Goal: Task Accomplishment & Management: Manage account settings

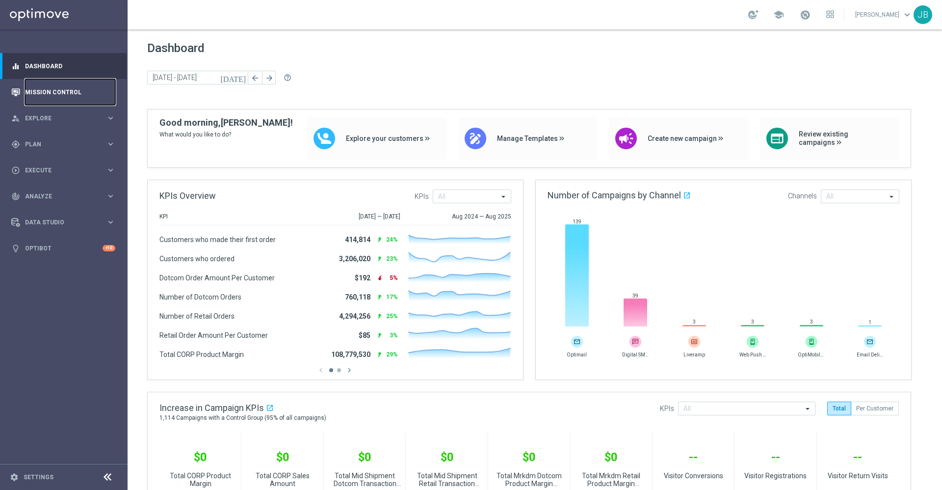
click at [80, 92] on link "Mission Control" at bounding box center [70, 92] width 90 height 26
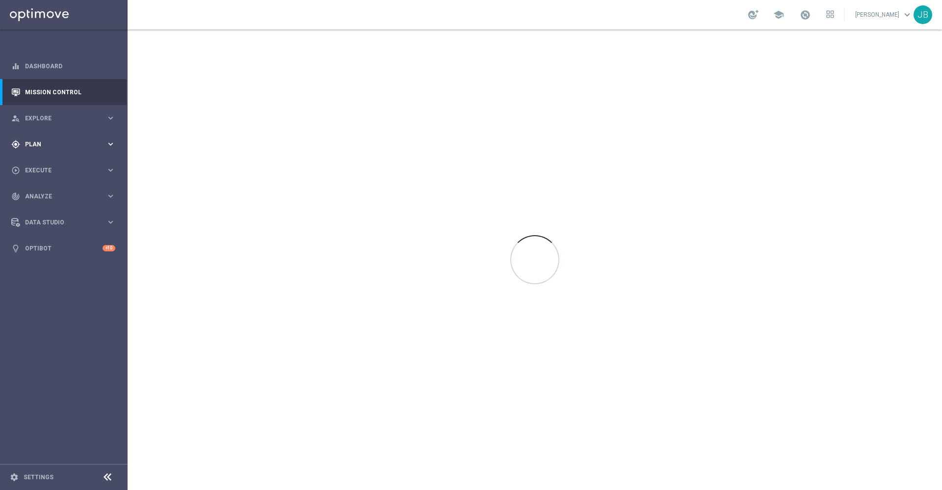
click at [58, 150] on div "gps_fixed Plan keyboard_arrow_right" at bounding box center [63, 144] width 127 height 26
click at [65, 162] on link "Target Groups" at bounding box center [64, 164] width 77 height 8
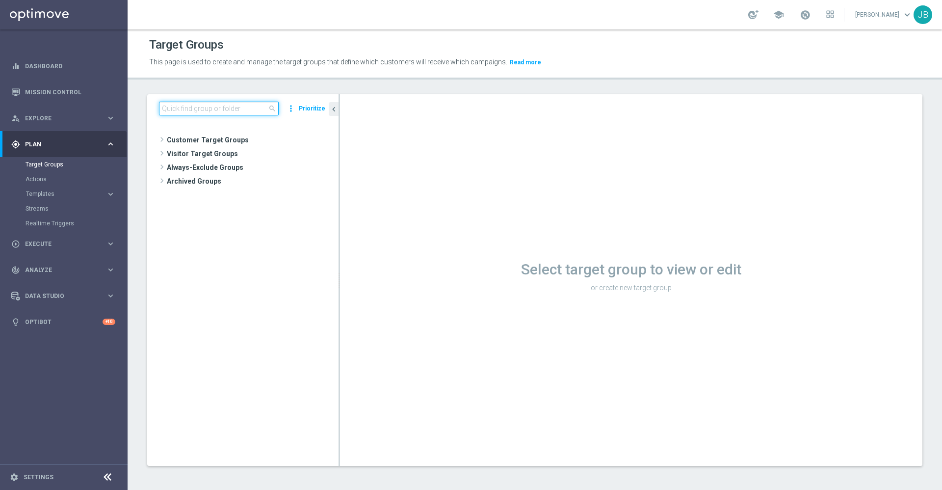
click at [213, 112] on input at bounding box center [219, 109] width 120 height 14
paste input "DOTCOMBUSINESS2024"
type input "DOTCOMBUSINESS2024"
click at [159, 106] on input "DOTCOMBUSINESS2024" at bounding box center [219, 109] width 120 height 14
click at [220, 103] on input at bounding box center [219, 109] width 120 height 14
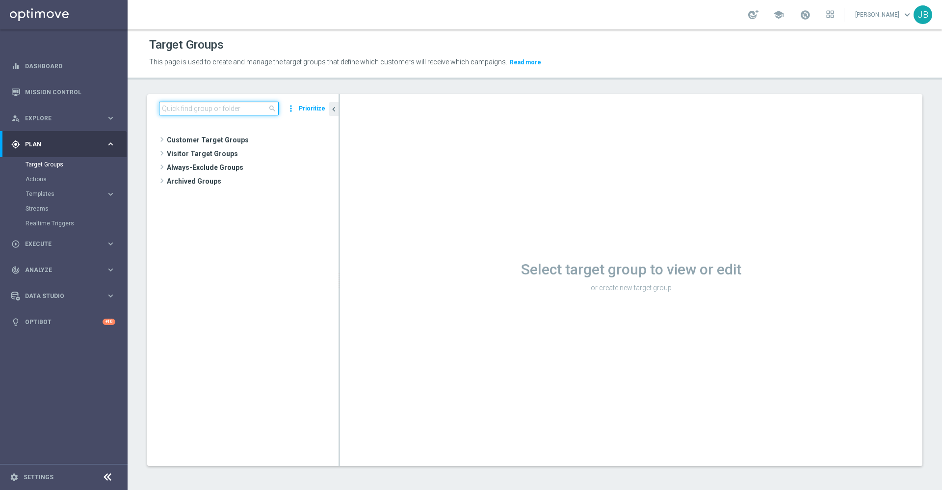
paste input "DOTCOMBUSINESS2024"
click at [161, 108] on input "DOTCOMBUSINESS2024" at bounding box center [219, 109] width 120 height 14
drag, startPoint x: 190, startPoint y: 108, endPoint x: 146, endPoint y: 106, distance: 44.7
click at [146, 106] on div "DOTCOMBUSINESS2024 close more_vert Prioritize No items or folders found. chevro…" at bounding box center [535, 287] width 815 height 387
type input "BUSINESS2024"
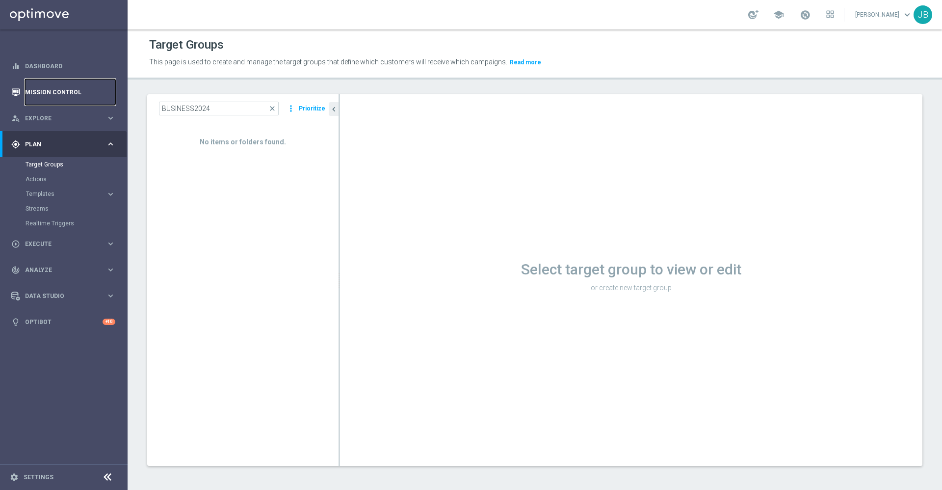
click at [55, 95] on link "Mission Control" at bounding box center [70, 92] width 90 height 26
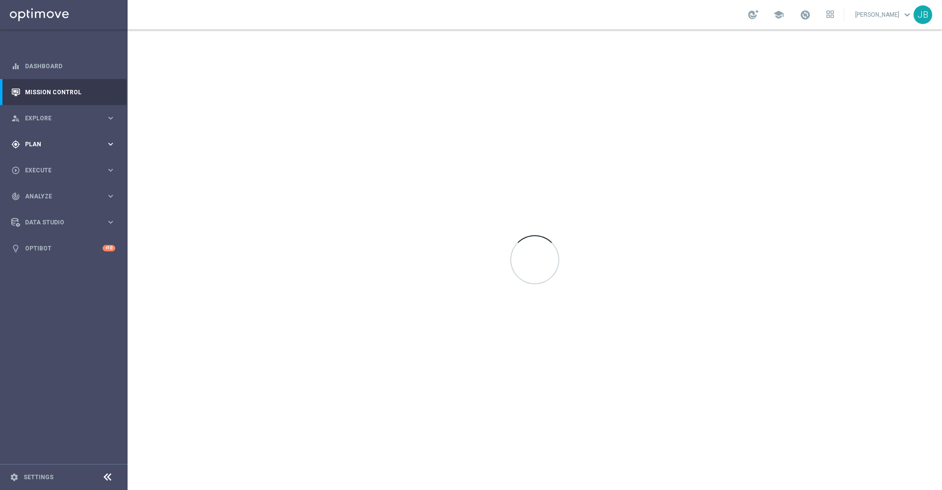
click at [61, 148] on div "gps_fixed Plan keyboard_arrow_right" at bounding box center [63, 144] width 127 height 26
click at [62, 164] on link "Target Groups" at bounding box center [64, 164] width 77 height 8
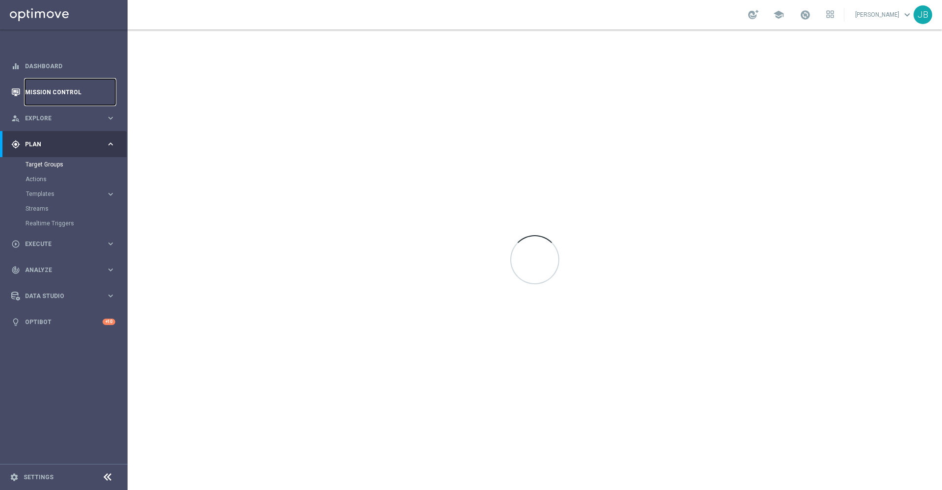
click at [67, 85] on link "Mission Control" at bounding box center [70, 92] width 90 height 26
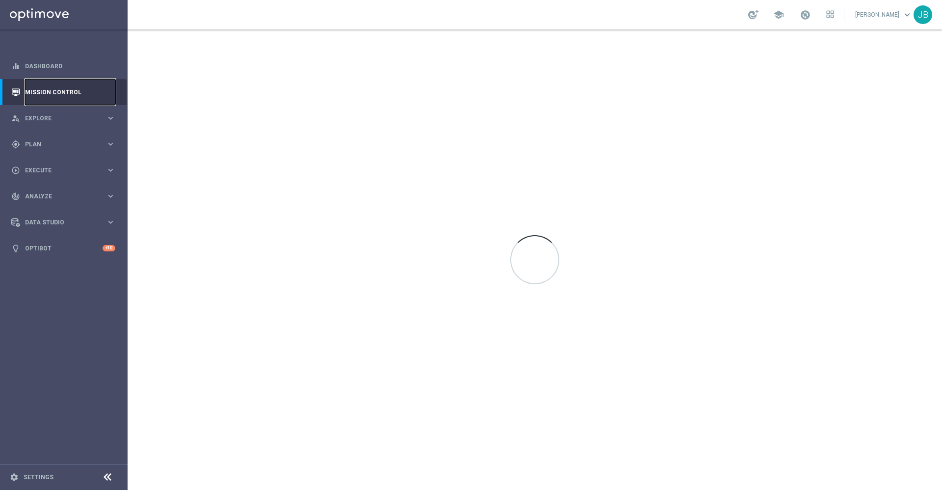
click at [66, 97] on link "Mission Control" at bounding box center [70, 92] width 90 height 26
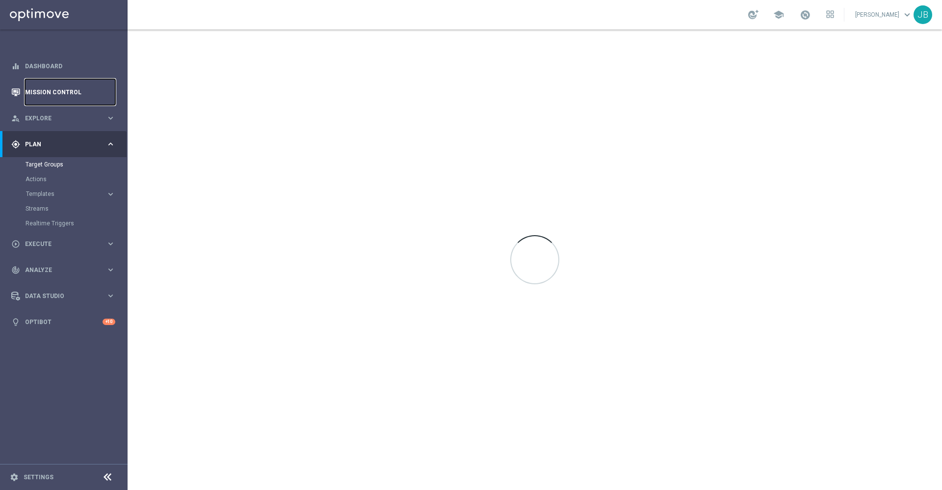
click at [76, 96] on link "Mission Control" at bounding box center [70, 92] width 90 height 26
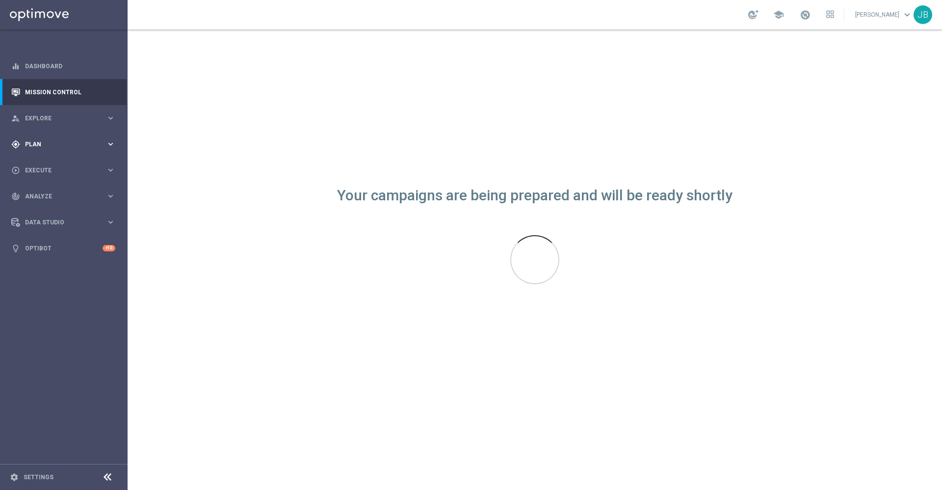
click at [58, 156] on div "gps_fixed Plan keyboard_arrow_right" at bounding box center [63, 144] width 127 height 26
click at [50, 164] on link "Target Groups" at bounding box center [64, 164] width 77 height 8
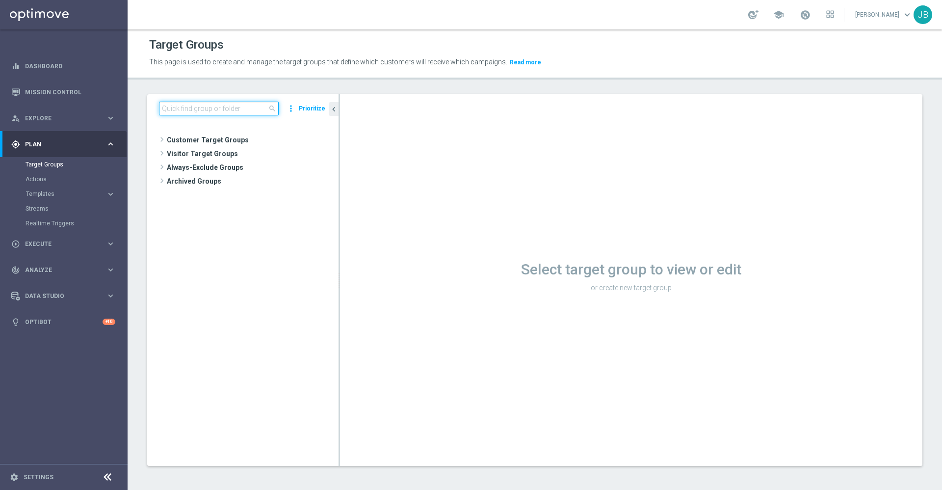
click at [237, 111] on input at bounding box center [219, 109] width 120 height 14
paste input "DOTCOMBUSINESS2024"
click at [191, 106] on input "DOTCOMBUSINESS2024" at bounding box center [219, 109] width 120 height 14
click at [237, 109] on input "DOTCOMBUSINESS2024" at bounding box center [219, 109] width 120 height 14
drag, startPoint x: 237, startPoint y: 110, endPoint x: 222, endPoint y: 110, distance: 14.7
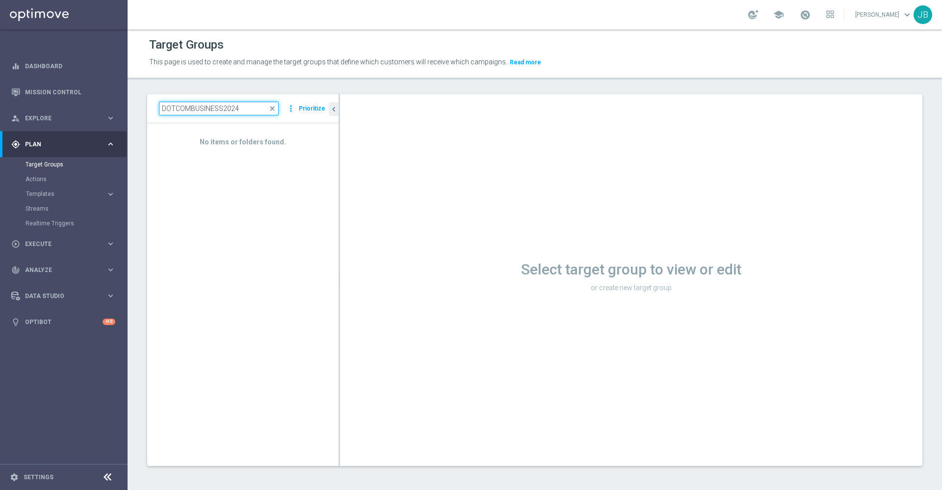
click at [222, 110] on input "DOTCOMBUSINESS2024" at bounding box center [219, 109] width 120 height 14
click at [227, 135] on div "No items or folders found." at bounding box center [242, 136] width 191 height 26
click at [264, 161] on div "No items or folders found." at bounding box center [242, 294] width 191 height 342
click at [233, 106] on input "DOTCOMBUSINESS" at bounding box center [219, 109] width 120 height 14
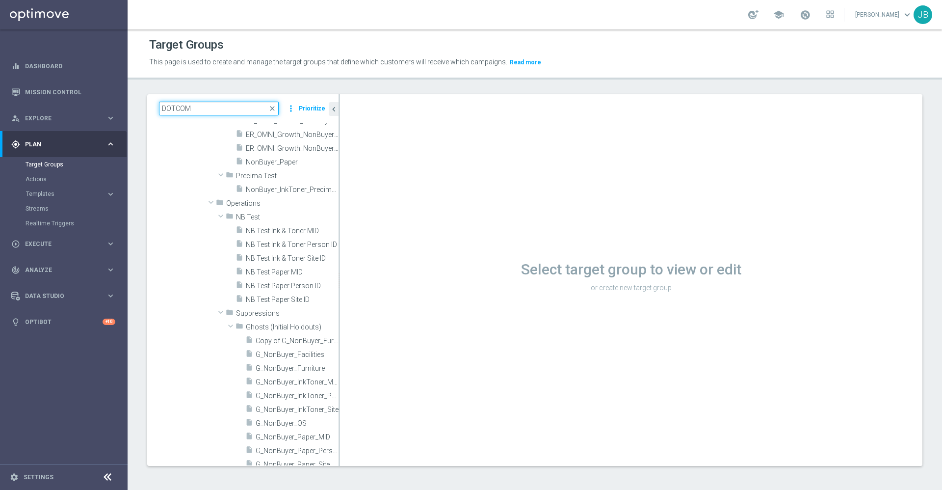
scroll to position [3189, 0]
type input "DOTCOM"
click at [74, 85] on link "Mission Control" at bounding box center [70, 92] width 90 height 26
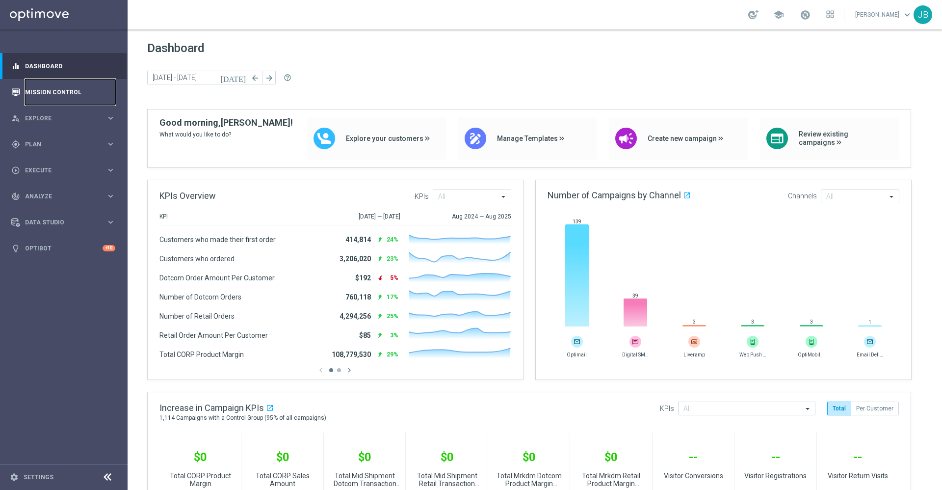
click at [85, 96] on link "Mission Control" at bounding box center [70, 92] width 90 height 26
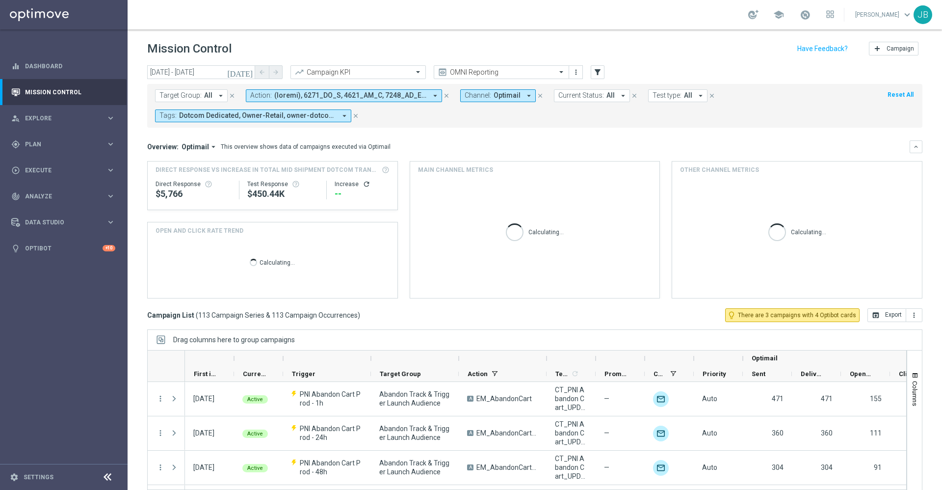
click at [250, 73] on icon "[DATE]" at bounding box center [240, 72] width 27 height 9
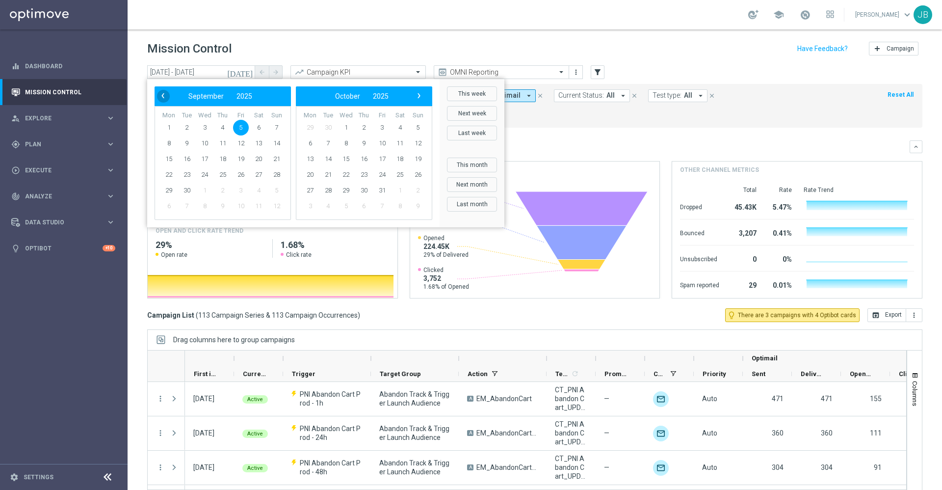
click at [159, 97] on span "‹" at bounding box center [163, 95] width 13 height 13
click at [275, 188] on span "31" at bounding box center [277, 191] width 16 height 16
click at [405, 127] on span "6" at bounding box center [400, 128] width 16 height 16
type input "31 Aug 2025 - 06 Sep 2025"
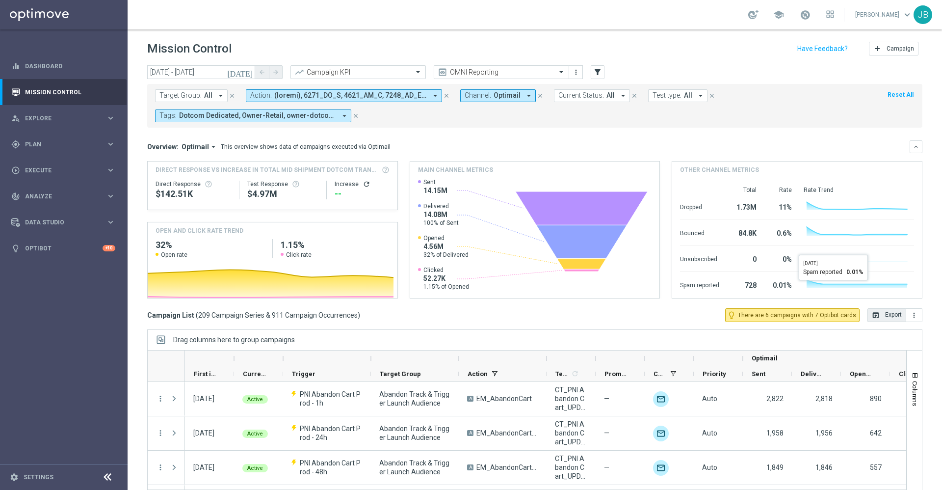
click at [872, 313] on icon "open_in_browser" at bounding box center [876, 315] width 8 height 8
click at [60, 137] on div "gps_fixed Plan keyboard_arrow_right" at bounding box center [63, 144] width 127 height 26
click at [80, 270] on span "Analyze" at bounding box center [65, 270] width 81 height 6
click at [67, 291] on span "BI Studio" at bounding box center [61, 290] width 70 height 6
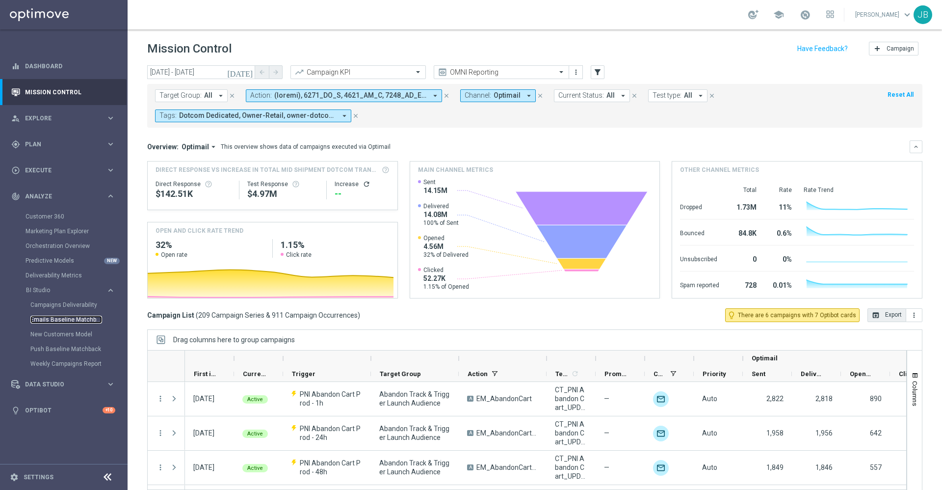
click at [75, 320] on link "Emails Baseline Matchback" at bounding box center [66, 320] width 72 height 8
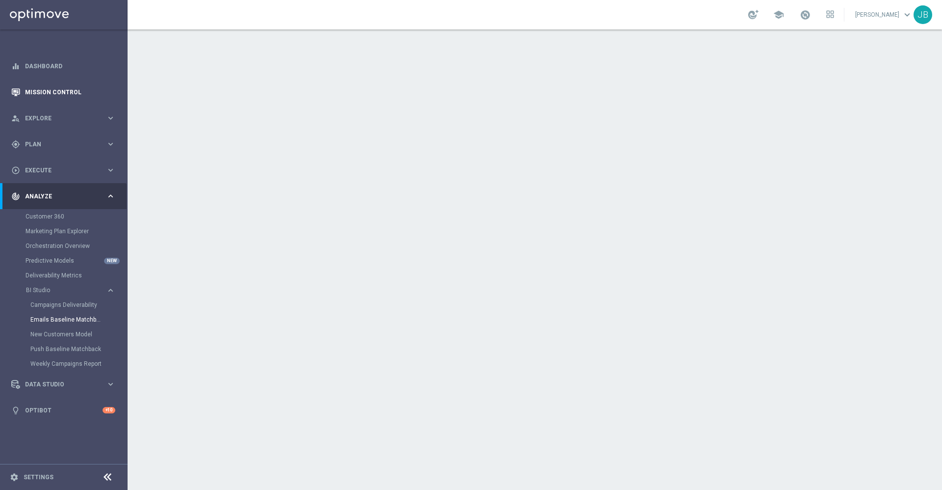
click at [72, 89] on link "Mission Control" at bounding box center [70, 92] width 90 height 26
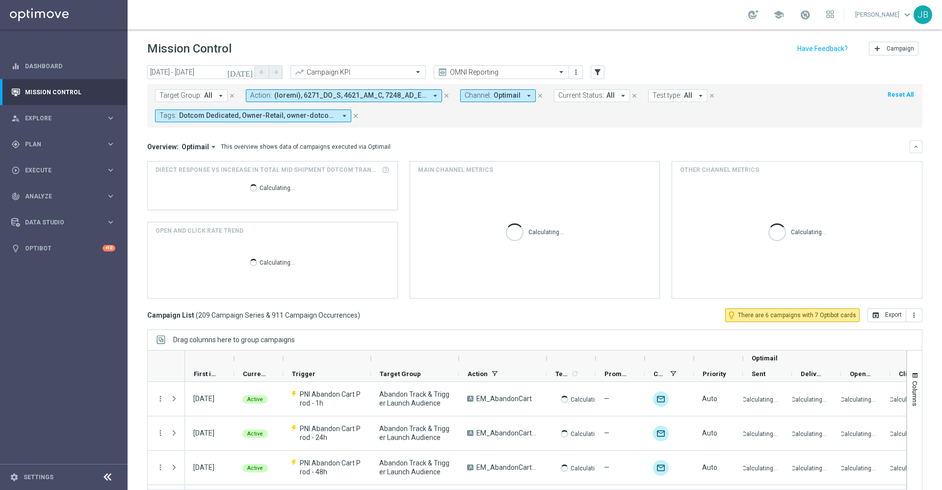
click at [251, 74] on icon "today" at bounding box center [240, 72] width 27 height 9
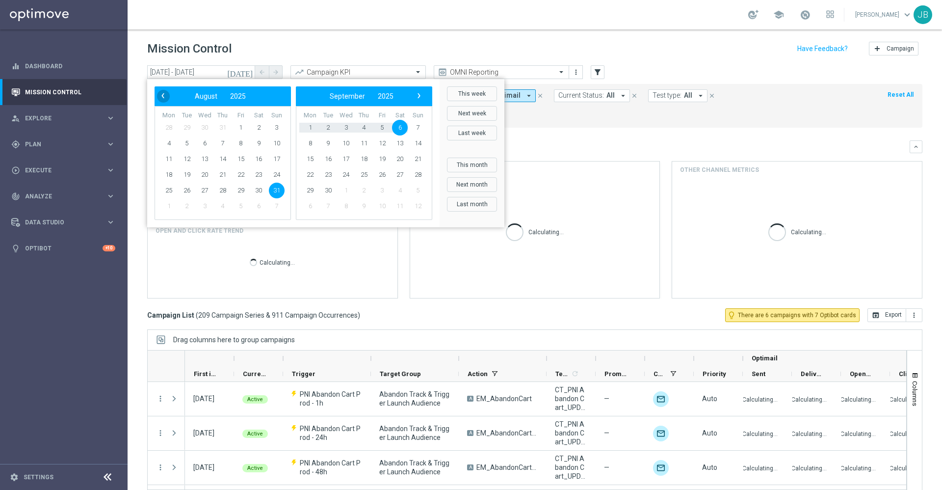
click at [167, 98] on span "‹" at bounding box center [163, 95] width 13 height 13
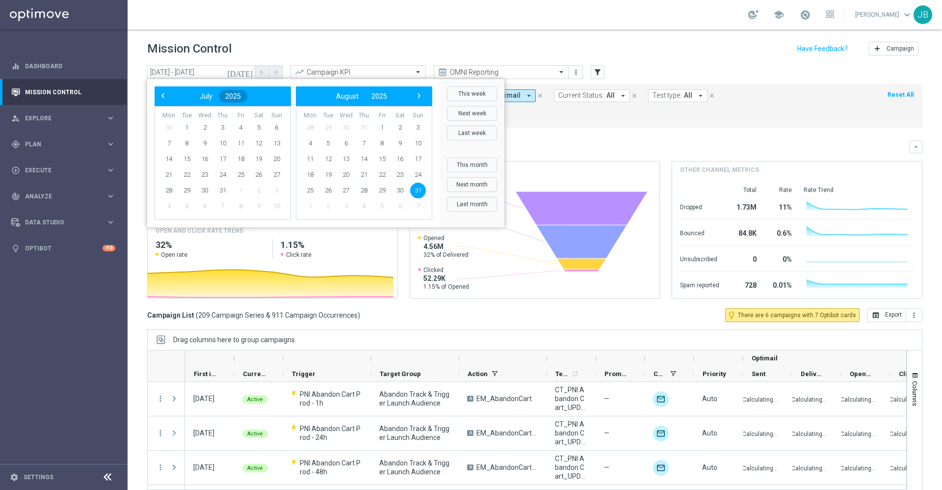
click at [234, 97] on span "2025" at bounding box center [233, 96] width 16 height 8
click at [233, 146] on span "2024" at bounding box center [238, 149] width 23 height 23
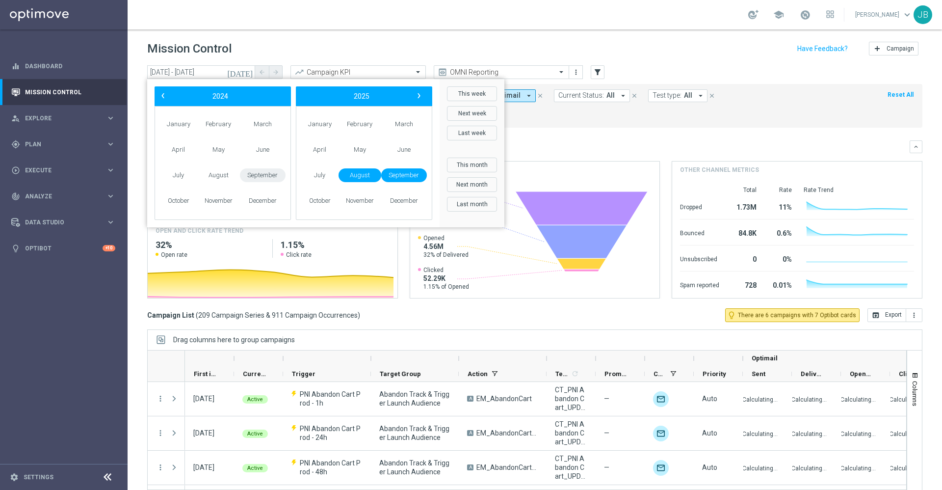
click at [251, 176] on span "September" at bounding box center [263, 175] width 46 height 14
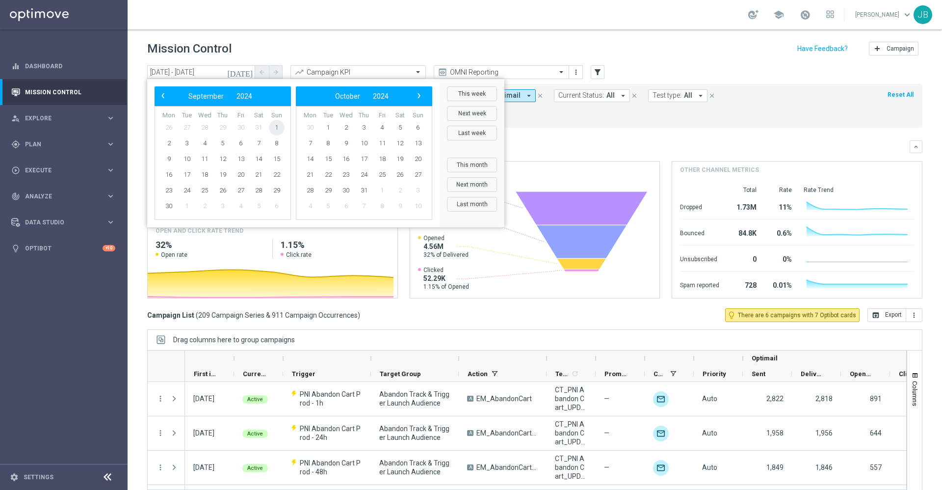
click at [274, 128] on span "1" at bounding box center [277, 128] width 16 height 16
click at [262, 145] on span "7" at bounding box center [259, 143] width 16 height 16
type input "01 Sep 2024 - 07 Sep 2024"
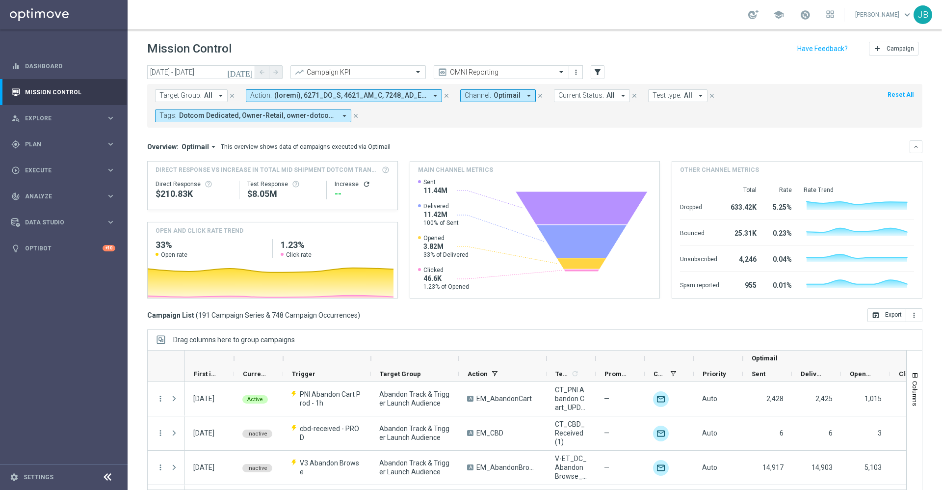
scroll to position [21, 0]
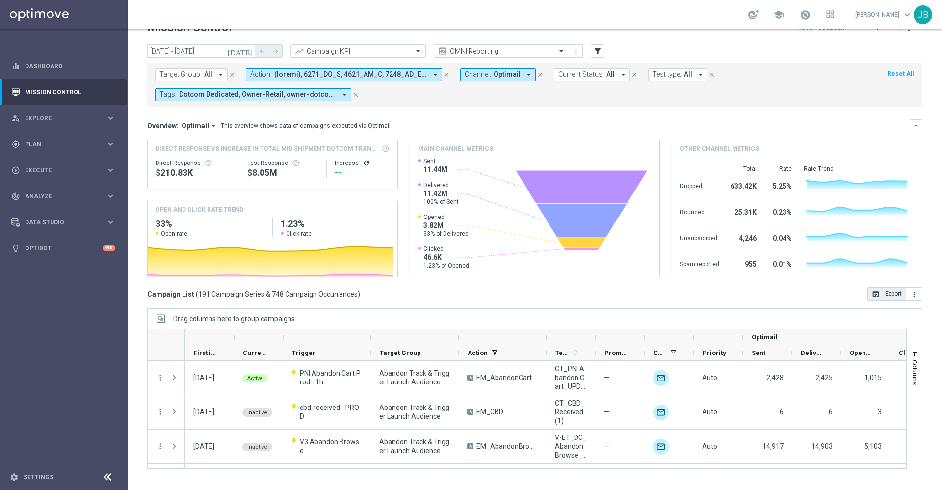
click at [872, 292] on icon "open_in_browser" at bounding box center [876, 294] width 8 height 8
click at [52, 144] on span "Plan" at bounding box center [65, 144] width 81 height 6
click at [60, 264] on div "track_changes Analyze keyboard_arrow_right" at bounding box center [63, 270] width 127 height 26
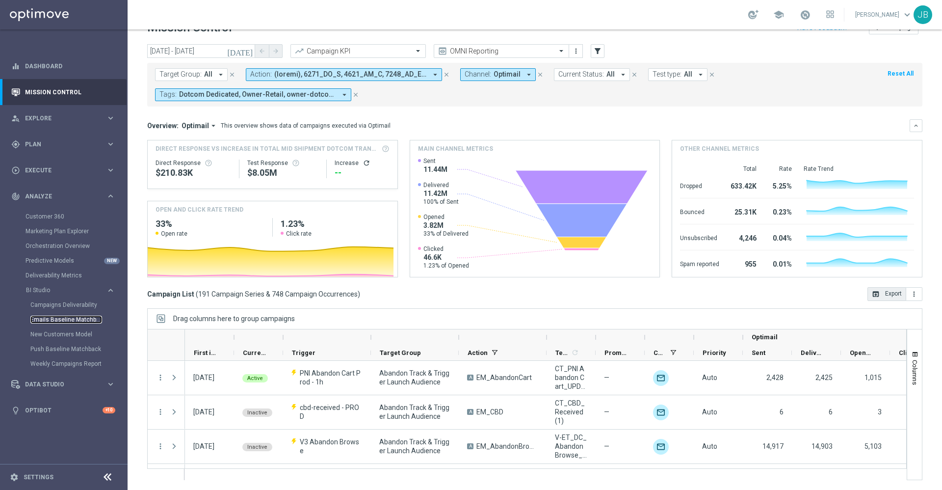
click at [54, 319] on link "Emails Baseline Matchback" at bounding box center [66, 320] width 72 height 8
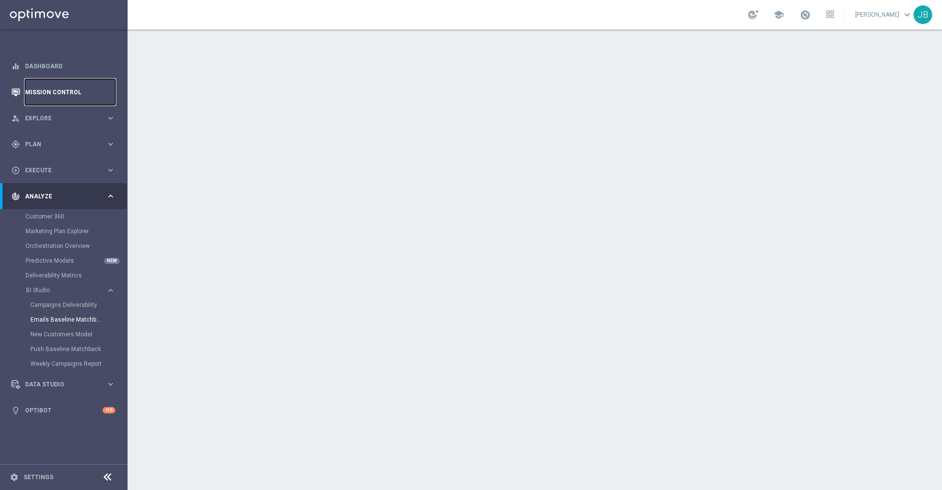
click at [86, 89] on link "Mission Control" at bounding box center [70, 92] width 90 height 26
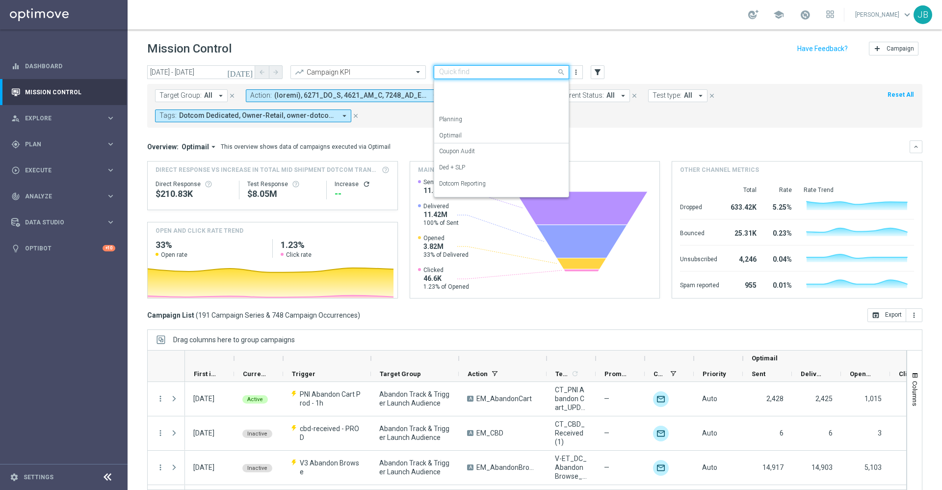
click at [466, 66] on div "Quick find OMNI Reporting" at bounding box center [501, 72] width 135 height 14
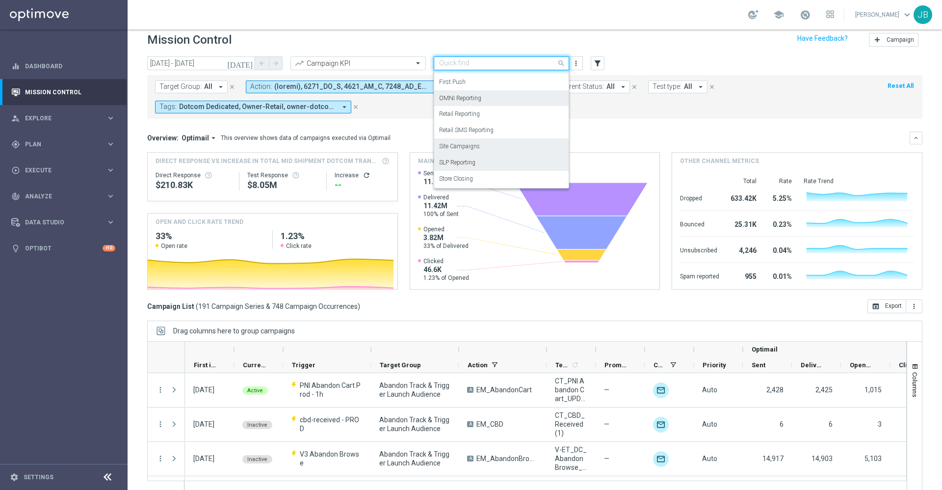
scroll to position [13, 0]
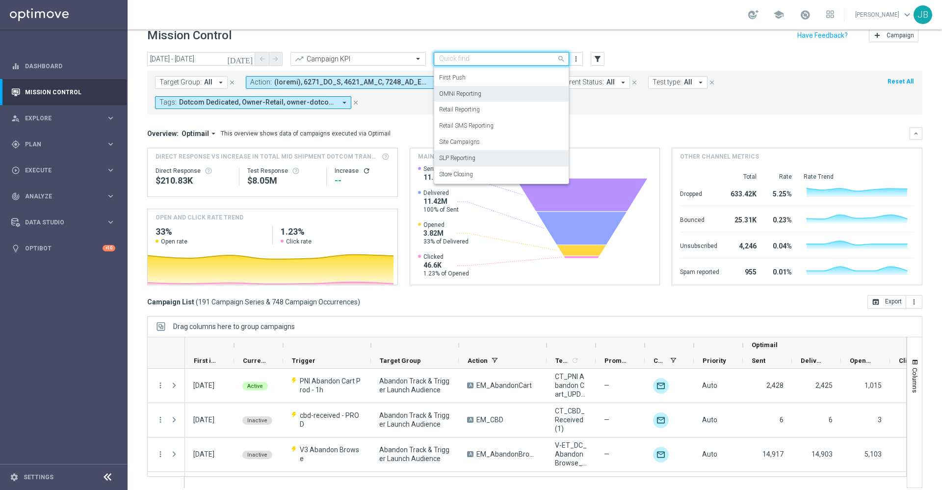
click at [471, 155] on label "SLP Reporting" at bounding box center [457, 158] width 36 height 8
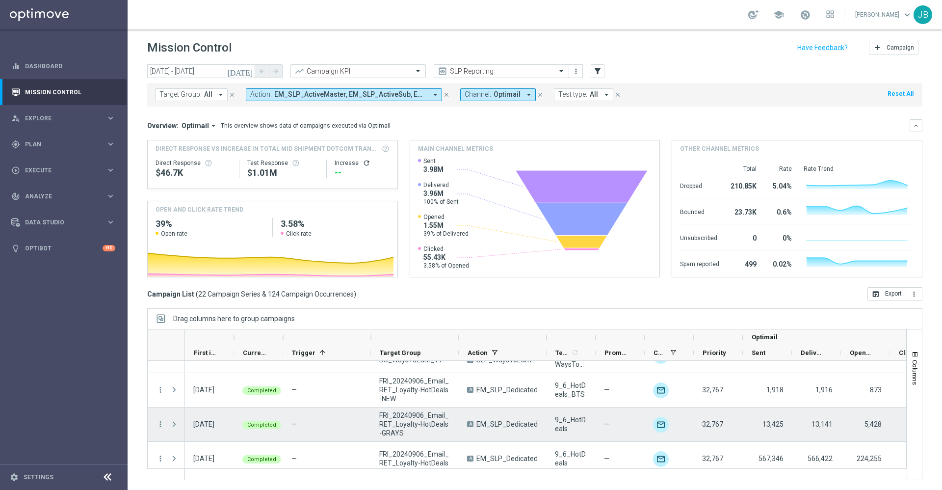
scroll to position [648, 0]
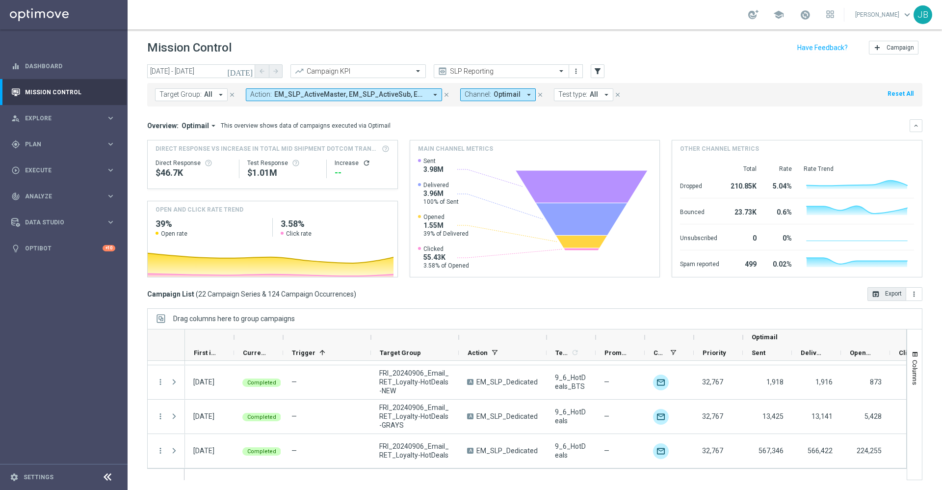
click at [872, 296] on icon "open_in_browser" at bounding box center [876, 294] width 8 height 8
click at [248, 69] on icon "today" at bounding box center [240, 71] width 27 height 9
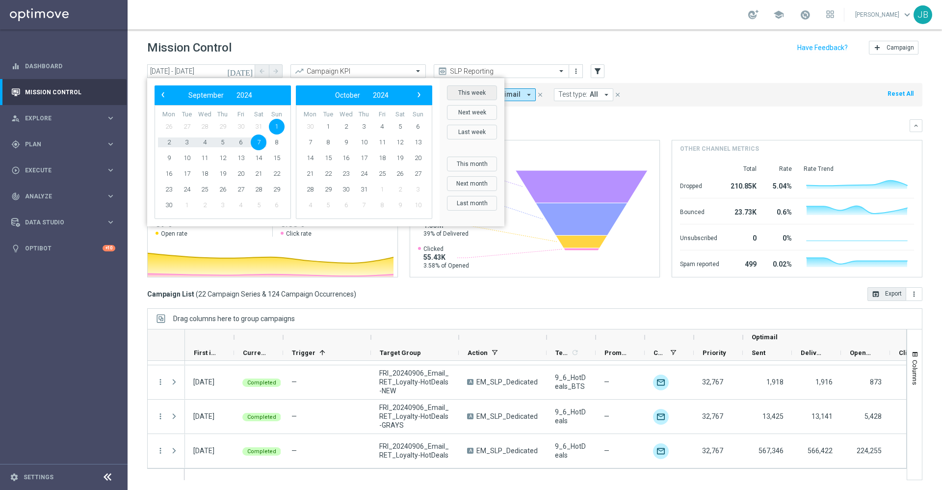
click at [460, 89] on button "This week" at bounding box center [472, 92] width 50 height 15
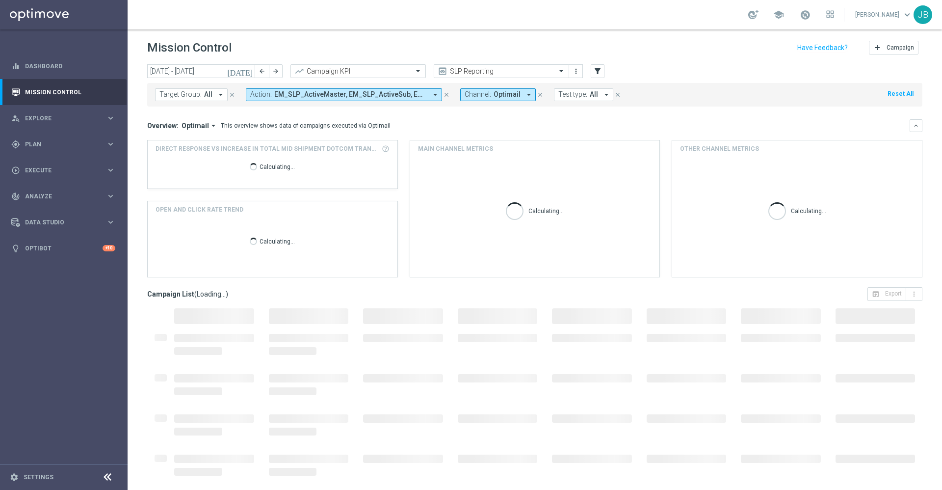
click at [246, 72] on icon "today" at bounding box center [240, 71] width 27 height 9
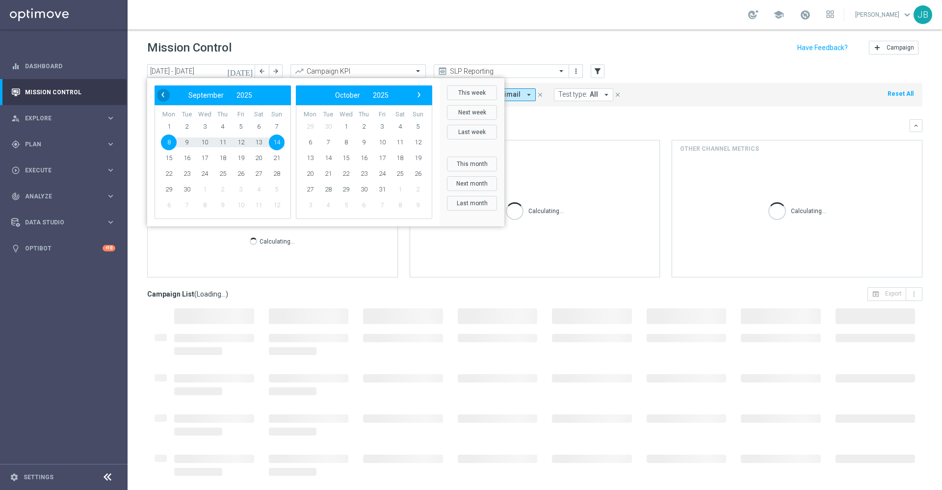
click at [163, 97] on span "‹" at bounding box center [163, 94] width 13 height 13
click at [280, 187] on span "31" at bounding box center [277, 190] width 16 height 16
click at [403, 126] on span "6" at bounding box center [400, 127] width 16 height 16
type input "31 Aug 2025 - 06 Sep 2025"
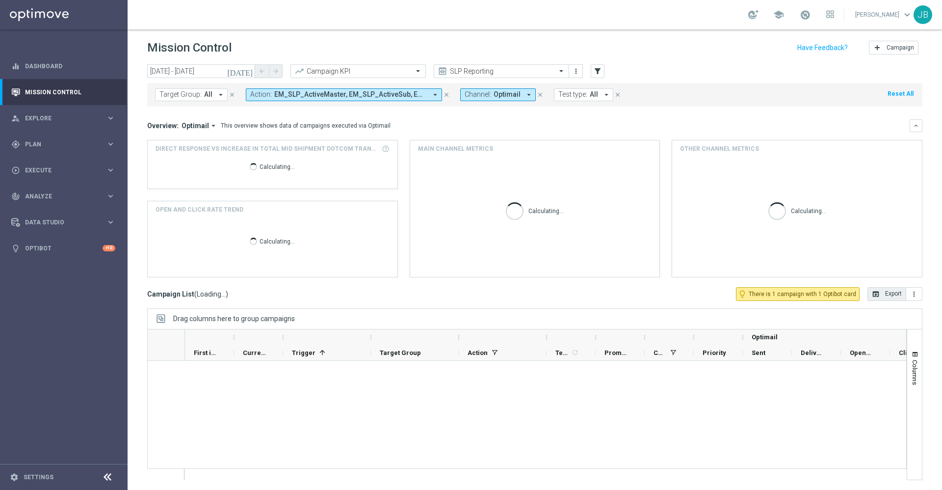
scroll to position [477, 0]
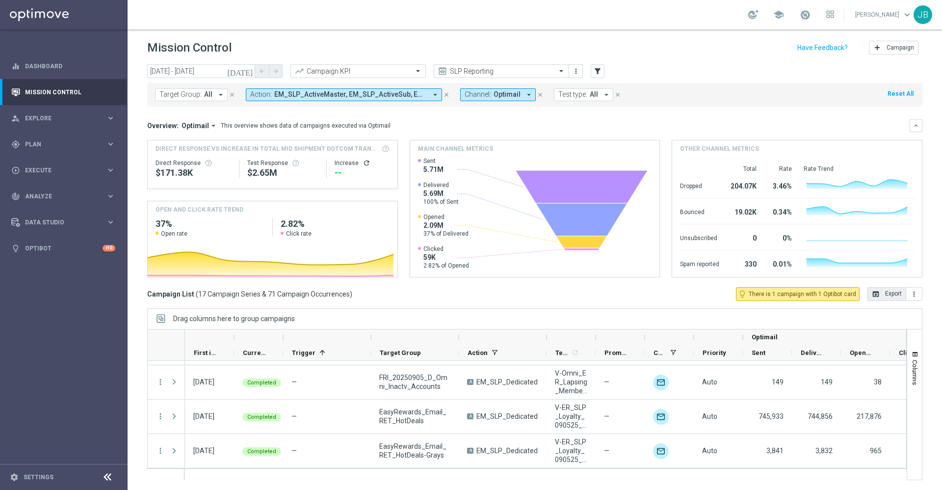
click at [880, 297] on button "open_in_browser Export" at bounding box center [887, 294] width 39 height 14
click at [248, 69] on icon "today" at bounding box center [240, 71] width 27 height 9
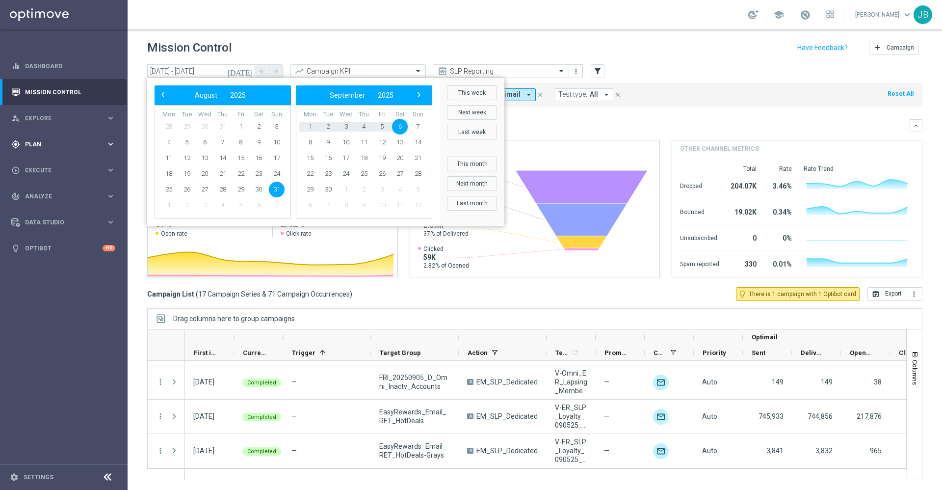
click at [60, 138] on div "gps_fixed Plan keyboard_arrow_right" at bounding box center [63, 144] width 127 height 26
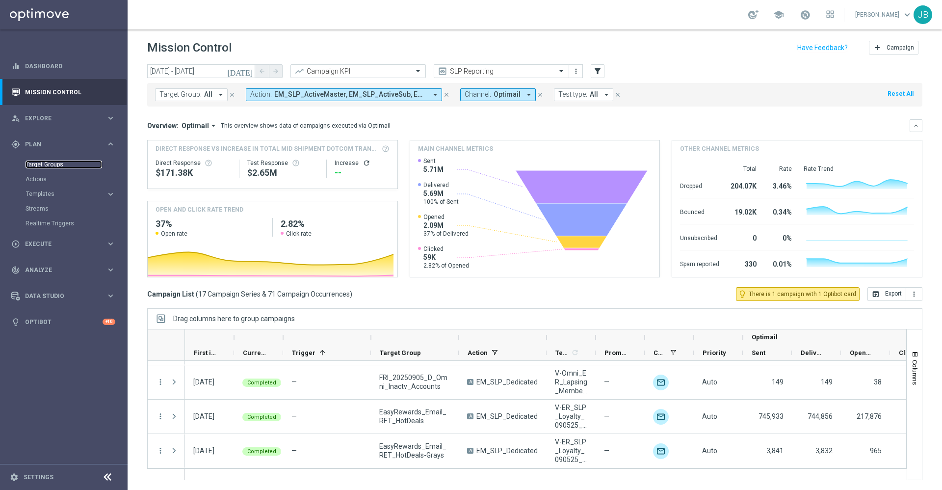
click at [59, 165] on link "Target Groups" at bounding box center [64, 164] width 77 height 8
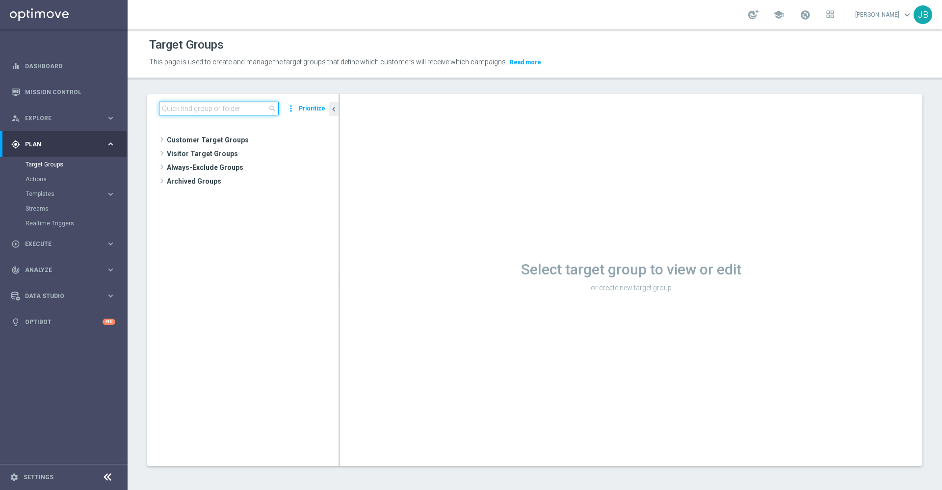
click at [202, 106] on input at bounding box center [219, 109] width 120 height 14
paste input "ED_OMNI_0909_LOYALTY_OFFER"
type input "ED_OMNI_0909_LOYALTY_OFFER"
click at [256, 187] on div "insert_drive_file ED_OMNI_0909_LOYALTY_OFFER" at bounding box center [255, 181] width 119 height 14
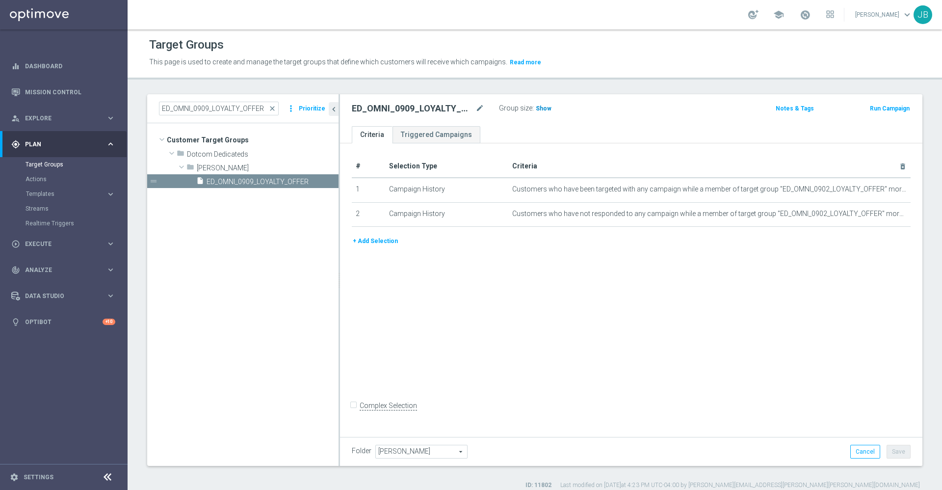
click at [538, 109] on span "Show" at bounding box center [544, 108] width 16 height 7
click at [335, 109] on icon "chevron_left" at bounding box center [333, 109] width 9 height 9
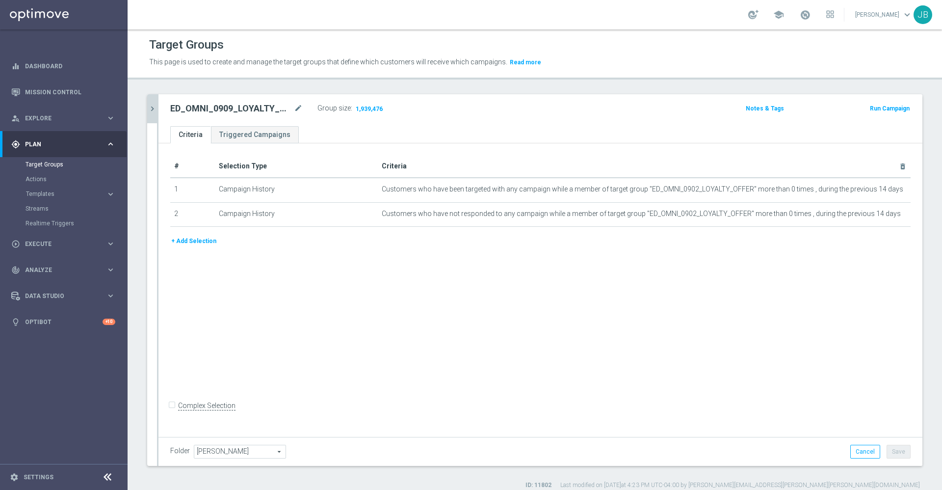
click at [205, 243] on button "+ Add Selection" at bounding box center [193, 241] width 47 height 11
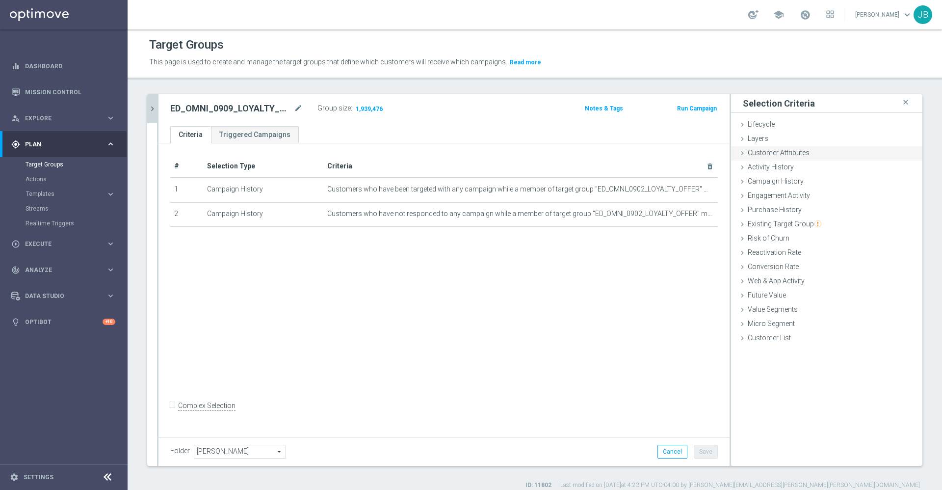
click at [765, 152] on span "Customer Attributes" at bounding box center [779, 153] width 62 height 8
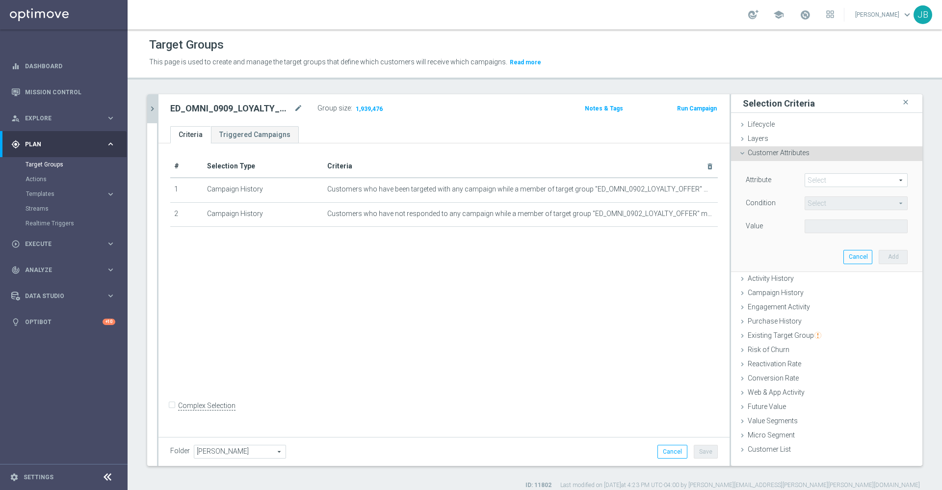
click at [808, 184] on span at bounding box center [856, 180] width 102 height 13
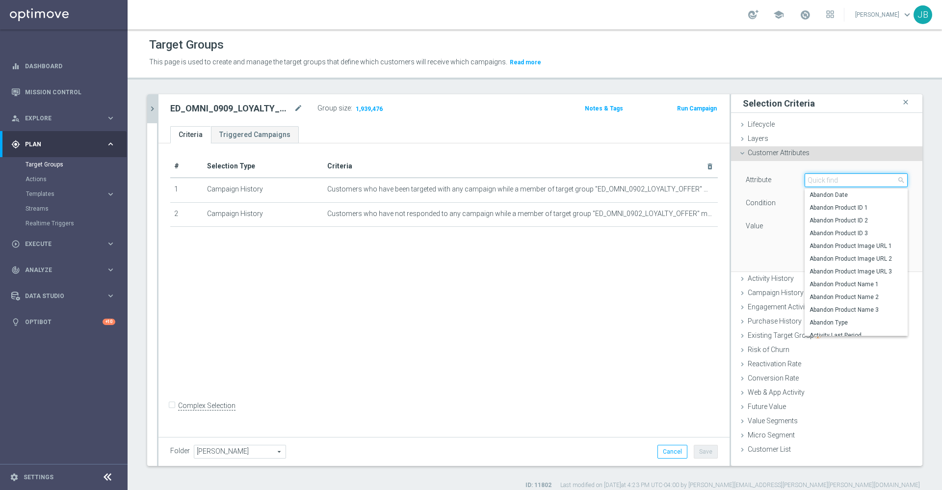
click at [808, 183] on input "search" at bounding box center [856, 180] width 103 height 14
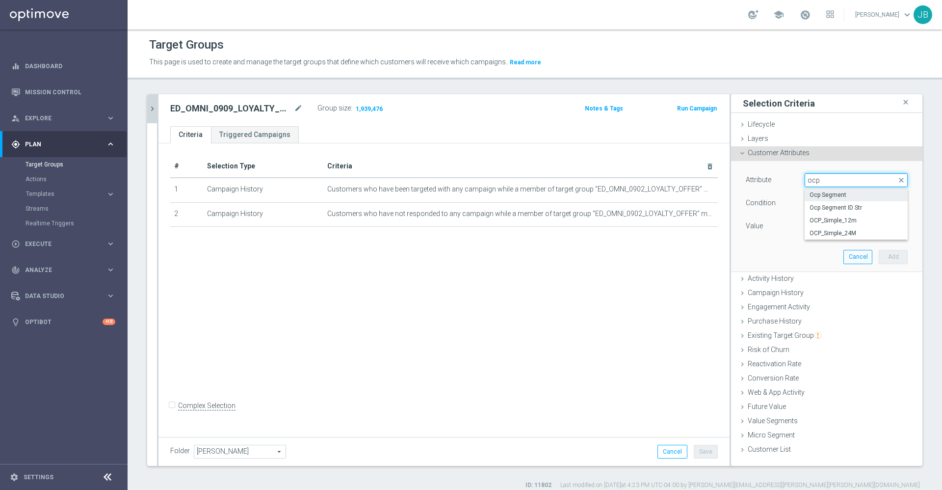
type input "ocp"
click at [824, 198] on span "Ocp Segment" at bounding box center [856, 195] width 93 height 8
type input "Ocp Segment"
click at [837, 205] on span "Equals" at bounding box center [856, 203] width 102 height 13
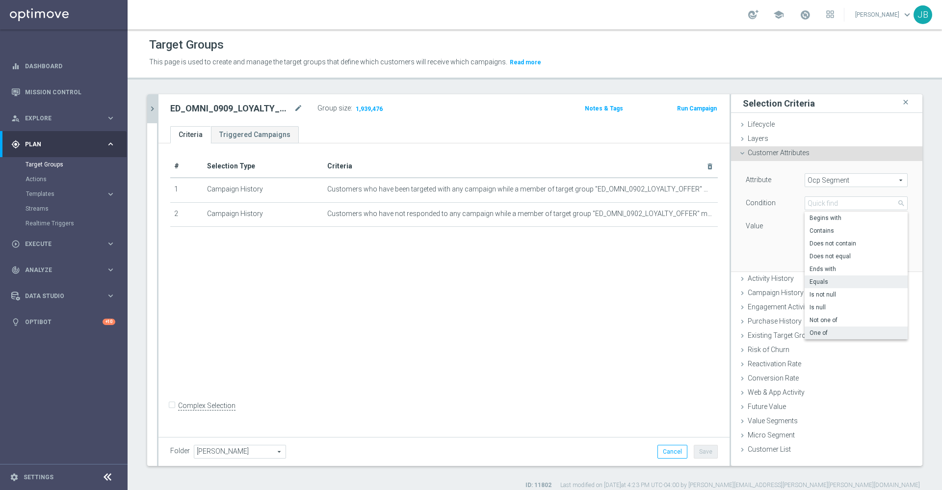
click at [818, 332] on span "One of" at bounding box center [856, 333] width 93 height 8
type input "One of"
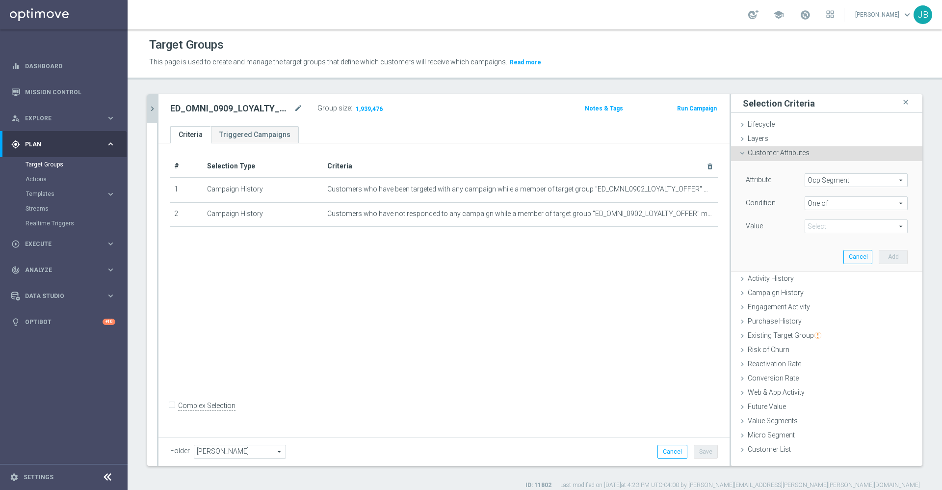
click at [826, 225] on span at bounding box center [856, 226] width 102 height 13
click at [812, 252] on input "DOTCOM" at bounding box center [815, 254] width 6 height 6
checkbox input "true"
type input "DOTCOM"
click at [819, 263] on label "OMNI" at bounding box center [863, 266] width 89 height 13
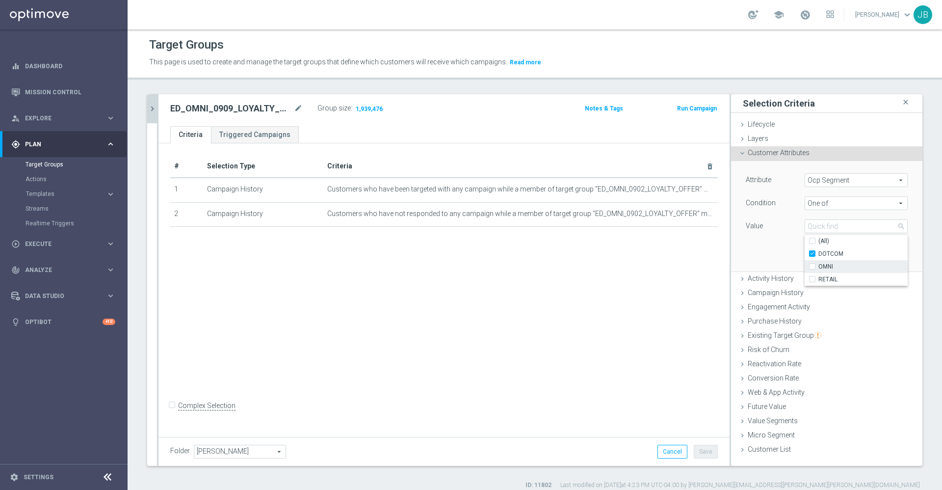
click at [812, 264] on input "OMNI" at bounding box center [815, 267] width 6 height 6
checkbox input "true"
type input "Selected 2 of 3"
click at [812, 279] on input "RETAIL" at bounding box center [815, 279] width 6 height 6
checkbox input "true"
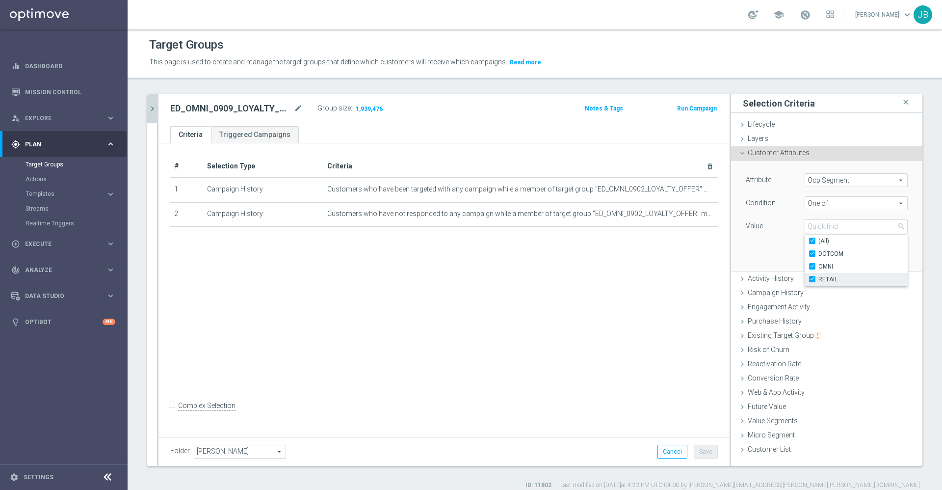
type input "Selected 3 of 3"
checkbox input "true"
click at [763, 249] on div "Attribute Ocp Segment Ocp Segment arrow_drop_down search Condition One of One o…" at bounding box center [827, 216] width 177 height 110
click at [816, 224] on span at bounding box center [856, 226] width 102 height 13
click at [769, 247] on div "Attribute Ocp Segment Ocp Segment arrow_drop_down search Condition One of One o…" at bounding box center [827, 216] width 177 height 110
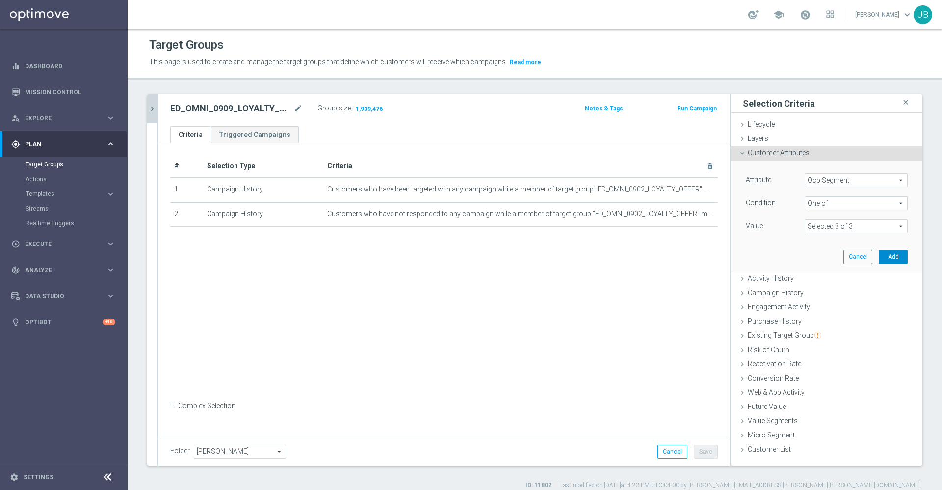
click at [880, 255] on button "Add" at bounding box center [893, 257] width 29 height 14
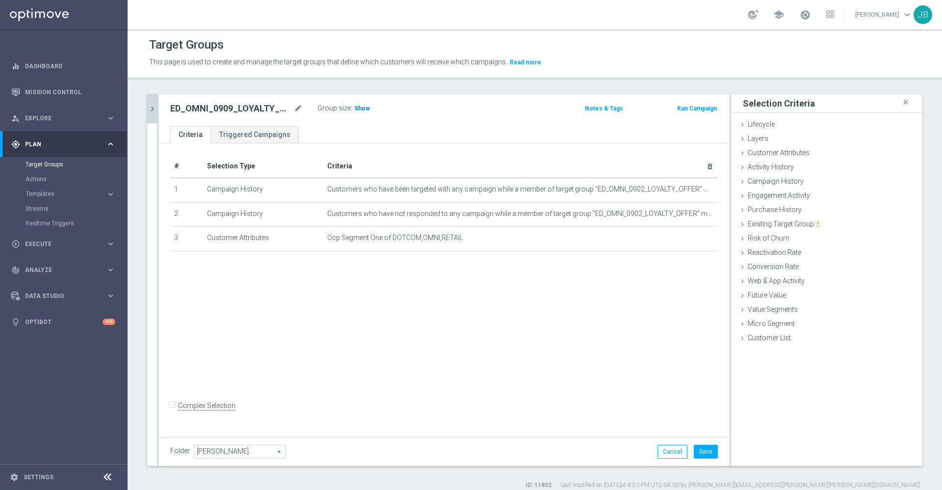
click at [359, 110] on span "Show" at bounding box center [362, 108] width 16 height 7
click at [695, 240] on icon "delete_forever" at bounding box center [699, 238] width 8 height 8
click at [359, 110] on span "Show" at bounding box center [362, 108] width 16 height 7
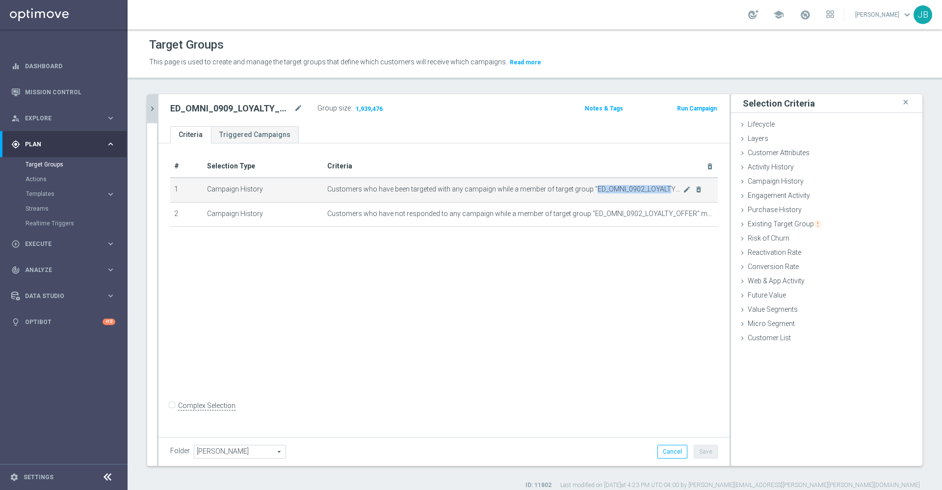
drag, startPoint x: 590, startPoint y: 188, endPoint x: 663, endPoint y: 193, distance: 72.8
click at [663, 193] on span "Customers who have been targeted with any campaign while a member of target gro…" at bounding box center [505, 189] width 356 height 8
click at [683, 191] on icon "mode_edit" at bounding box center [687, 190] width 8 height 8
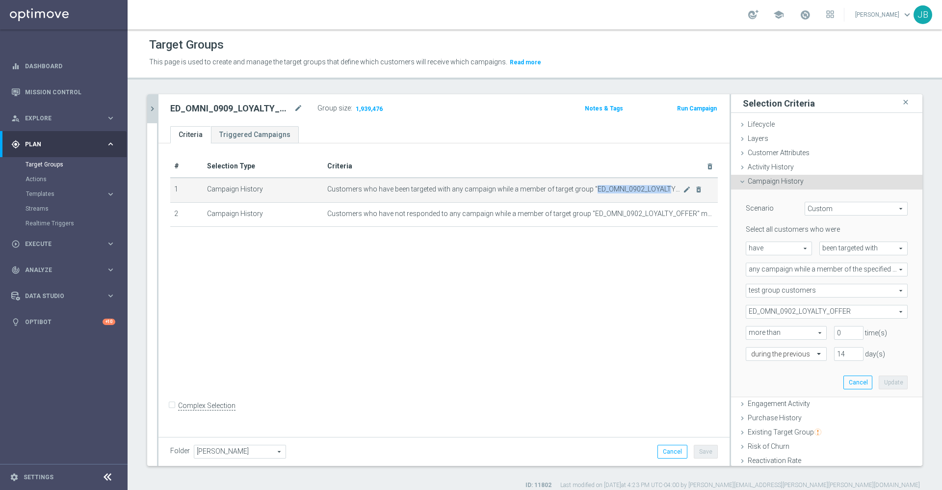
click at [588, 186] on span "Customers who have been targeted with any campaign while a member of target gro…" at bounding box center [505, 189] width 356 height 8
drag, startPoint x: 588, startPoint y: 186, endPoint x: 665, endPoint y: 191, distance: 76.8
click at [665, 191] on span "Customers who have been targeted with any campaign while a member of target gro…" at bounding box center [505, 189] width 356 height 8
copy span "ED_OMNI_0902_LOYALTY"
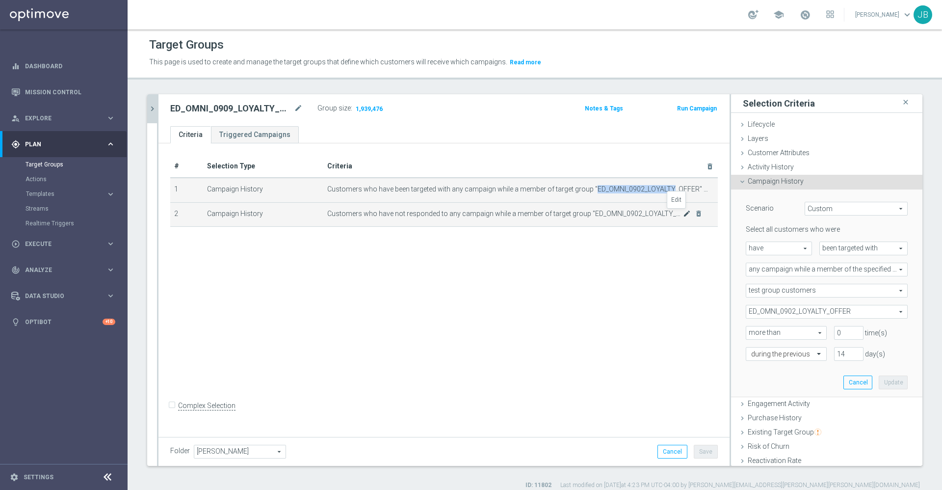
click at [683, 215] on icon "mode_edit" at bounding box center [687, 214] width 8 height 8
click at [156, 103] on button "chevron_right" at bounding box center [152, 108] width 10 height 29
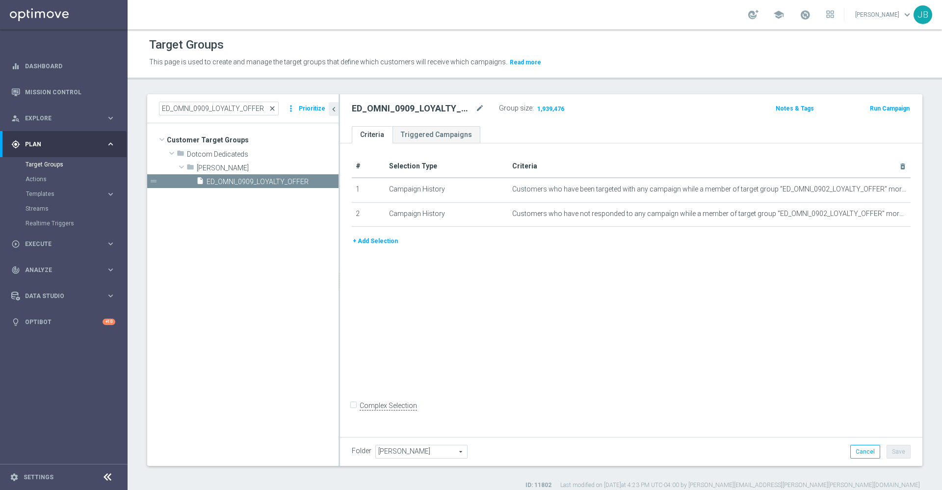
click at [275, 107] on span "close" at bounding box center [272, 109] width 8 height 8
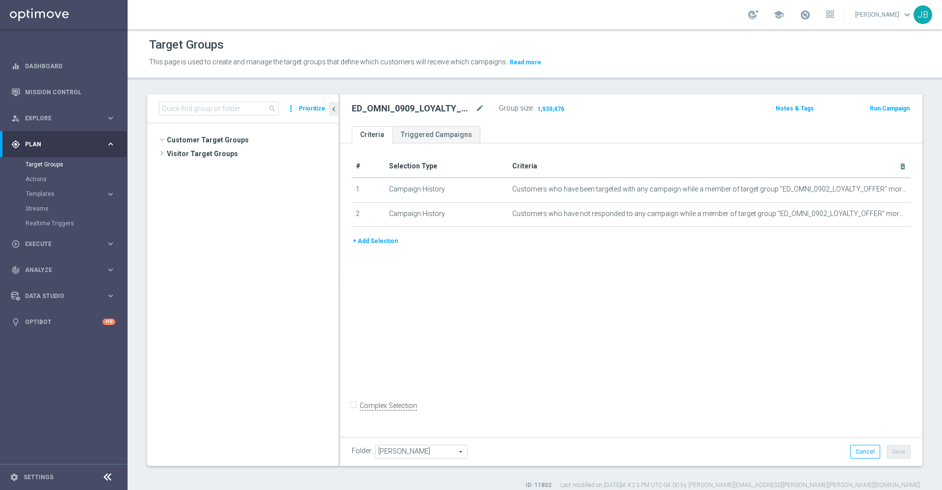
scroll to position [212, 0]
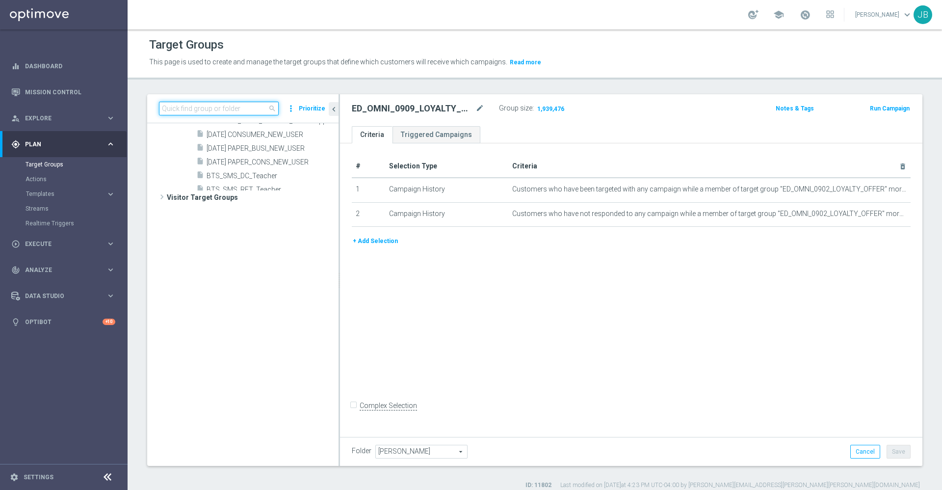
click at [241, 105] on input at bounding box center [219, 109] width 120 height 14
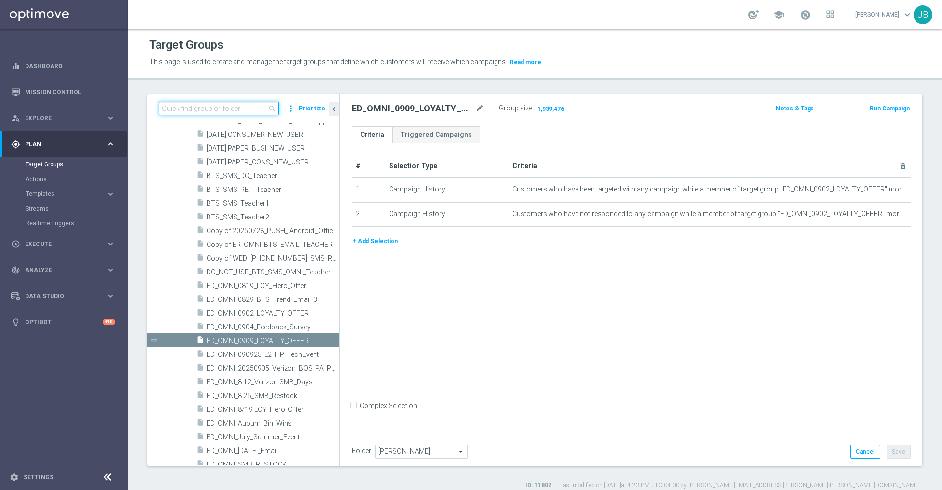
paste input "ED_OMNI_0902_LOYALTY"
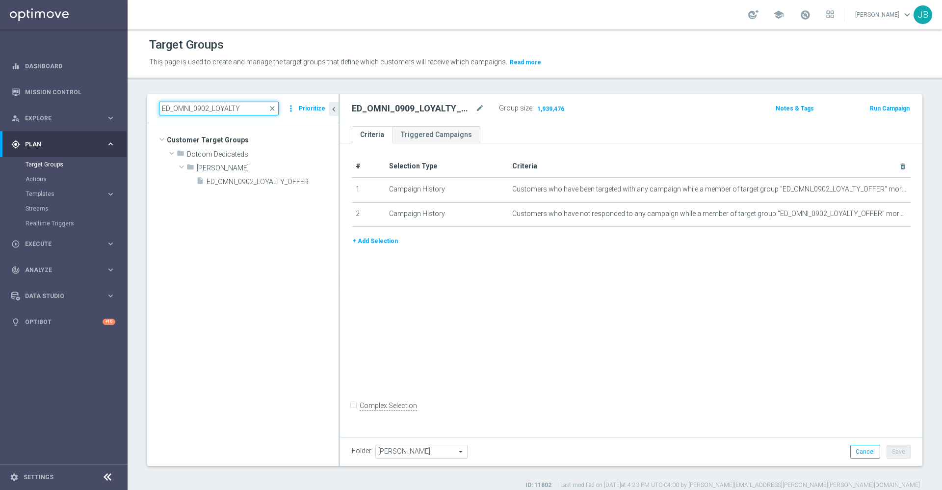
scroll to position [0, 0]
type input "ED_OMNI_0902_LOYALTY"
click at [260, 180] on span "ED_OMNI_0902_LOYALTY_OFFER" at bounding box center [261, 182] width 108 height 8
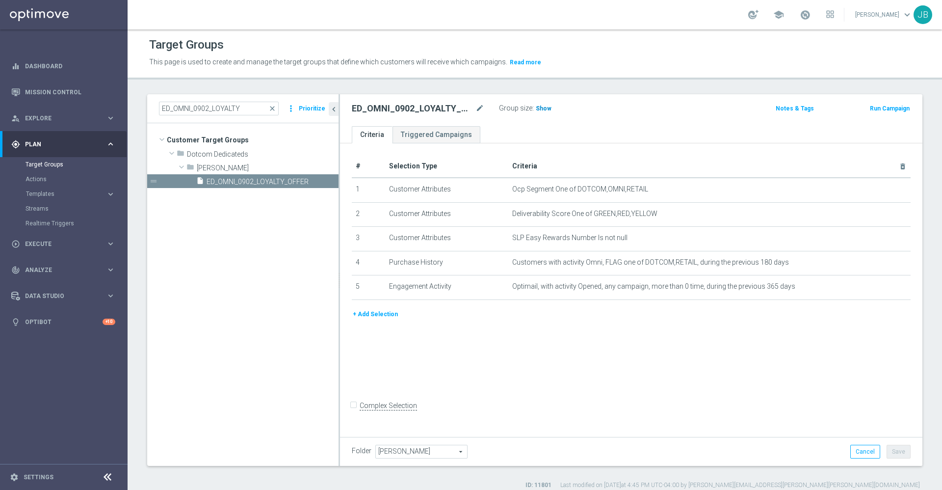
click at [540, 106] on span "Show" at bounding box center [544, 108] width 16 height 7
click at [482, 109] on icon "mode_edit" at bounding box center [480, 109] width 9 height 12
click at [87, 85] on link "Mission Control" at bounding box center [70, 92] width 90 height 26
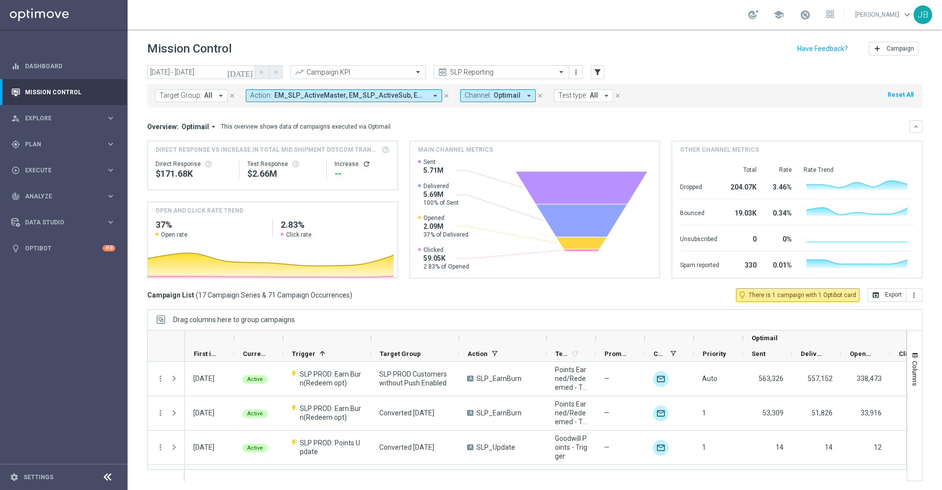
click at [213, 94] on button "Target Group: All arrow_drop_down" at bounding box center [191, 95] width 73 height 13
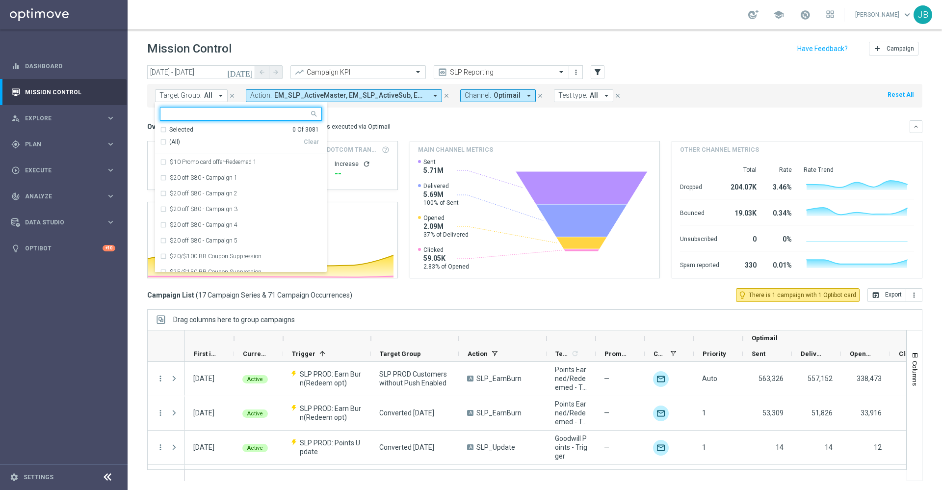
click at [214, 110] on input "text" at bounding box center [237, 114] width 144 height 8
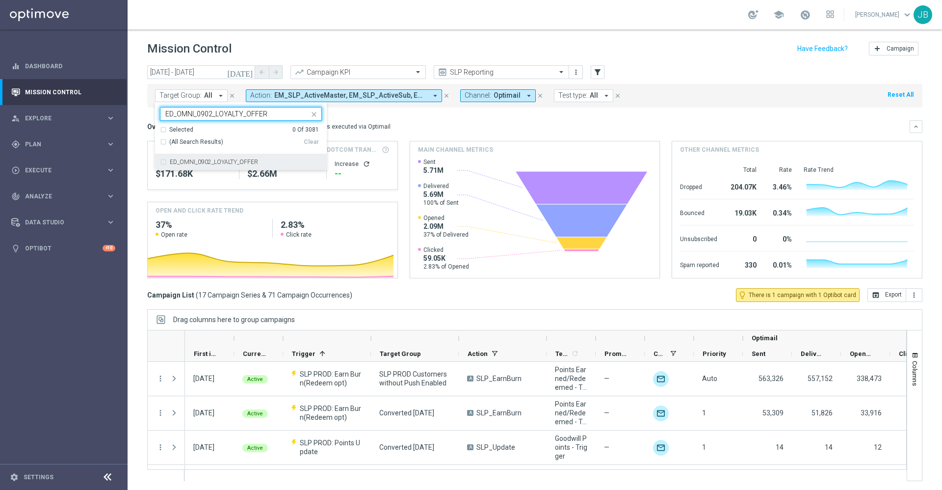
click at [220, 158] on div "ED_OMNI_0902_LOYALTY_OFFER" at bounding box center [241, 162] width 162 height 16
type input "ED_OMNI_0902_LOYALTY_OFFER"
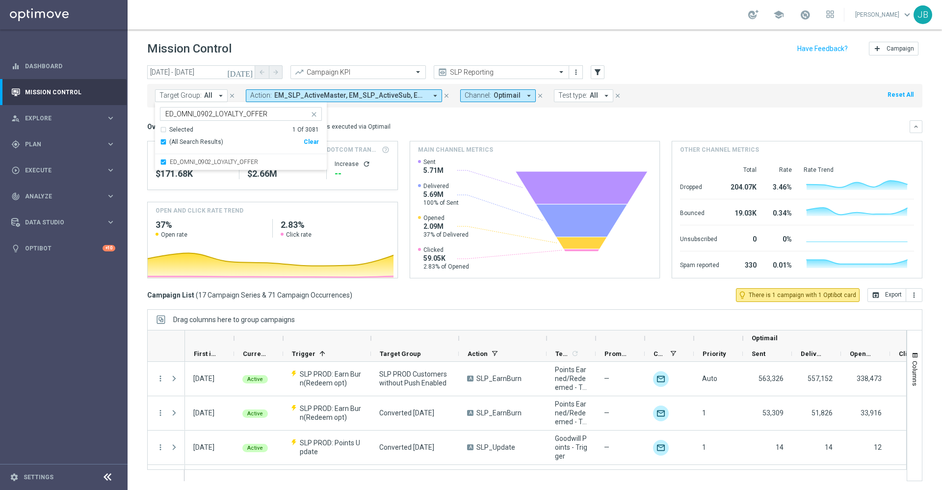
click at [248, 73] on icon "today" at bounding box center [240, 72] width 27 height 9
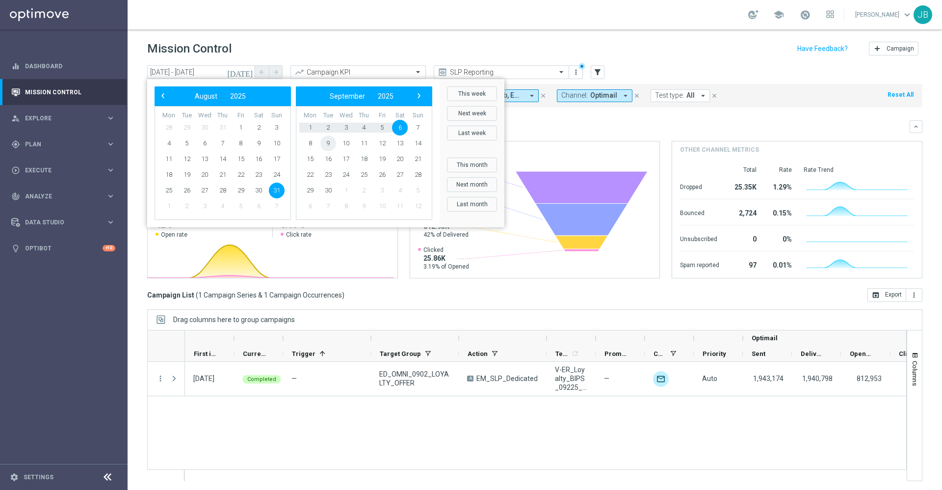
click at [330, 145] on span "9" at bounding box center [328, 143] width 16 height 16
click at [185, 141] on span "9" at bounding box center [187, 143] width 16 height 16
type input "09 Sep 2025 - 09 Sep 2025"
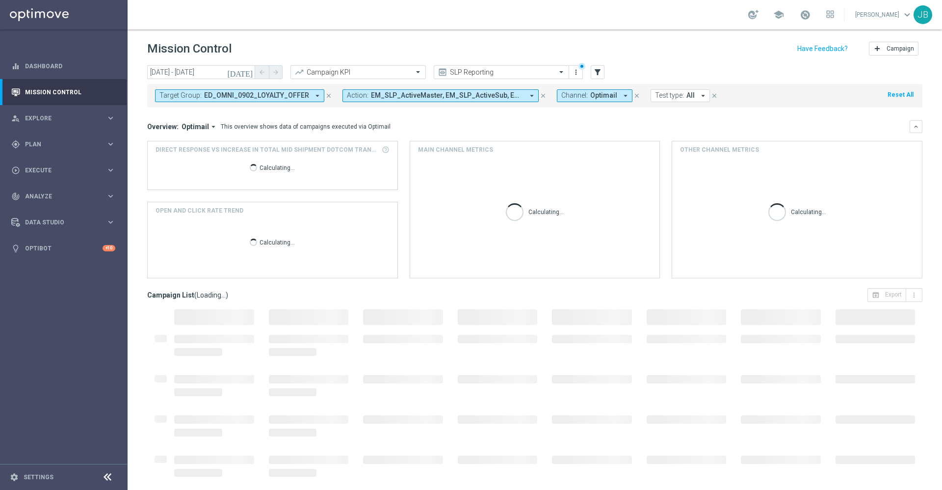
click at [246, 74] on icon "today" at bounding box center [240, 72] width 27 height 9
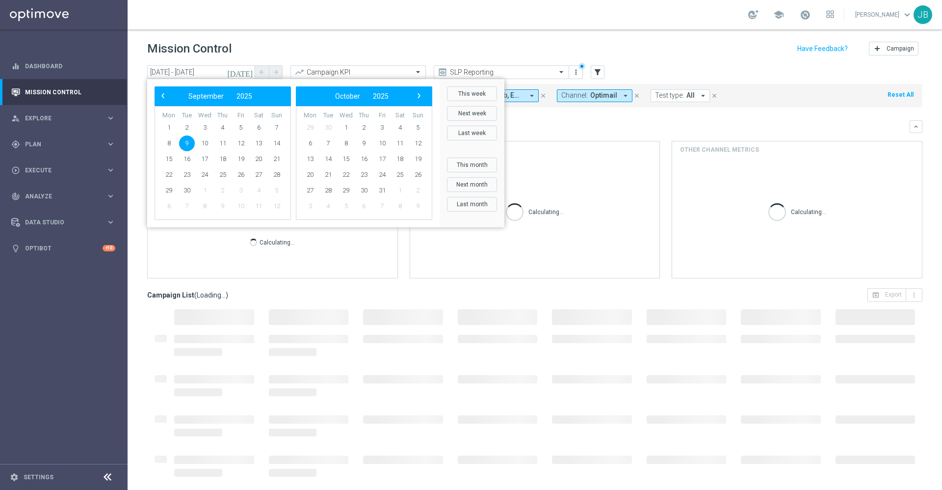
click at [623, 127] on div "Overview: Optimail arrow_drop_down This overview shows data of campaigns execut…" at bounding box center [528, 126] width 763 height 9
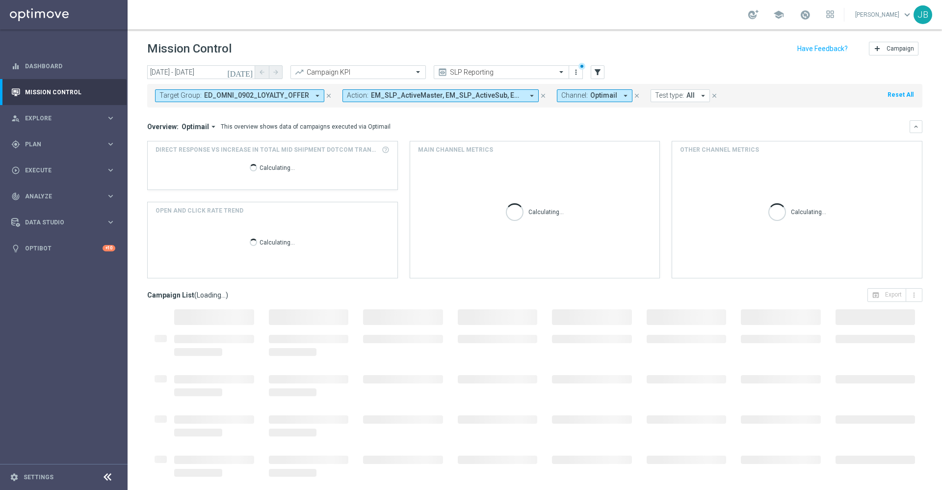
click at [284, 93] on span "ED_OMNI_0902_LOYALTY_OFFER" at bounding box center [256, 95] width 105 height 8
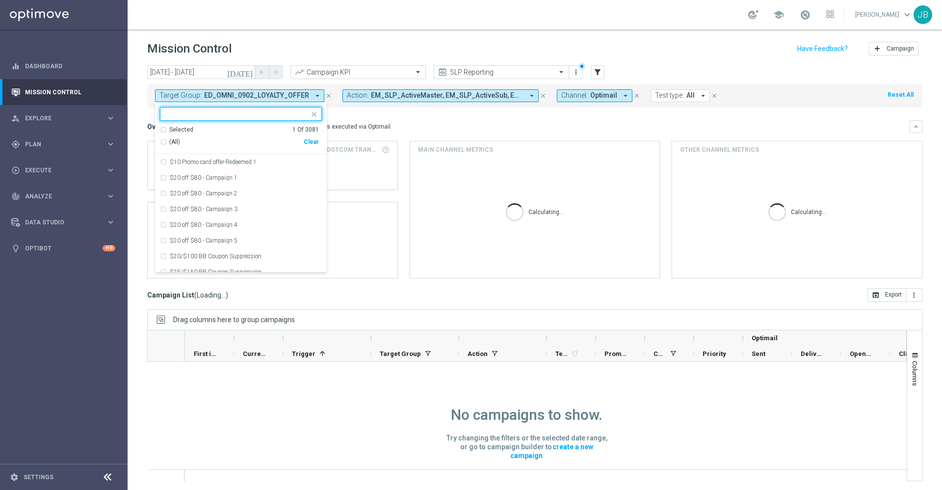
click at [224, 107] on div "ED_OMNI_0902_LOYALTY_OFFER" at bounding box center [234, 113] width 149 height 12
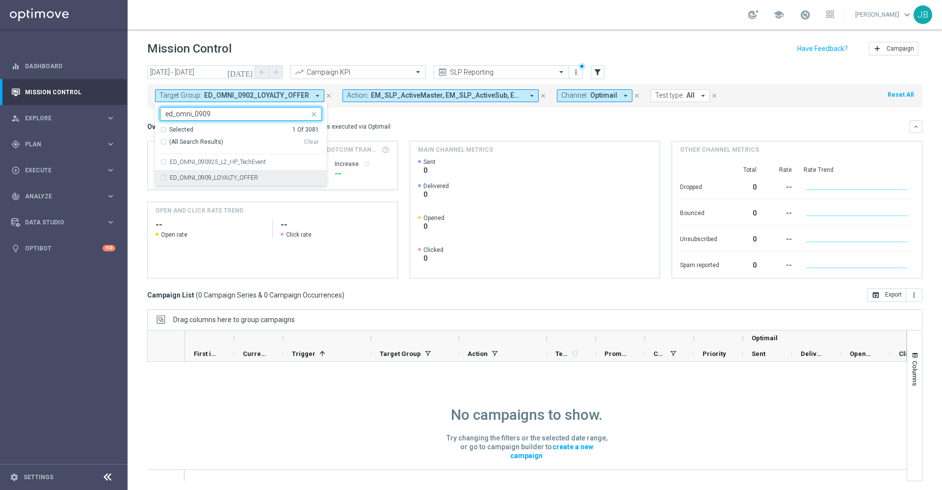
click at [243, 184] on div "ED_OMNI_0909_LOYALTY_OFFER" at bounding box center [241, 178] width 162 height 16
type input "ed_omni_0909"
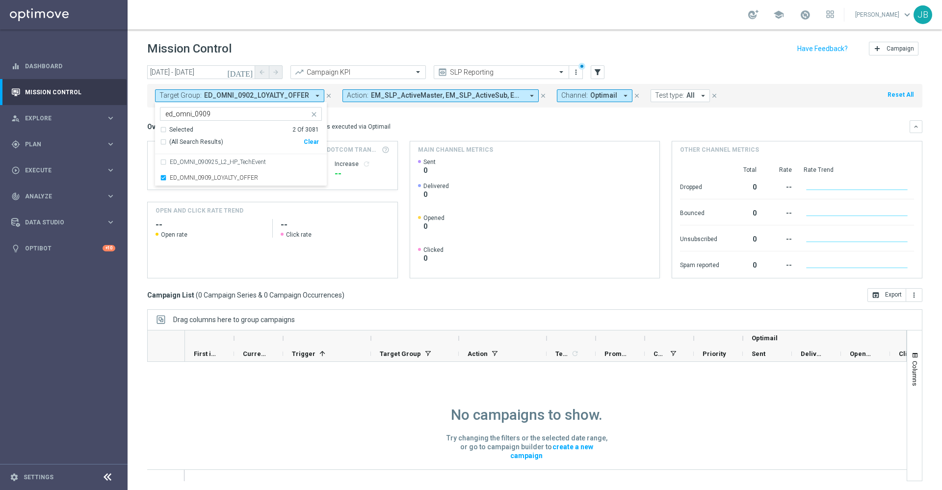
click at [418, 128] on div "Overview: Optimail arrow_drop_down This overview shows data of campaigns execut…" at bounding box center [528, 126] width 763 height 9
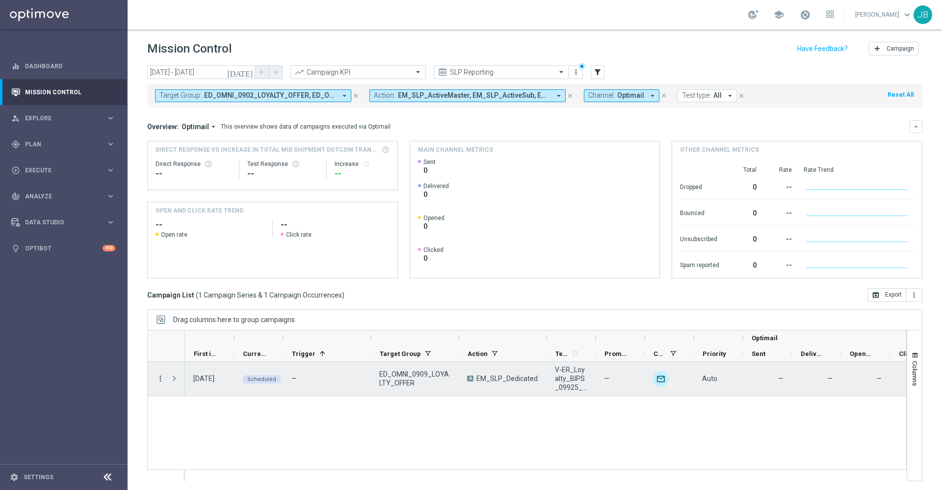
click at [157, 378] on icon "more_vert" at bounding box center [160, 378] width 9 height 9
click at [186, 385] on span "Campaign Details" at bounding box center [205, 384] width 50 height 7
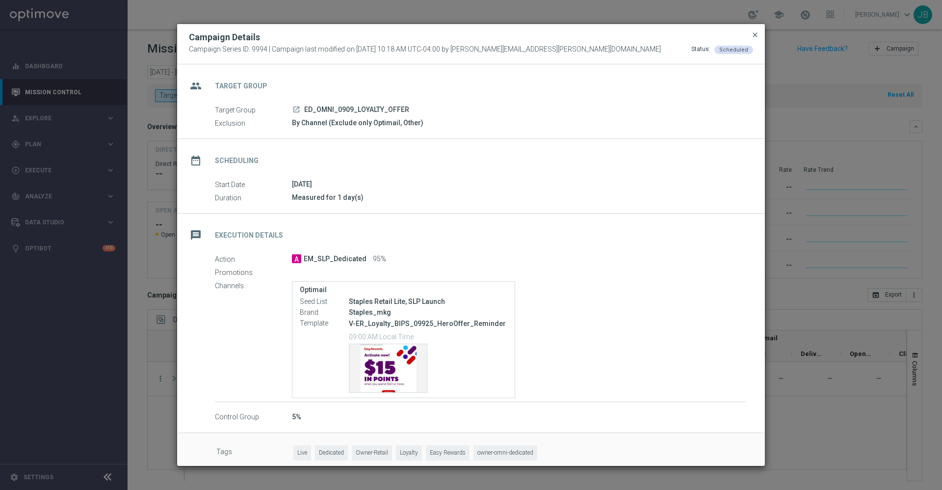
click at [753, 36] on span "close" at bounding box center [755, 35] width 8 height 8
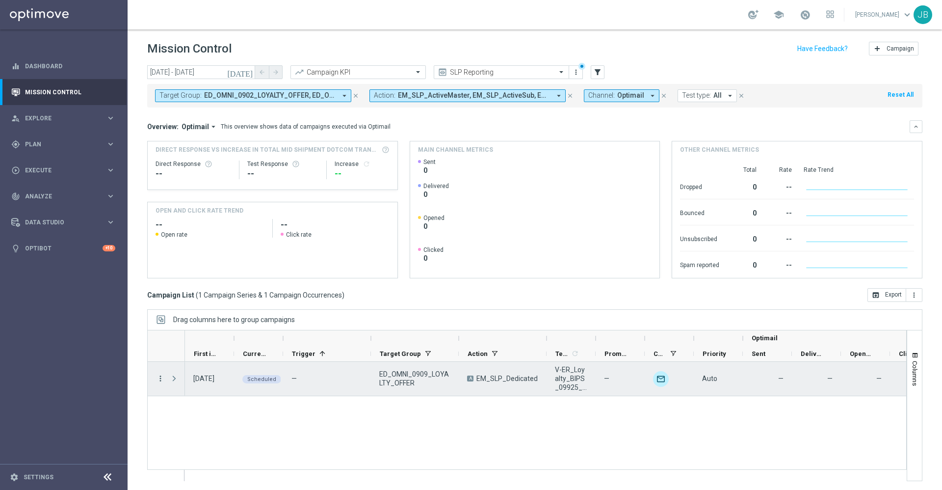
click at [159, 380] on icon "more_vert" at bounding box center [160, 378] width 9 height 9
click at [204, 440] on span "Duplicate and Edit" at bounding box center [205, 443] width 51 height 7
click at [159, 377] on icon "more_vert" at bounding box center [160, 378] width 9 height 9
click at [208, 383] on span "Campaign Details" at bounding box center [205, 384] width 50 height 7
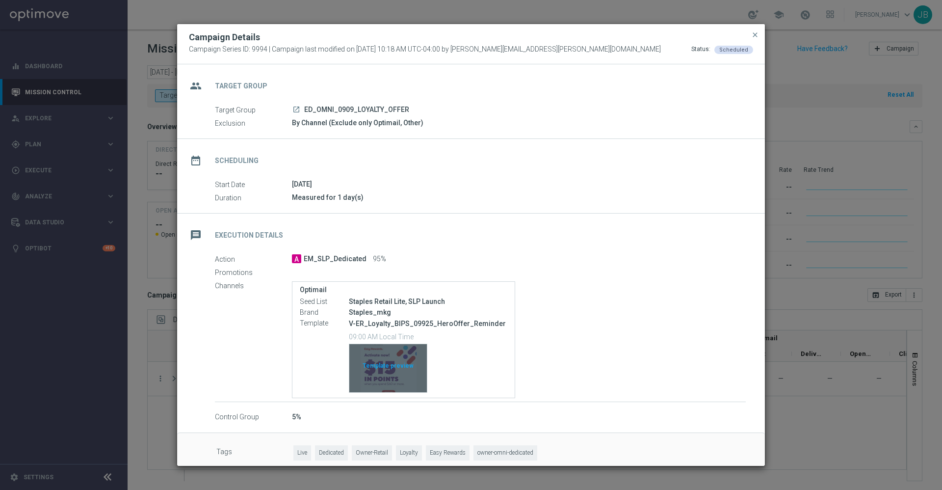
scroll to position [9, 0]
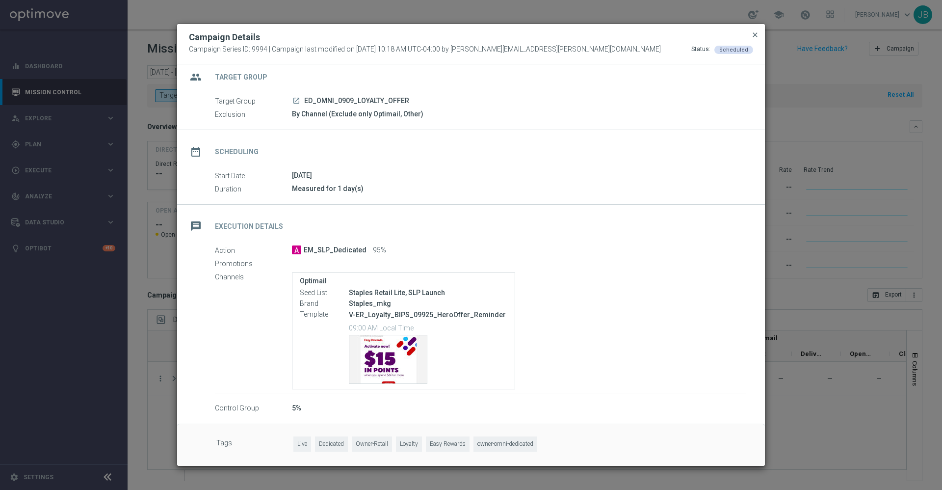
click at [754, 37] on span "close" at bounding box center [755, 35] width 8 height 8
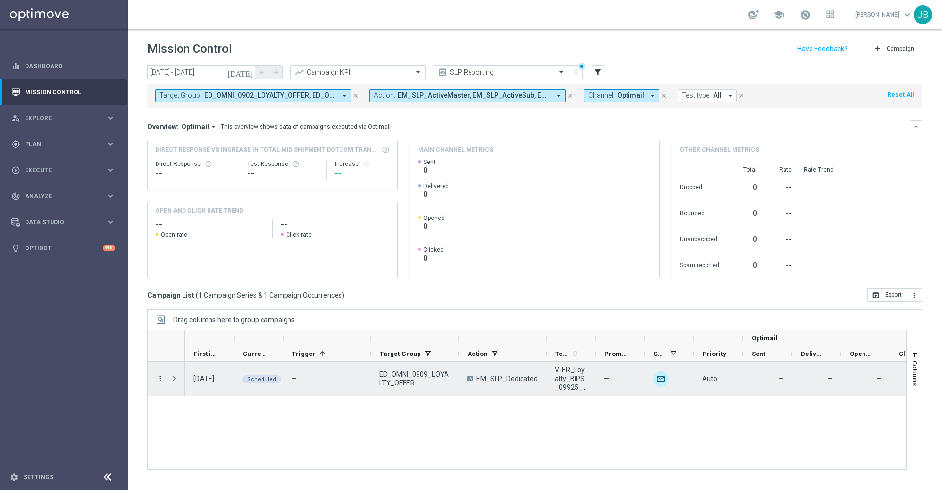
click at [161, 377] on icon "more_vert" at bounding box center [160, 378] width 9 height 9
click at [198, 455] on div "Edit" at bounding box center [225, 457] width 91 height 7
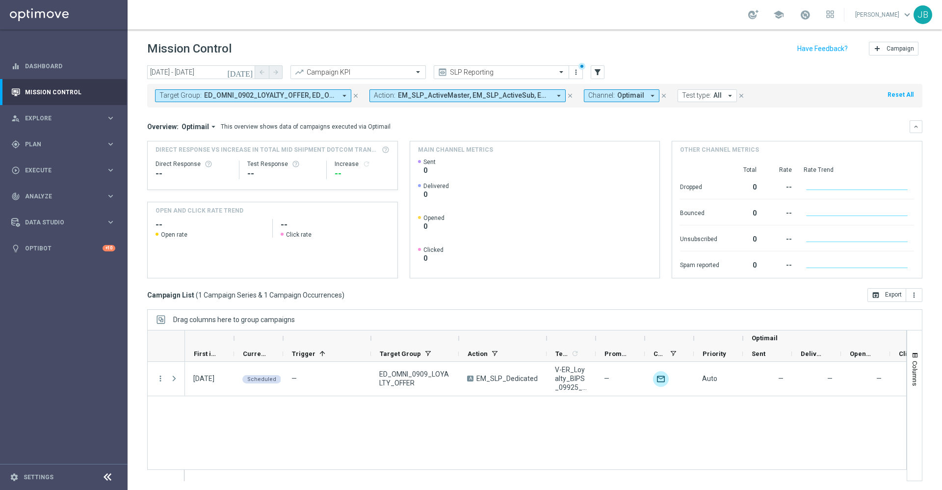
click at [249, 74] on icon "today" at bounding box center [240, 72] width 27 height 9
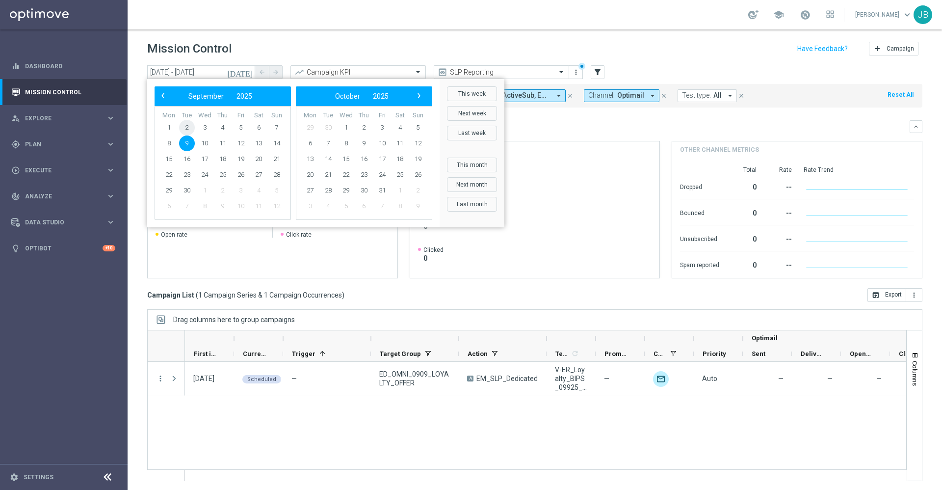
click at [189, 127] on span "2" at bounding box center [187, 128] width 16 height 16
type input "02 Sep 2025 - 09 Sep 2025"
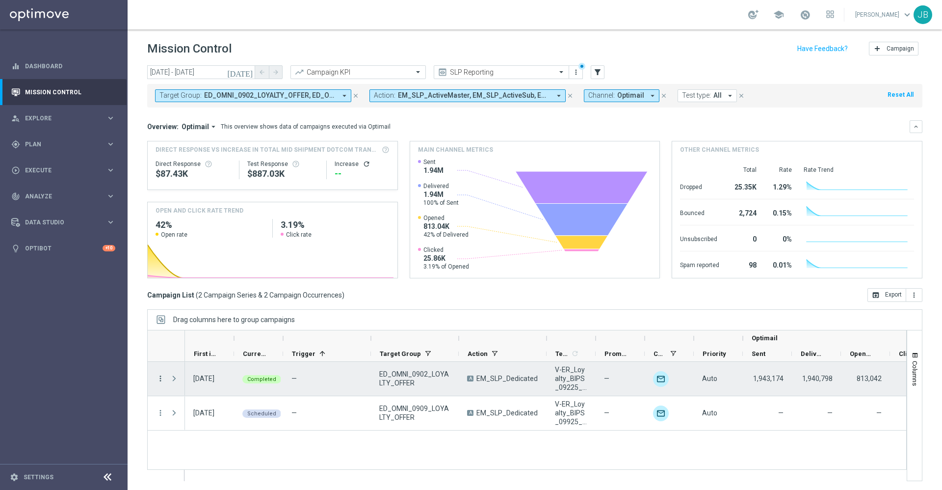
click at [159, 376] on icon "more_vert" at bounding box center [160, 378] width 9 height 9
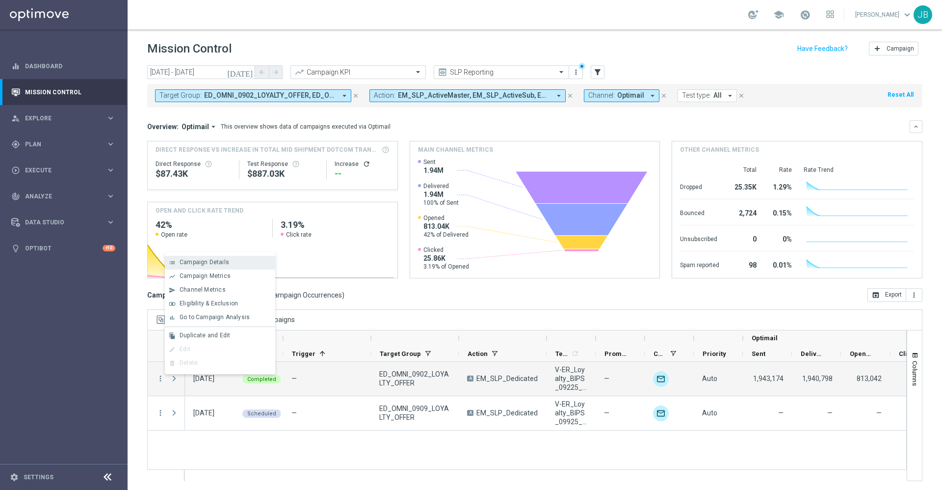
click at [214, 262] on span "Campaign Details" at bounding box center [205, 262] width 50 height 7
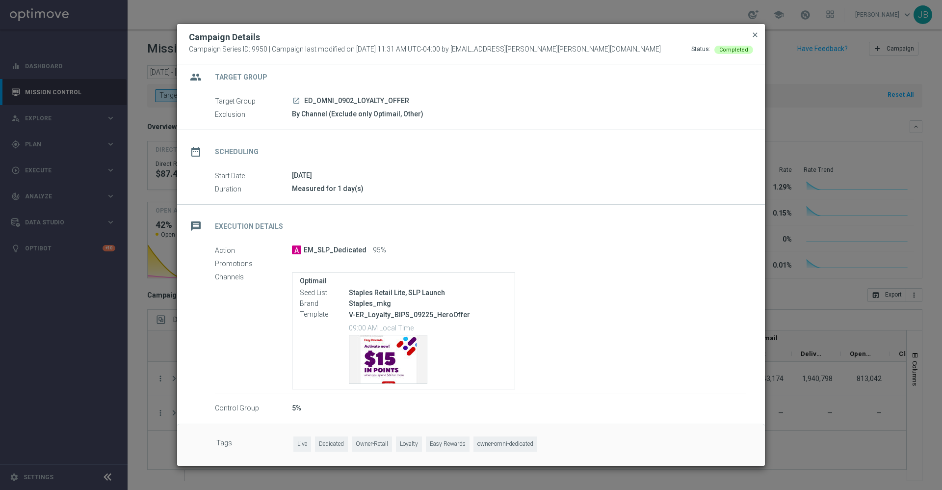
click at [754, 34] on span "close" at bounding box center [755, 35] width 8 height 8
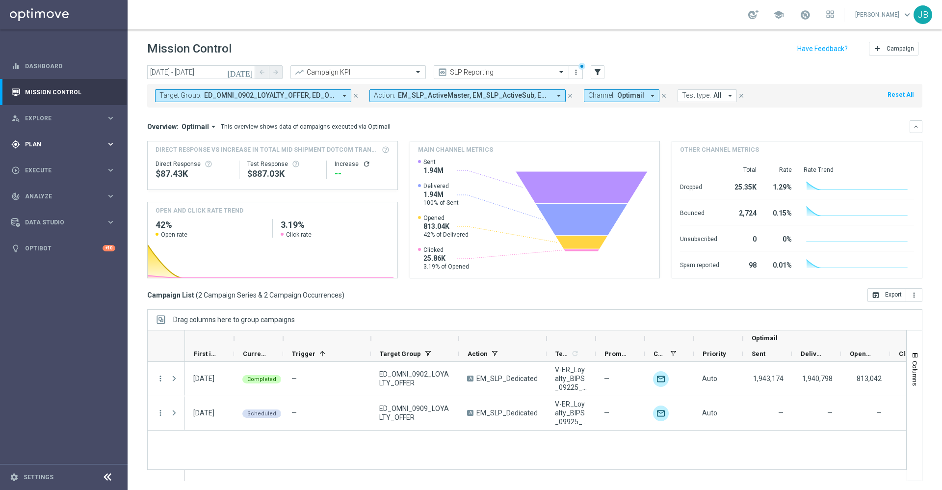
click at [67, 144] on span "Plan" at bounding box center [65, 144] width 81 height 6
click at [62, 164] on link "Target Groups" at bounding box center [64, 164] width 77 height 8
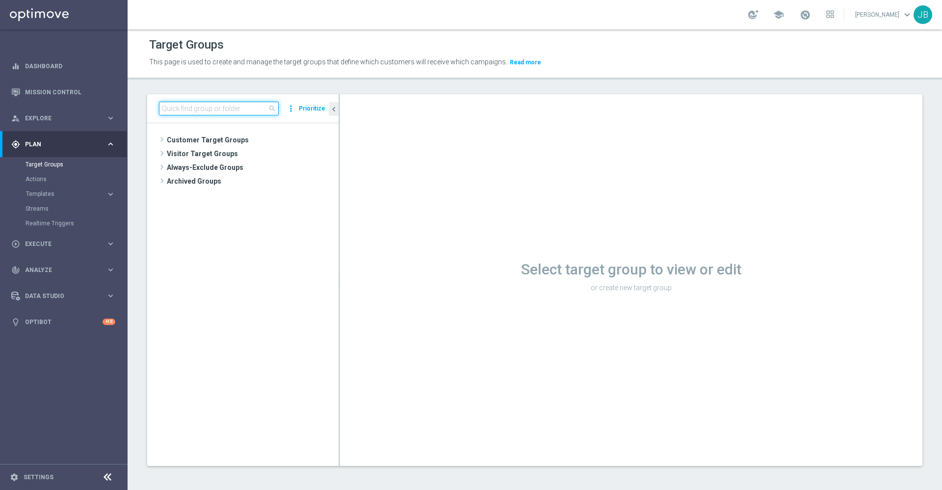
click at [196, 106] on input at bounding box center [219, 109] width 120 height 14
paste input "DOTCOMBUSINESS2024"
type input "D"
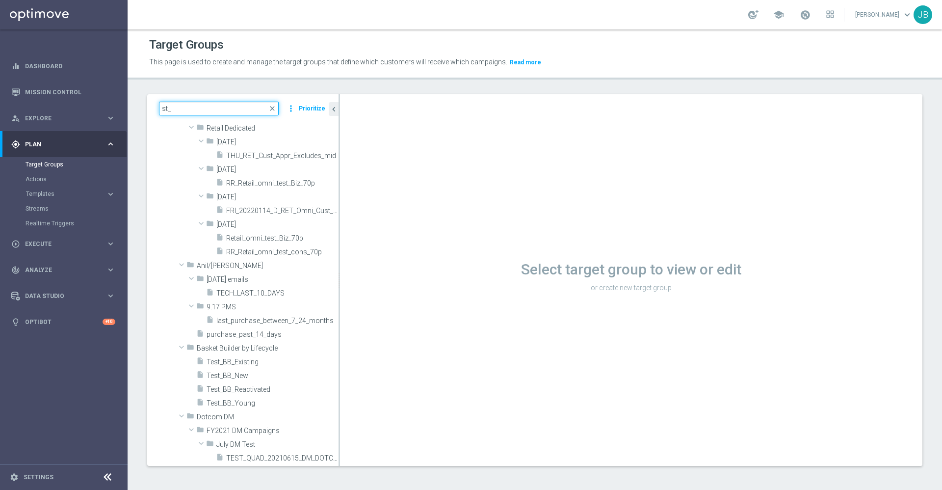
scroll to position [767, 0]
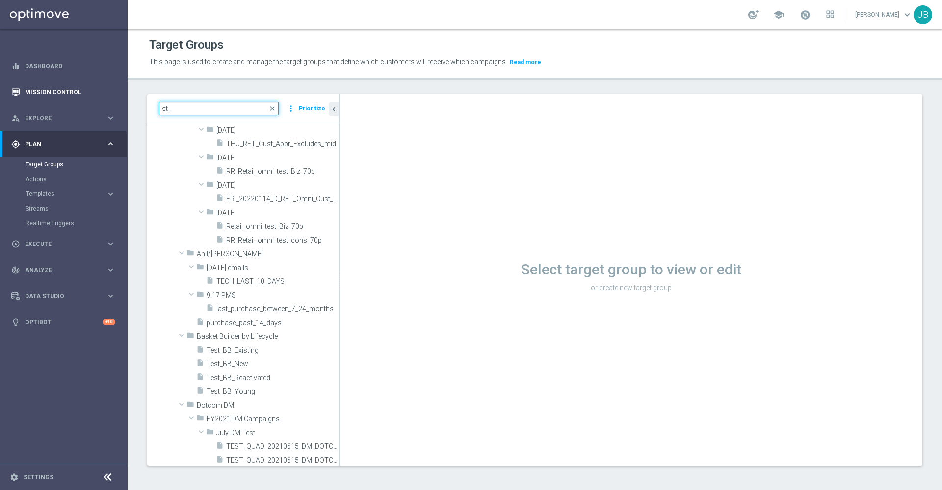
type input "st_"
click at [65, 89] on link "Mission Control" at bounding box center [70, 92] width 90 height 26
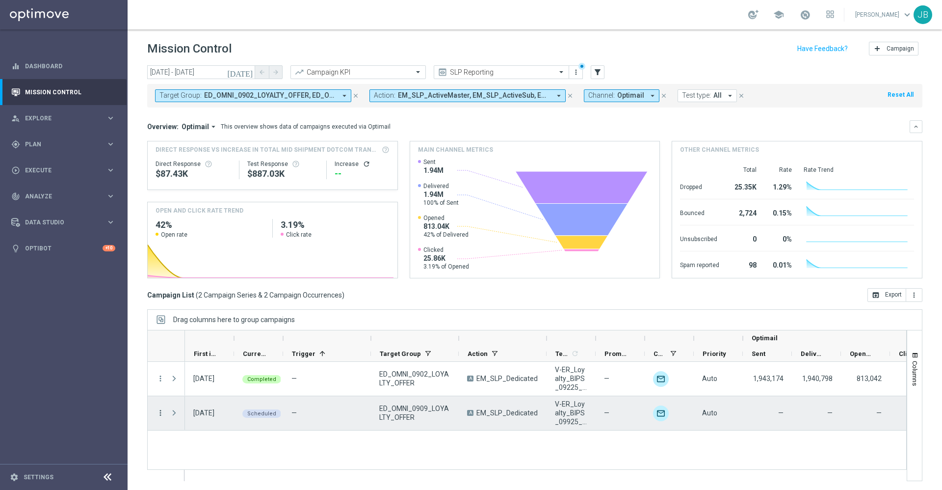
click at [164, 414] on icon "more_vert" at bounding box center [160, 412] width 9 height 9
click at [228, 310] on div "Campaign Details" at bounding box center [225, 310] width 91 height 7
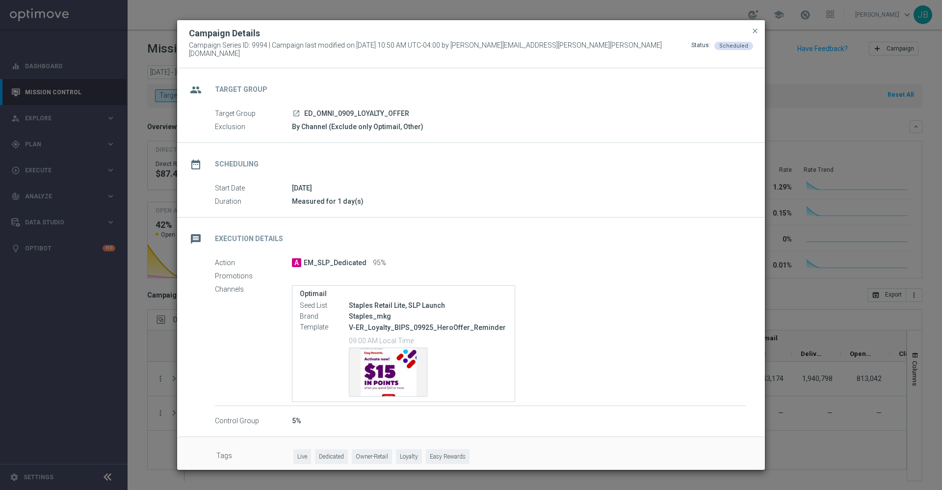
scroll to position [9, 0]
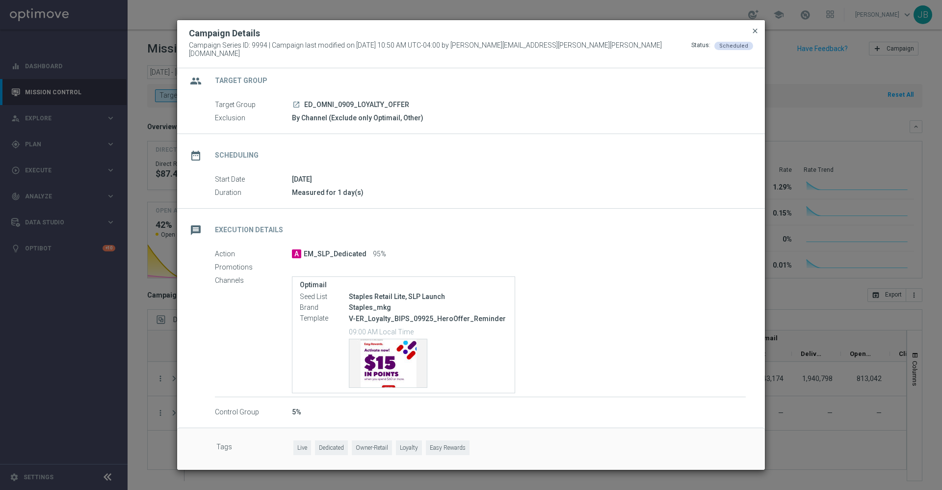
click at [757, 35] on span "close" at bounding box center [755, 31] width 8 height 8
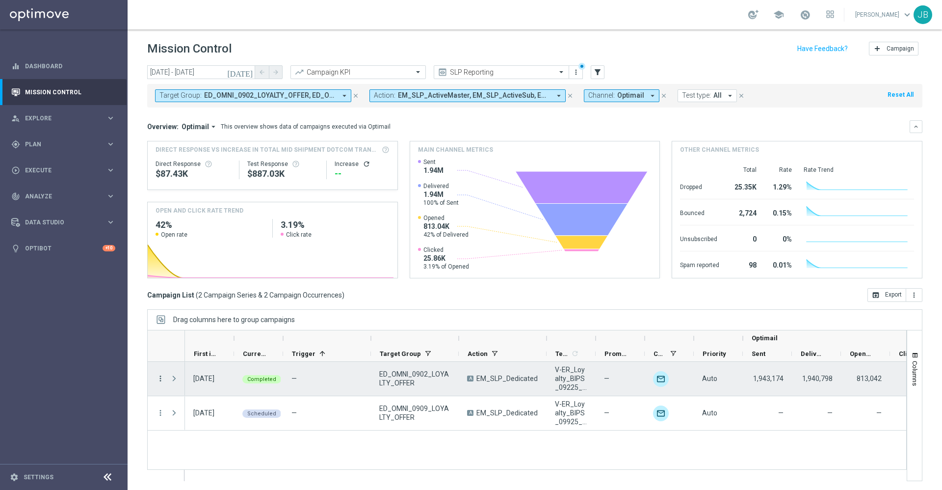
click at [160, 380] on icon "more_vert" at bounding box center [160, 378] width 9 height 9
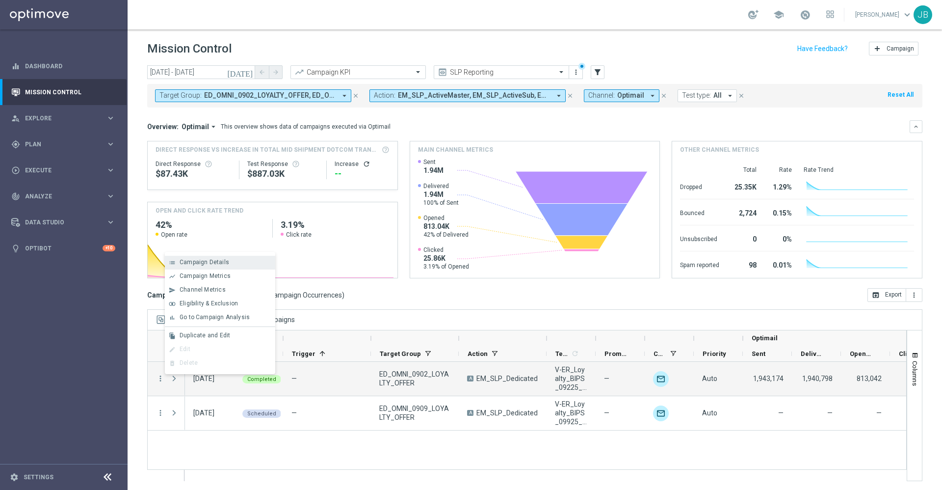
click at [219, 264] on span "Campaign Details" at bounding box center [205, 262] width 50 height 7
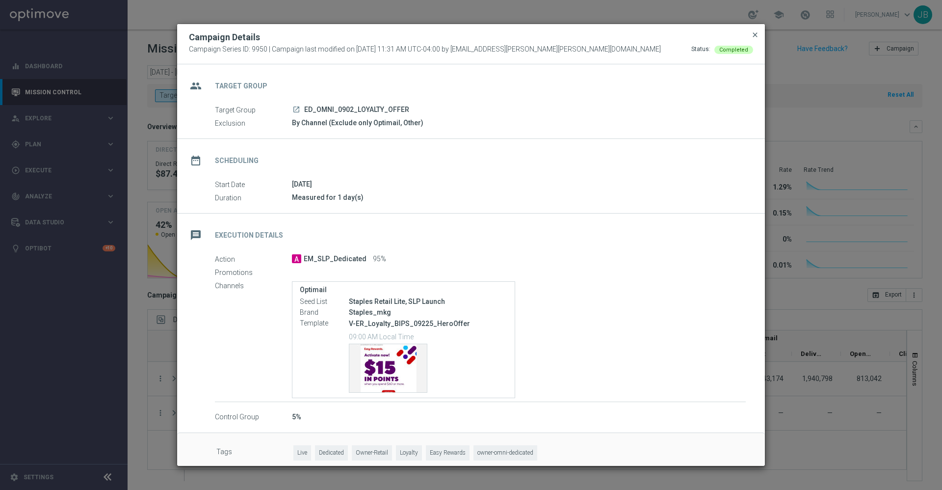
click at [755, 34] on span "close" at bounding box center [755, 35] width 8 height 8
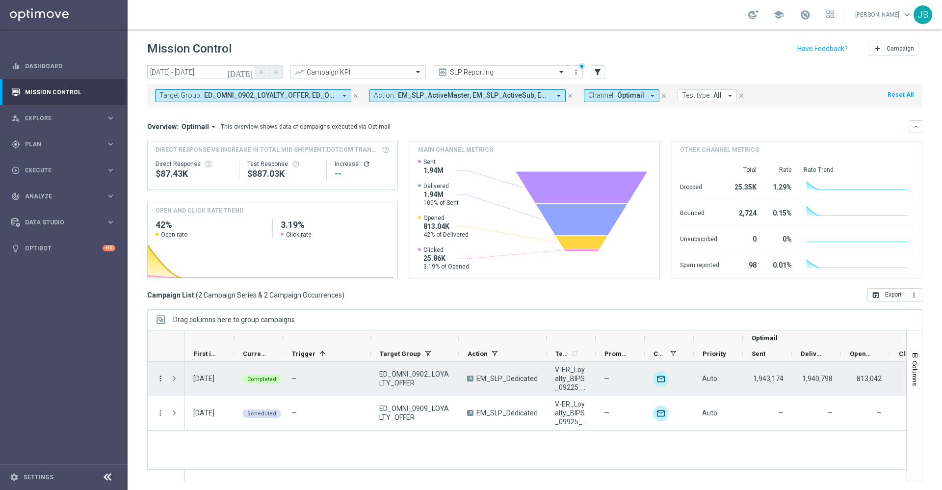
click at [161, 378] on icon "more_vert" at bounding box center [160, 378] width 9 height 9
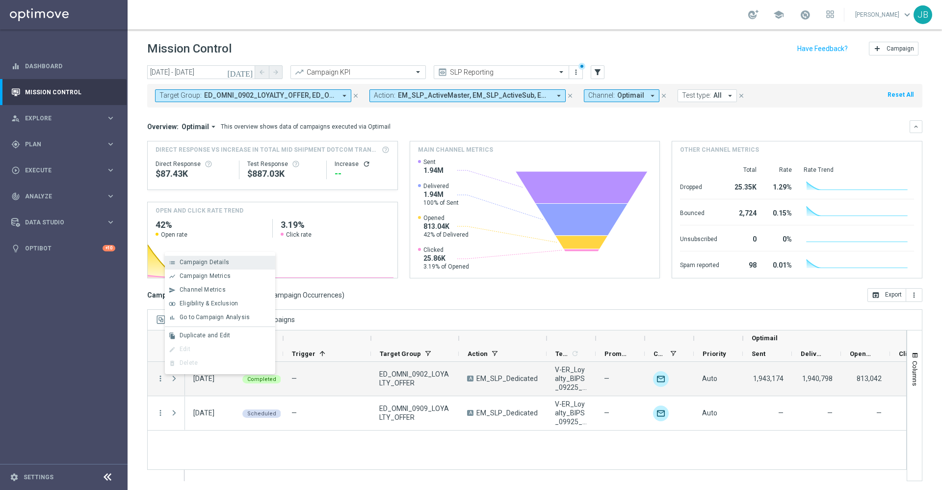
click at [207, 261] on span "Campaign Details" at bounding box center [205, 262] width 50 height 7
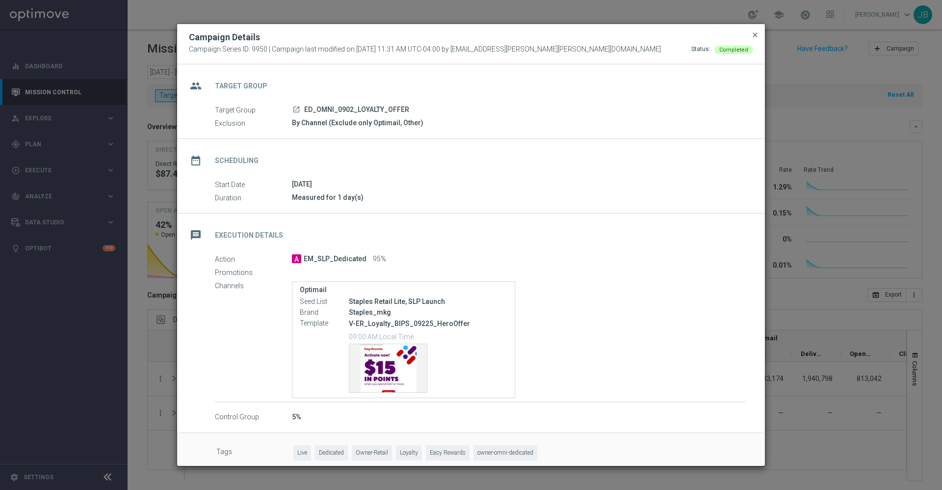
click at [755, 32] on span "close" at bounding box center [755, 35] width 8 height 8
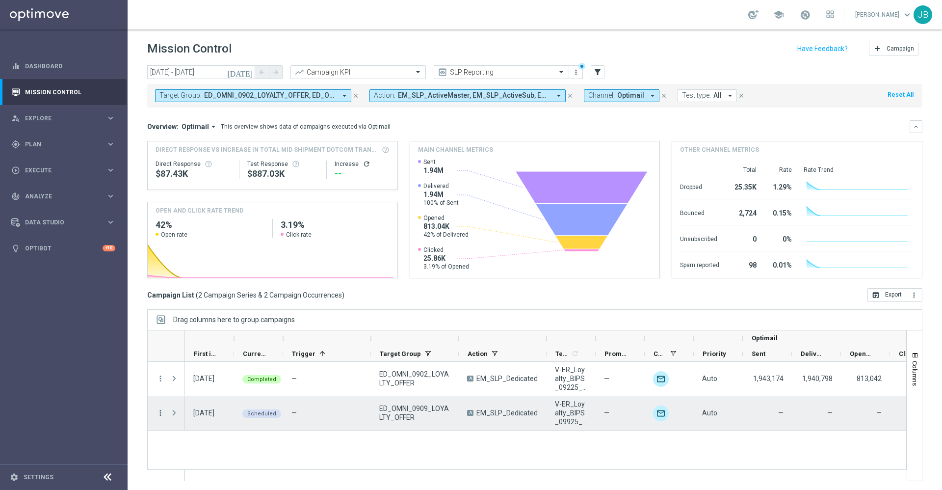
click at [164, 411] on icon "more_vert" at bounding box center [160, 412] width 9 height 9
click at [237, 313] on div "Campaign Details" at bounding box center [225, 310] width 91 height 7
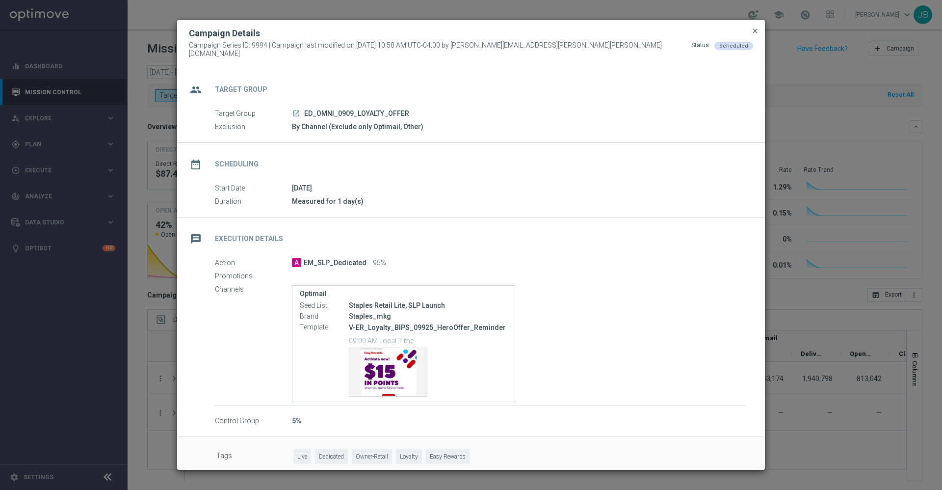
click at [757, 35] on span "close" at bounding box center [755, 31] width 8 height 8
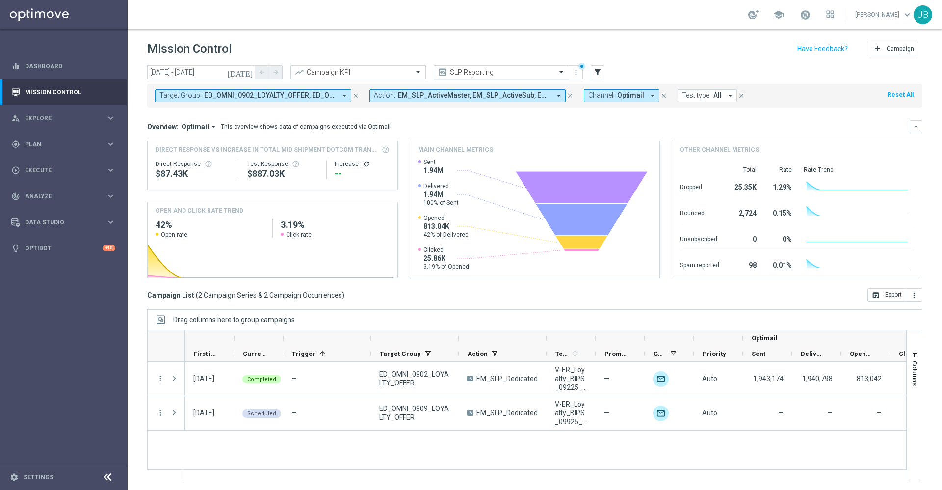
click at [521, 68] on input "text" at bounding box center [491, 72] width 105 height 8
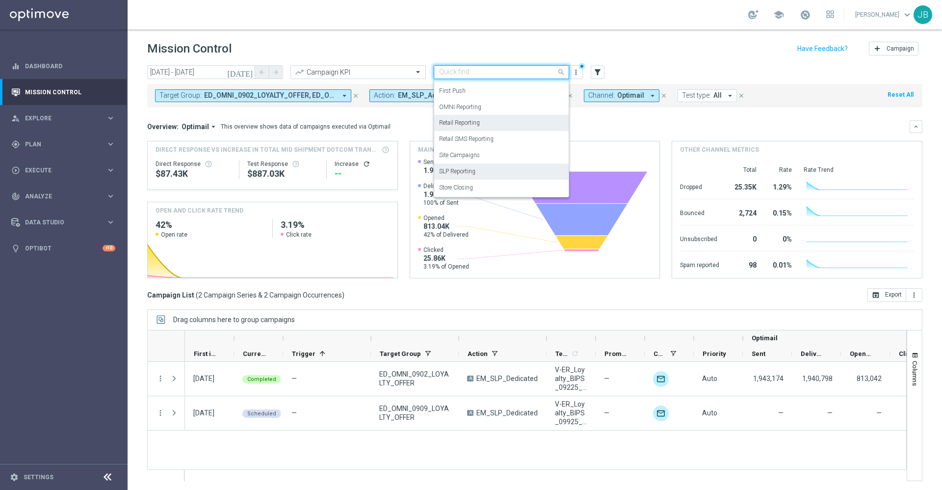
scroll to position [1, 0]
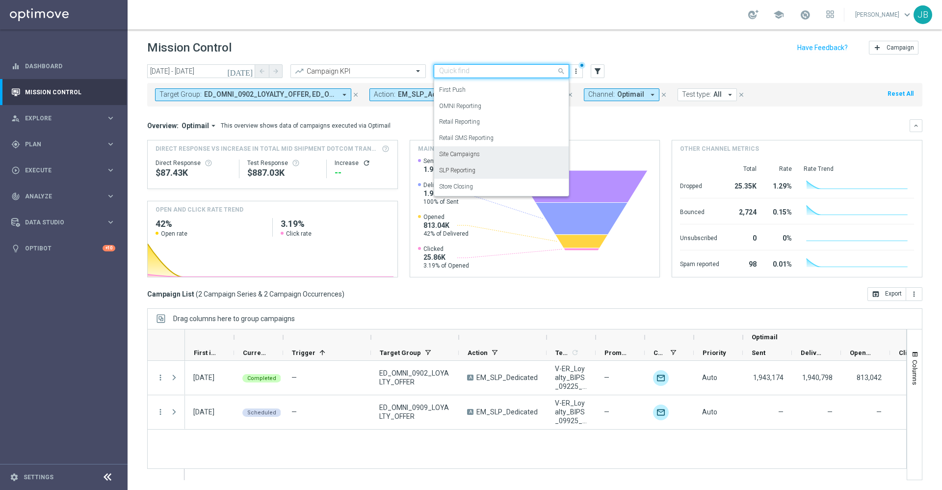
click at [470, 151] on label "Site Campaigns" at bounding box center [459, 154] width 41 height 8
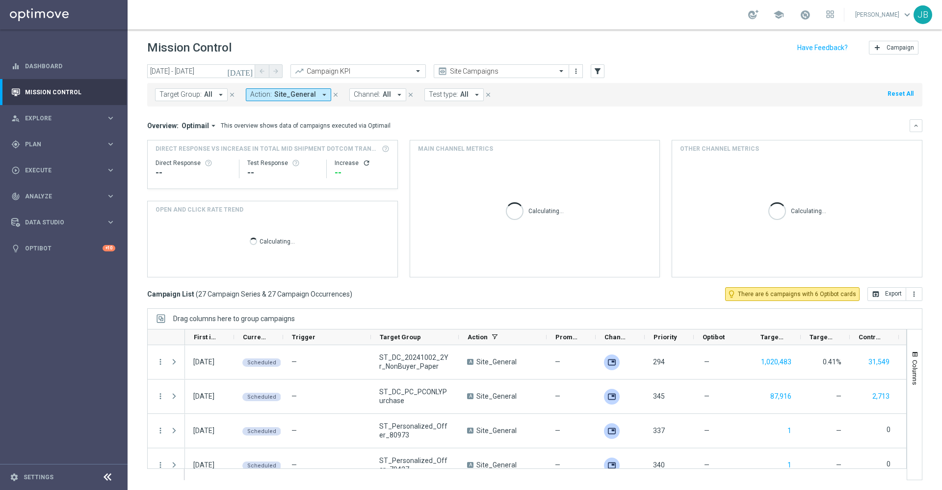
click at [247, 70] on icon "today" at bounding box center [240, 71] width 27 height 9
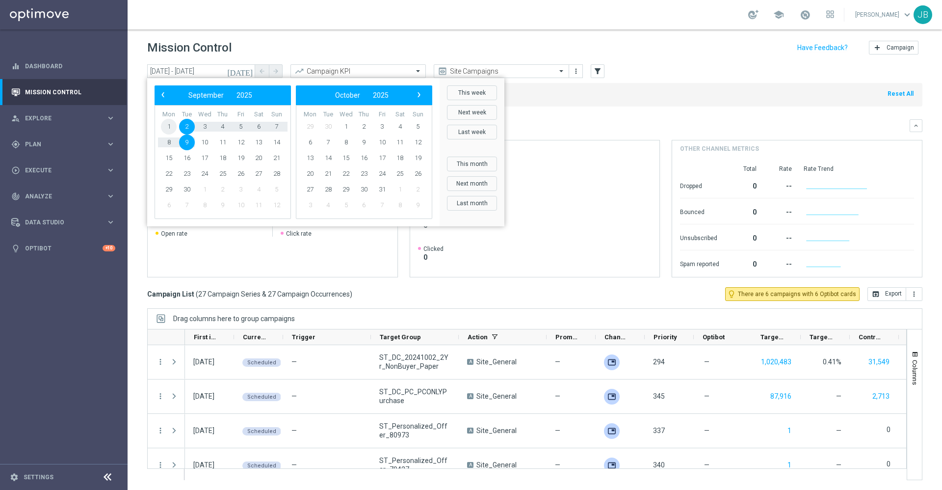
click at [171, 123] on span "1" at bounding box center [169, 127] width 16 height 16
click at [189, 186] on span "30" at bounding box center [187, 190] width 16 height 16
type input "01 Sep 2025 - 30 Sep 2025"
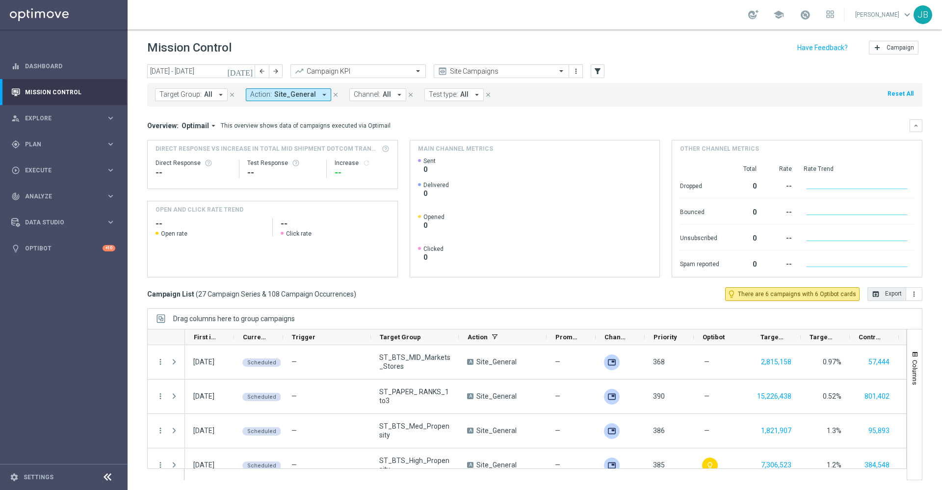
click at [870, 295] on button "open_in_browser Export" at bounding box center [887, 294] width 39 height 14
click at [49, 150] on div "gps_fixed Plan keyboard_arrow_right" at bounding box center [63, 144] width 127 height 26
click at [66, 163] on link "Target Groups" at bounding box center [64, 164] width 77 height 8
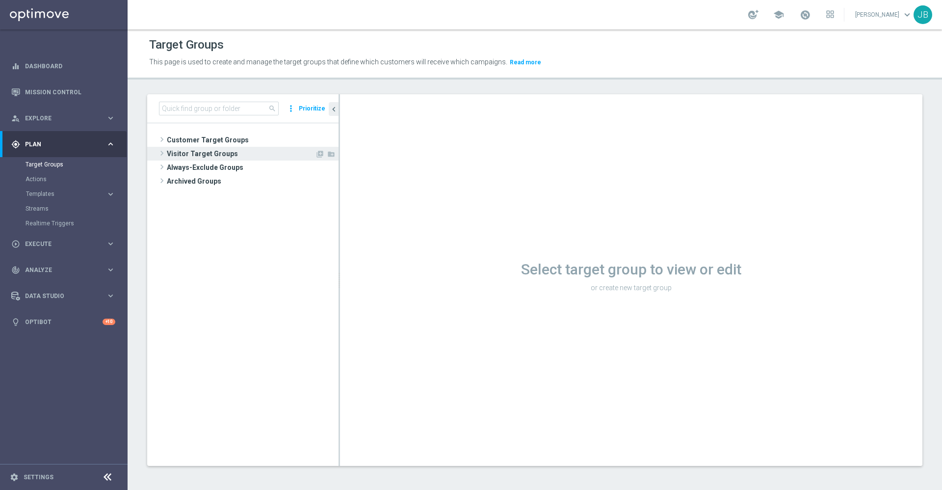
click at [191, 152] on span "Visitor Target Groups" at bounding box center [241, 154] width 148 height 14
click at [200, 151] on span "Visitor Target Groups" at bounding box center [241, 154] width 148 height 14
click at [202, 109] on input at bounding box center [219, 109] width 120 height 14
paste input "DOTCOMBUSINESS2024"
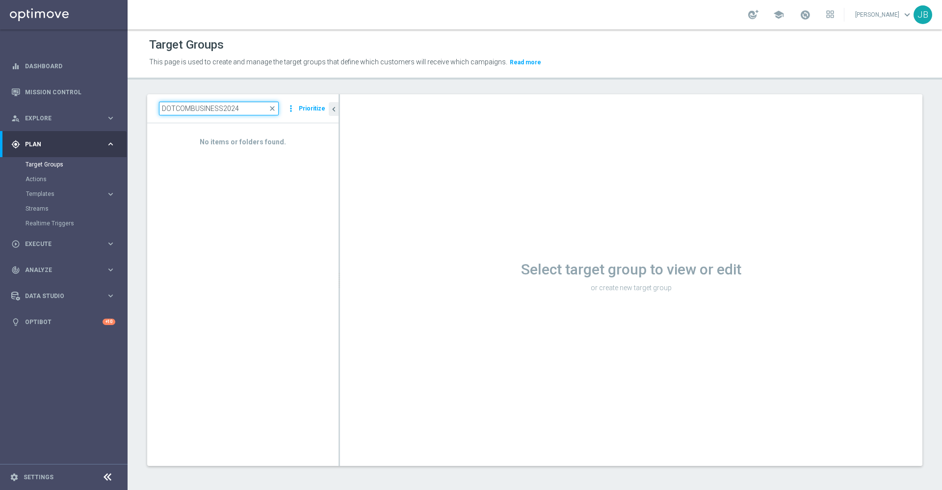
click at [243, 108] on input "DOTCOMBUSINESS2024" at bounding box center [219, 109] width 120 height 14
type input "DOTCOMBUSINESS2024"
click at [293, 109] on icon "more_vert" at bounding box center [291, 109] width 10 height 14
click at [363, 158] on div "Select target group to view or edit or create new target group" at bounding box center [631, 280] width 583 height 372
click at [78, 93] on link "Mission Control" at bounding box center [70, 92] width 90 height 26
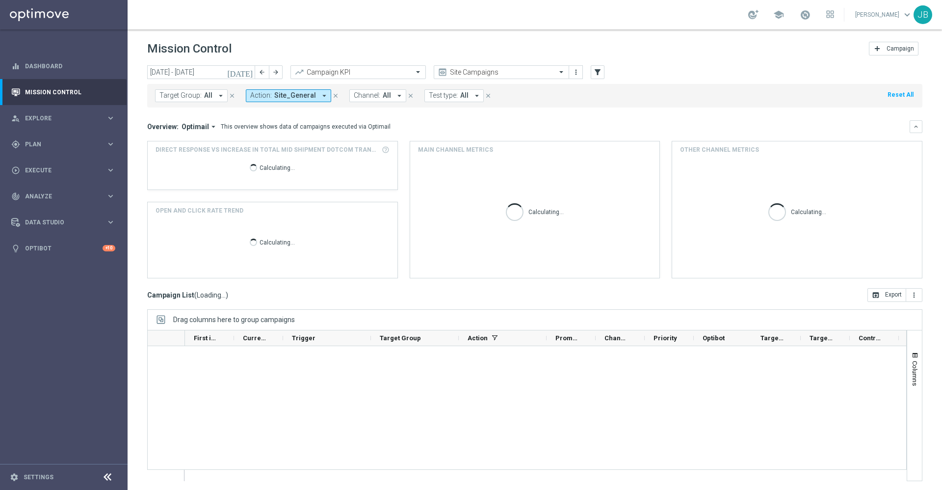
click at [246, 72] on icon "today" at bounding box center [240, 72] width 27 height 9
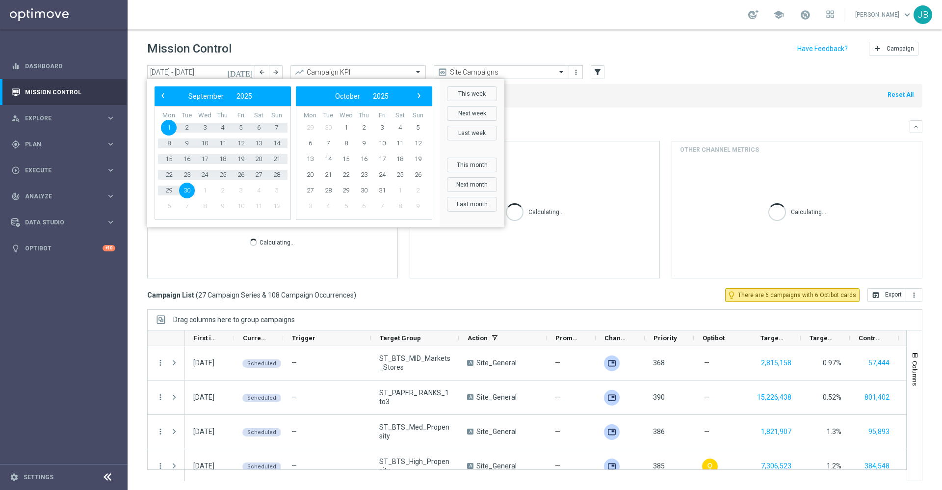
click at [605, 125] on div "Overview: Optimail arrow_drop_down This overview shows data of campaigns execut…" at bounding box center [528, 126] width 763 height 9
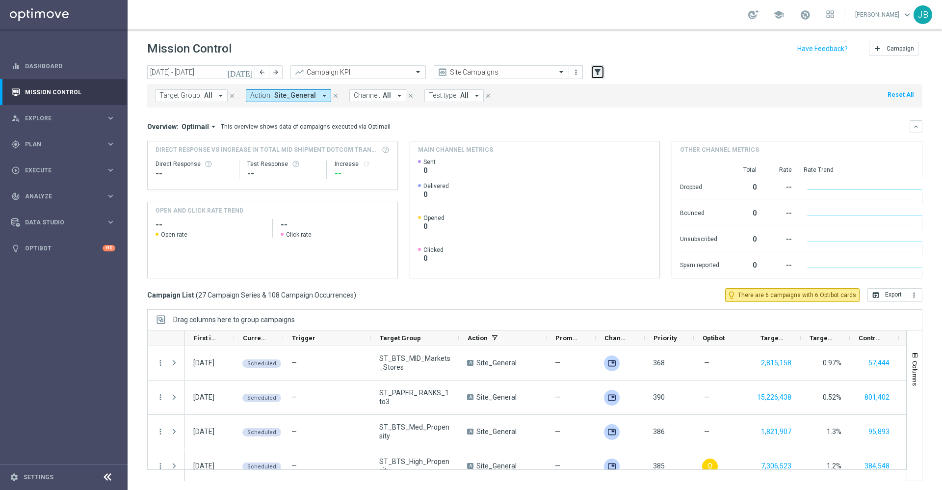
click at [599, 69] on icon "filter_alt" at bounding box center [597, 72] width 9 height 9
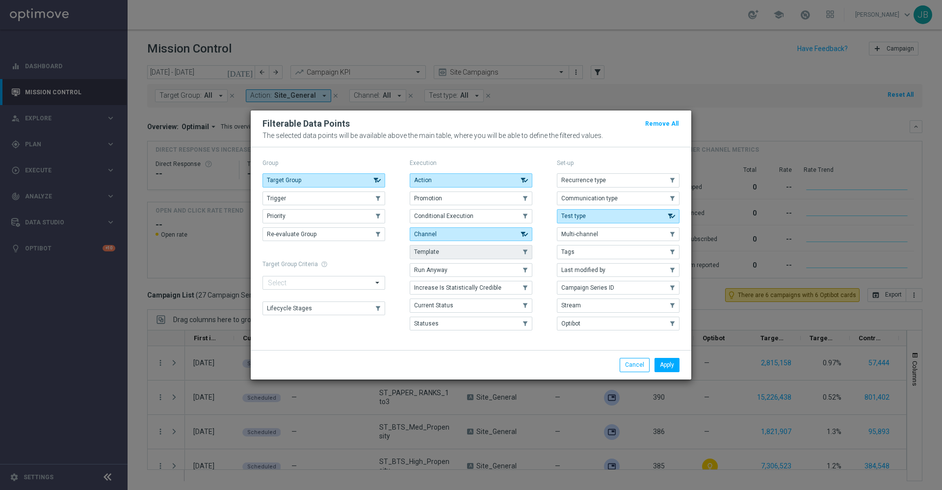
click at [509, 252] on button "Template" at bounding box center [471, 252] width 123 height 14
click at [674, 366] on button "Apply" at bounding box center [667, 365] width 25 height 14
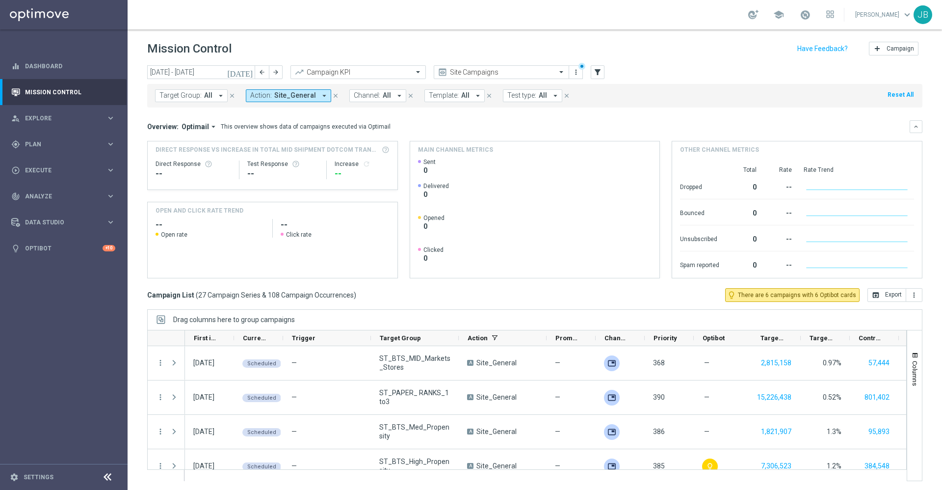
click at [443, 89] on button "Template: All arrow_drop_down" at bounding box center [455, 95] width 60 height 13
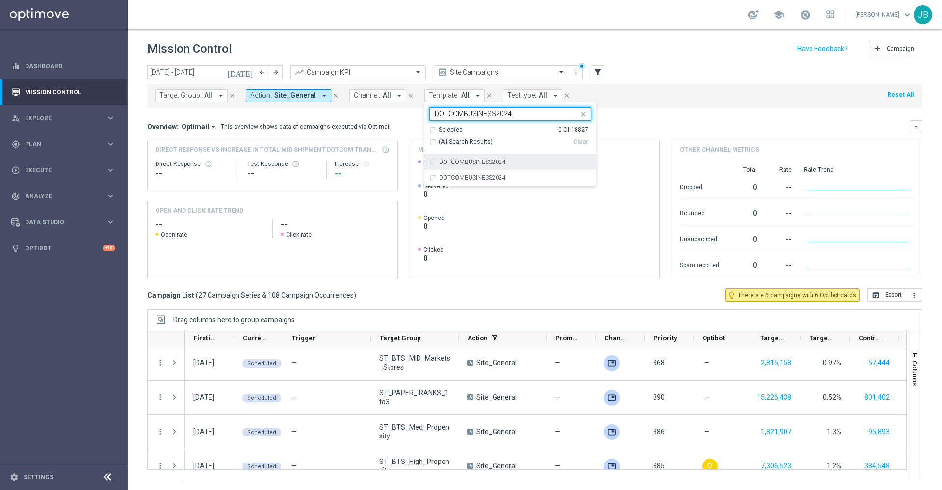
click at [466, 162] on label "DOTCOMBUSINESS2024" at bounding box center [472, 162] width 67 height 6
type input "DOTCOMBUSINESS2024"
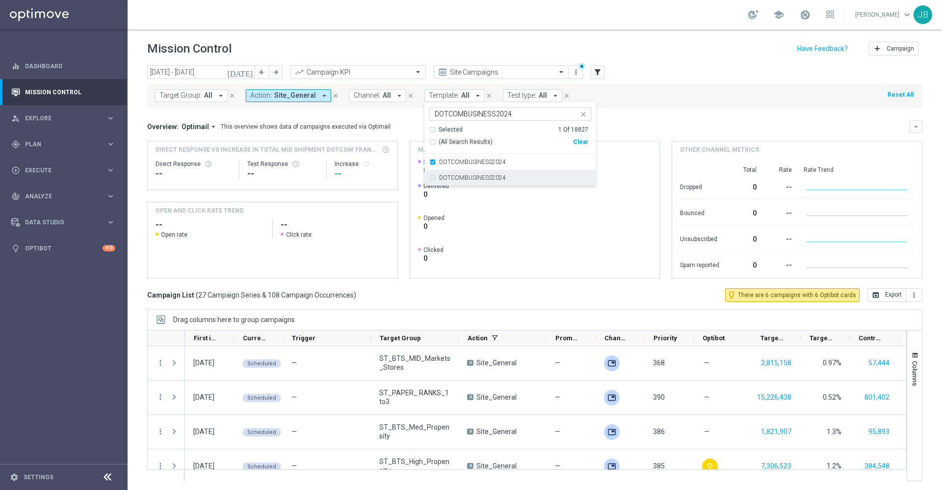
click at [472, 177] on label "DOTCOMBUSINESS2024" at bounding box center [472, 178] width 67 height 6
click at [653, 114] on mini-dashboard "Overview: Optimail arrow_drop_down This overview shows data of campaigns execut…" at bounding box center [534, 197] width 775 height 181
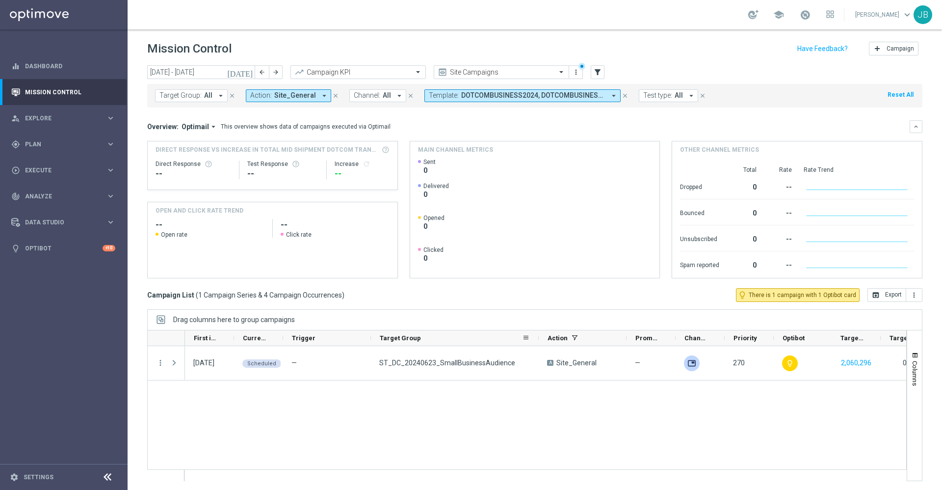
drag, startPoint x: 458, startPoint y: 338, endPoint x: 538, endPoint y: 334, distance: 79.6
click at [538, 334] on div at bounding box center [539, 337] width 4 height 15
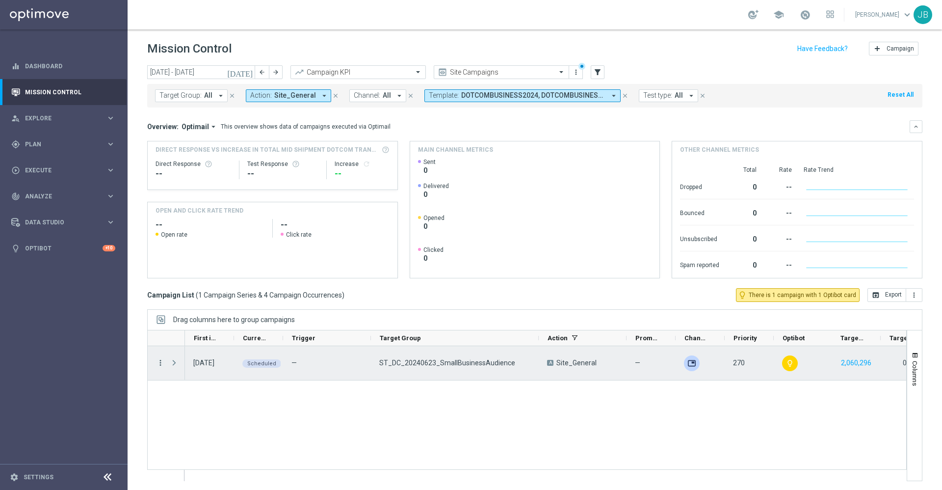
click at [160, 364] on icon "more_vert" at bounding box center [160, 362] width 9 height 9
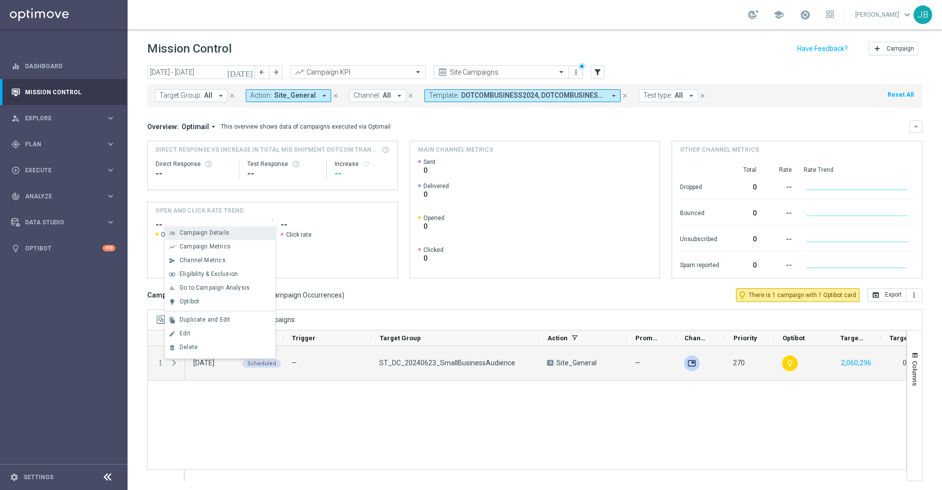
click at [223, 228] on div "list Campaign Details" at bounding box center [220, 233] width 110 height 14
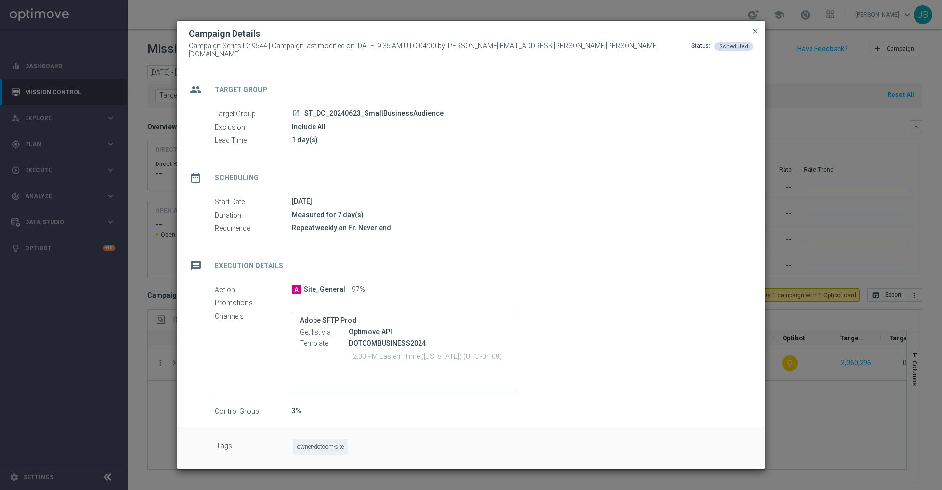
click at [296, 109] on icon "launch" at bounding box center [296, 113] width 8 height 8
click at [758, 35] on span "close" at bounding box center [755, 31] width 8 height 8
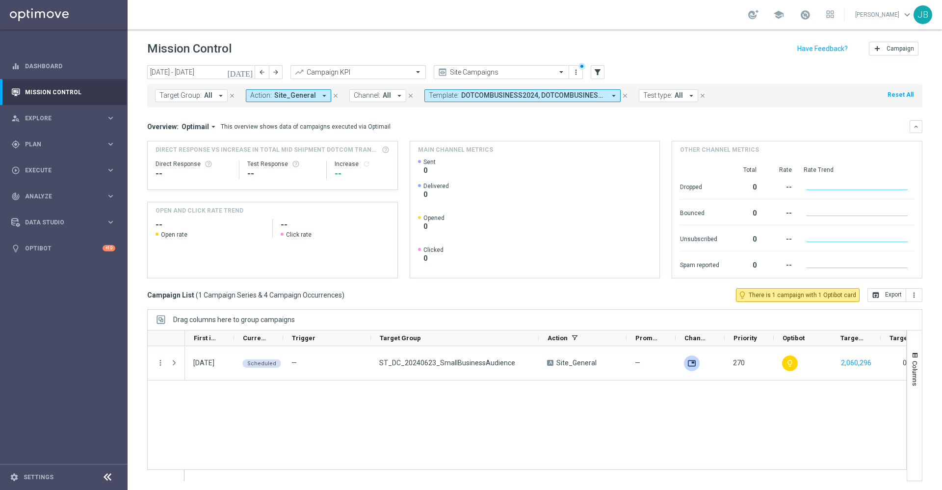
click at [250, 74] on icon "today" at bounding box center [240, 72] width 27 height 9
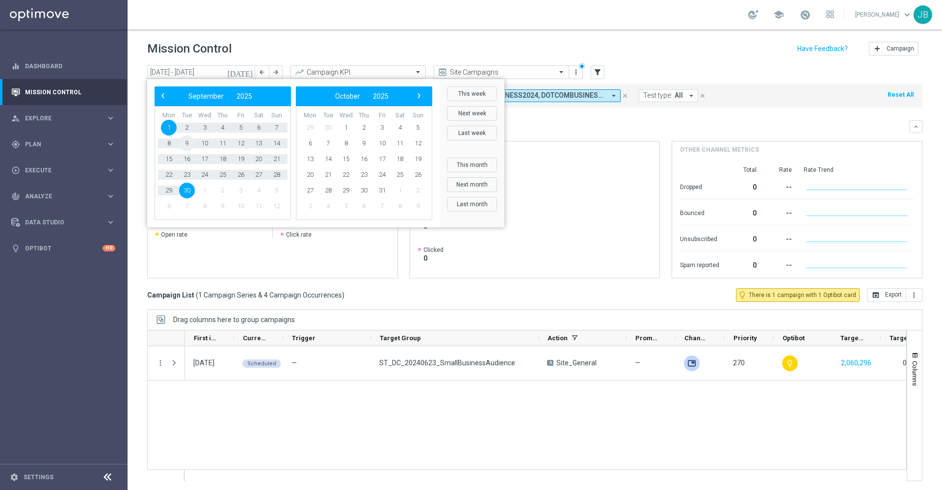
click at [188, 144] on span "9" at bounding box center [187, 143] width 16 height 16
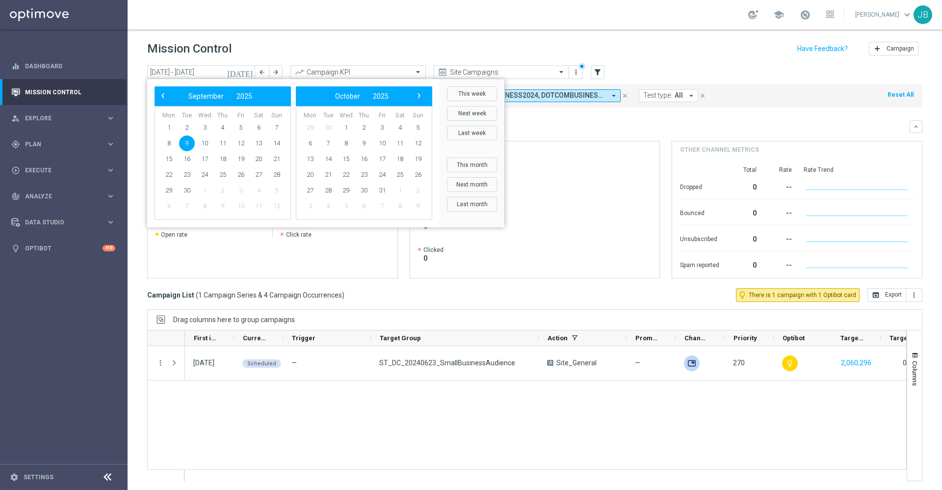
click at [186, 143] on span "9" at bounding box center [187, 143] width 16 height 16
type input "09 Sep 2025 - 09 Sep 2025"
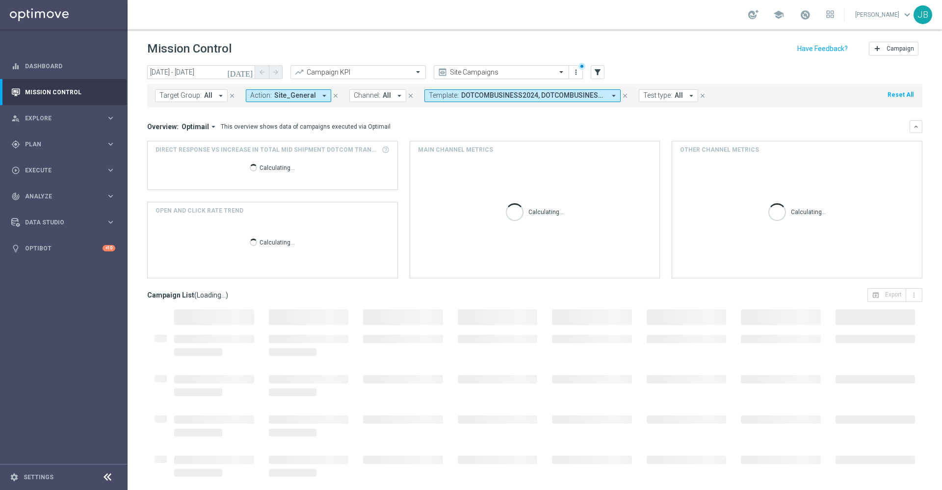
click at [515, 71] on input "text" at bounding box center [491, 72] width 105 height 8
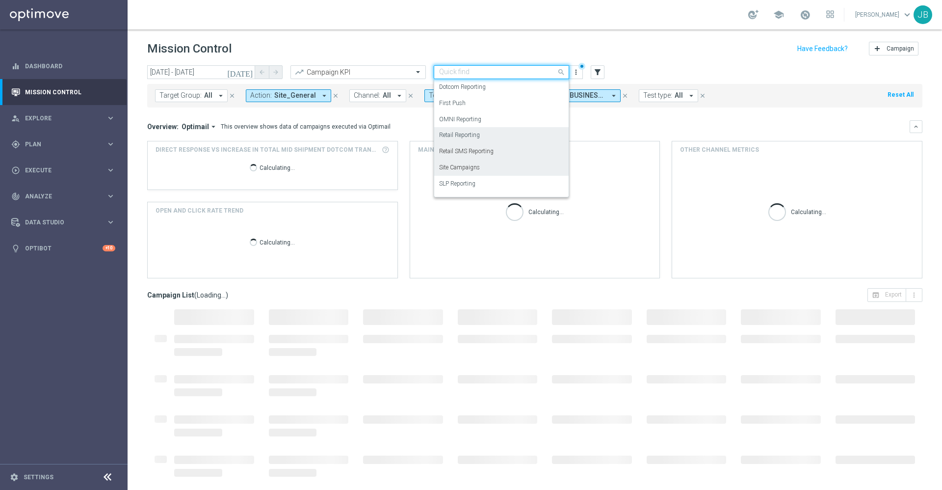
scroll to position [109, 0]
click at [464, 172] on label "SLP Reporting" at bounding box center [457, 171] width 36 height 8
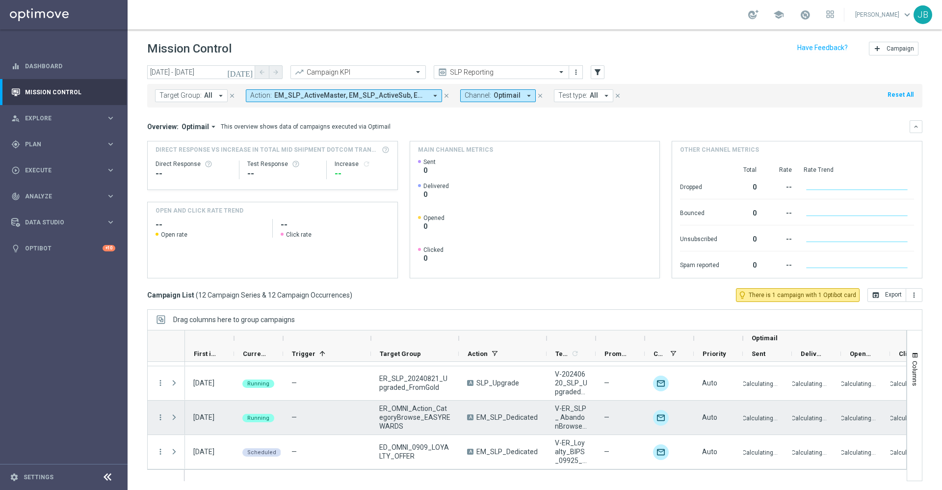
scroll to position [1, 0]
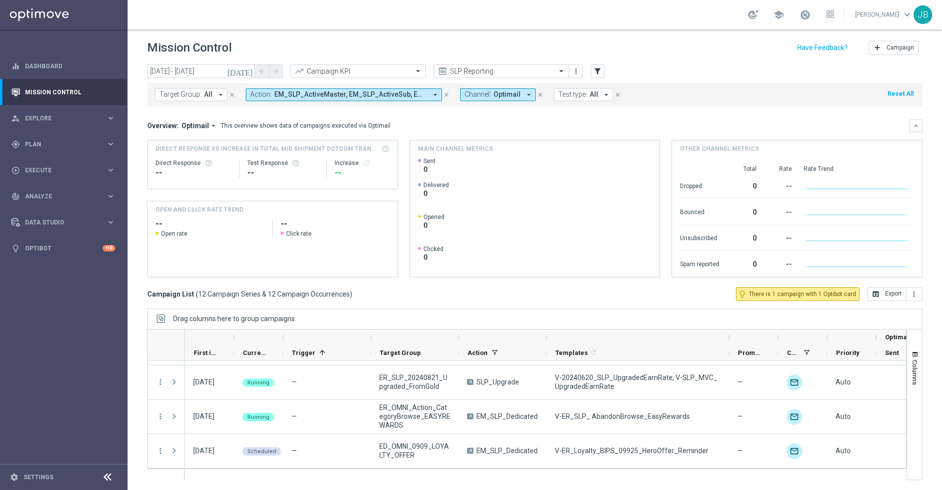
drag, startPoint x: 595, startPoint y: 337, endPoint x: 728, endPoint y: 328, distance: 133.8
click at [728, 329] on div at bounding box center [527, 345] width 760 height 32
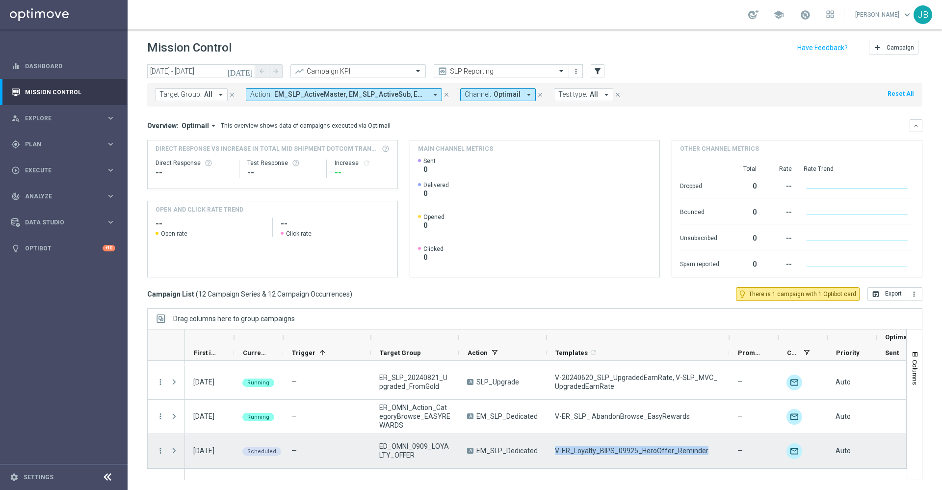
drag, startPoint x: 701, startPoint y: 448, endPoint x: 557, endPoint y: 449, distance: 144.8
click at [557, 449] on div "V-ER_Loyalty_BIPS_09925_HeroOffer_Reminder" at bounding box center [638, 451] width 183 height 34
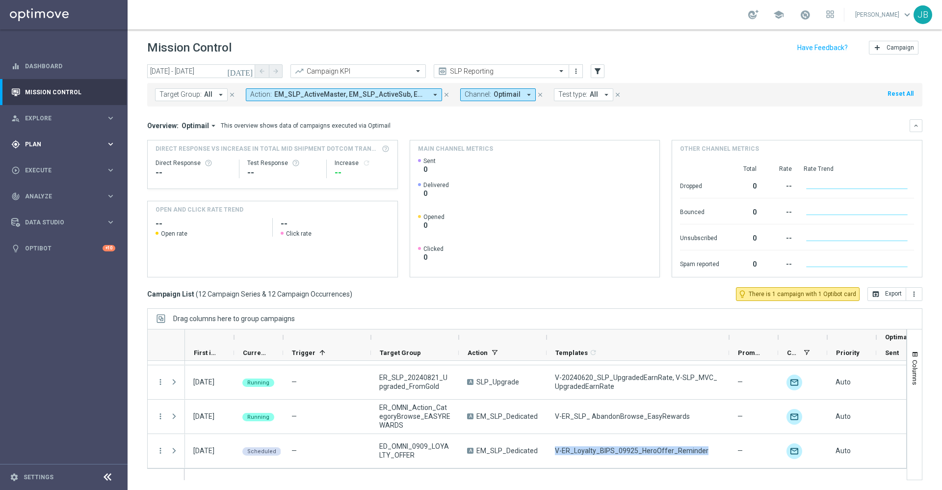
click at [61, 145] on span "Plan" at bounding box center [65, 144] width 81 height 6
click at [48, 195] on span "Templates" at bounding box center [61, 194] width 70 height 6
click at [45, 209] on link "Optimail" at bounding box center [66, 209] width 72 height 8
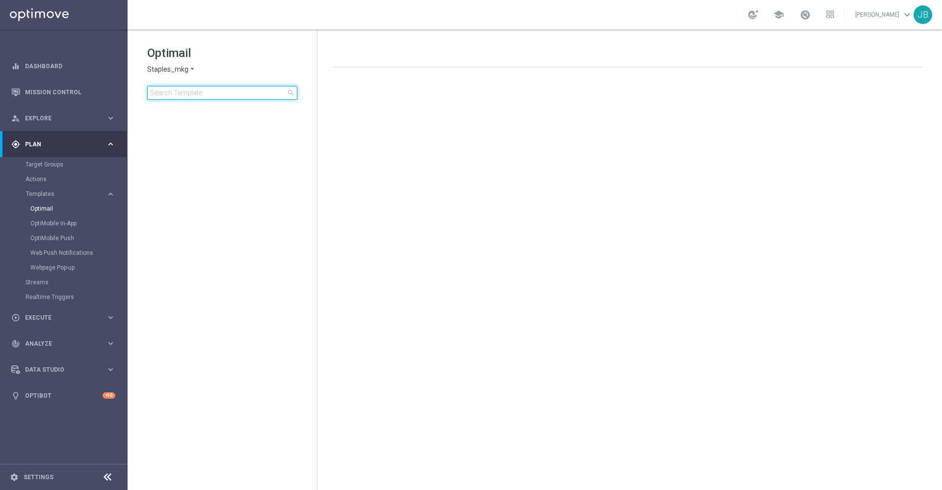
click at [186, 98] on input at bounding box center [222, 93] width 150 height 14
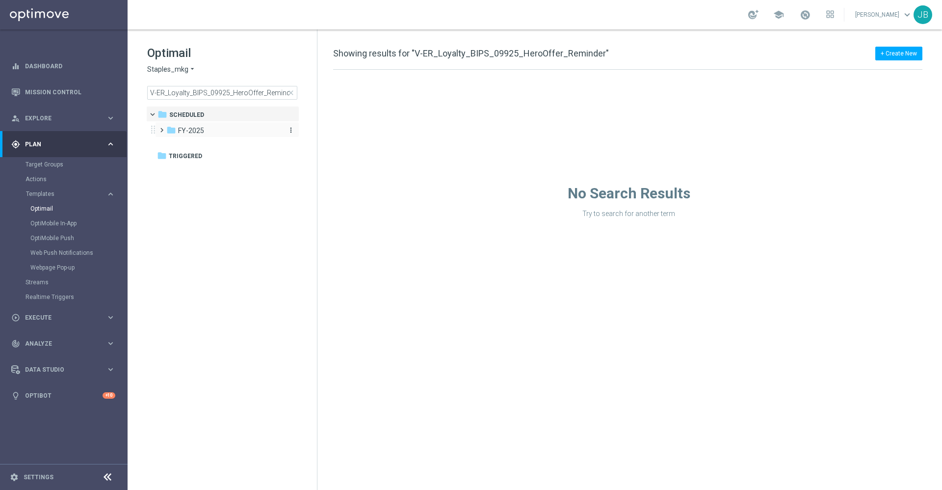
click at [212, 130] on div "folder FY-2025" at bounding box center [222, 130] width 113 height 11
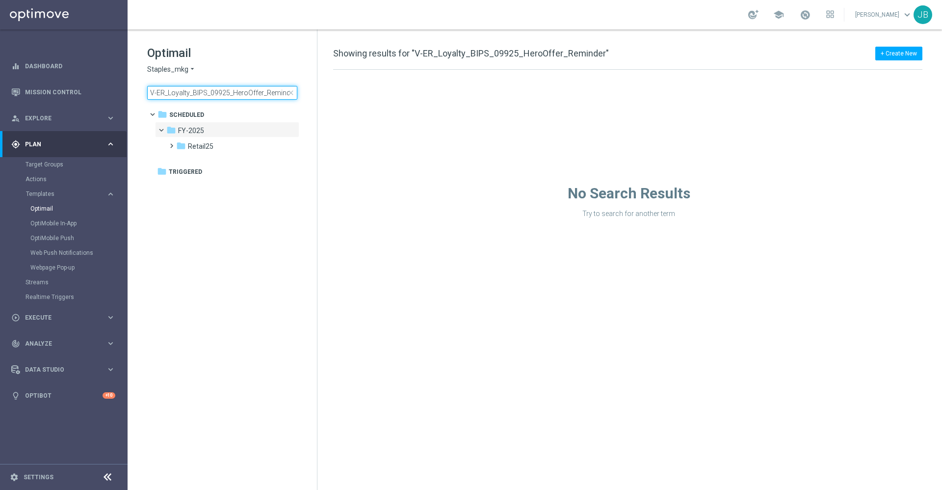
click at [157, 93] on input "V-ER_Loyalty_BIPS_09925_HeroOffer_Reminder" at bounding box center [222, 93] width 150 height 14
click at [150, 91] on input "V-ER_Loyalty_BIPS_09925_HeroOffer_Reminder" at bounding box center [222, 93] width 150 height 14
drag, startPoint x: 230, startPoint y: 93, endPoint x: 321, endPoint y: 88, distance: 91.4
click at [321, 88] on div "Optimail Staples_mkg arrow_drop_down × Staples_mkg V-ER_Loyalty_BIPS_09925_Hero…" at bounding box center [535, 259] width 815 height 460
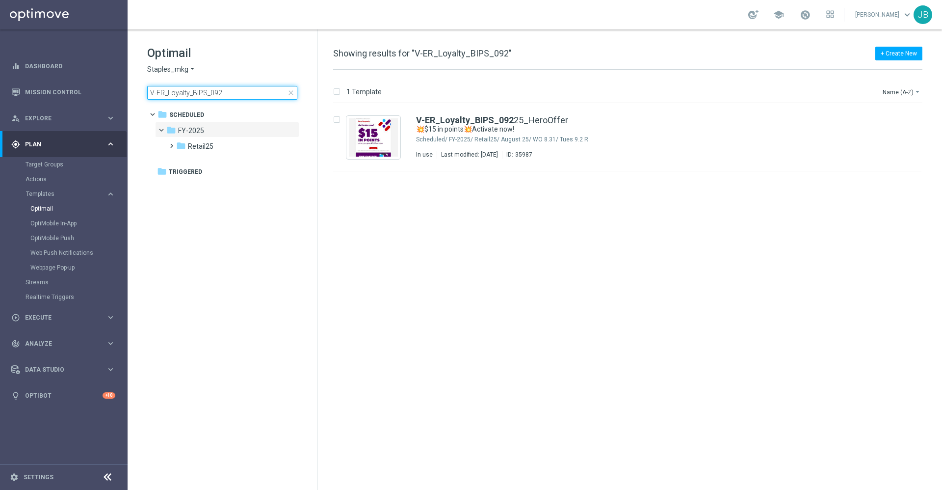
type input "V-ER_Loyalty_BIPS_092"
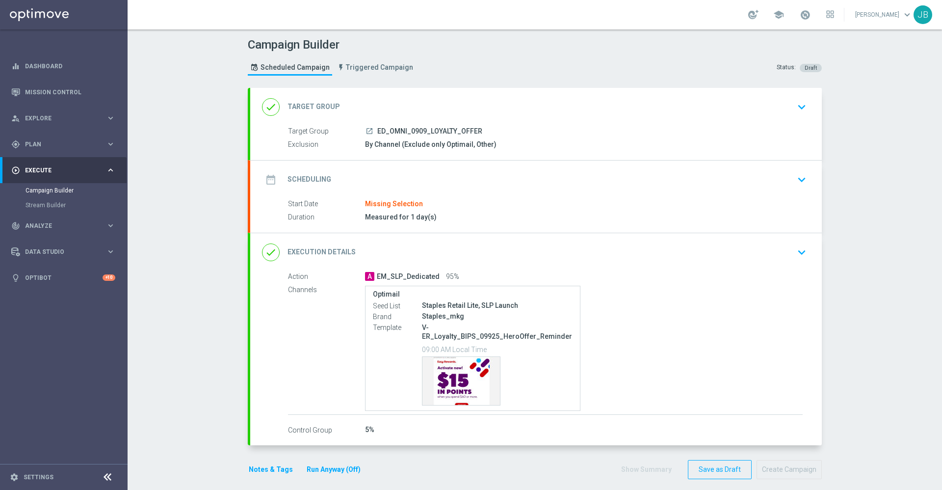
click at [327, 104] on h2 "Target Group" at bounding box center [314, 106] width 53 height 9
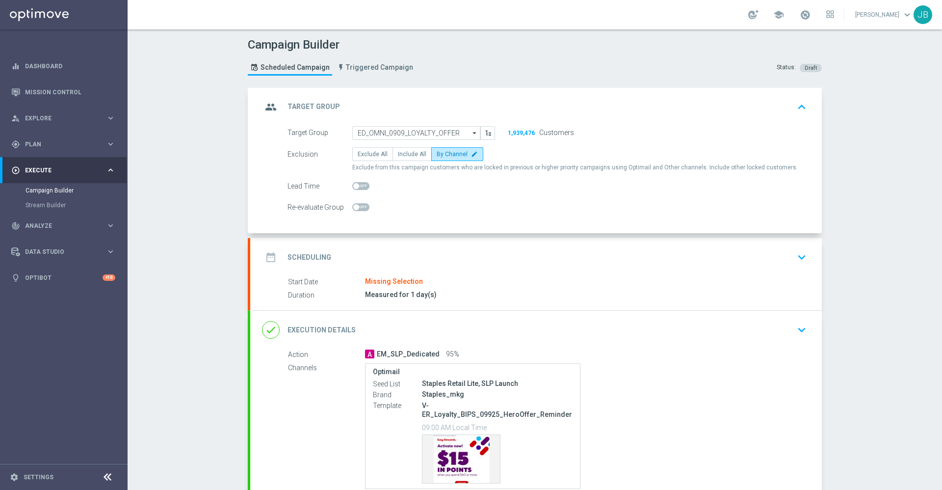
click at [326, 254] on div "date_range Scheduling keyboard_arrow_down" at bounding box center [536, 257] width 548 height 19
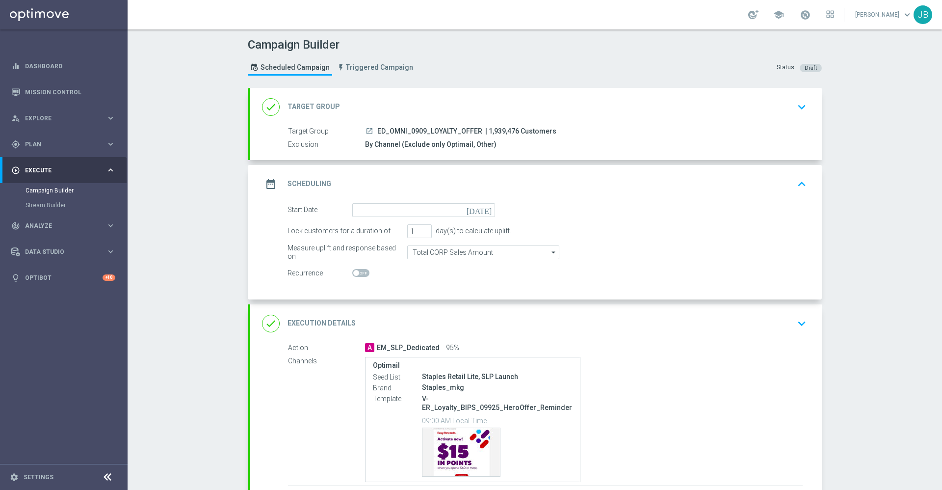
click at [325, 319] on h2 "Execution Details" at bounding box center [322, 323] width 68 height 9
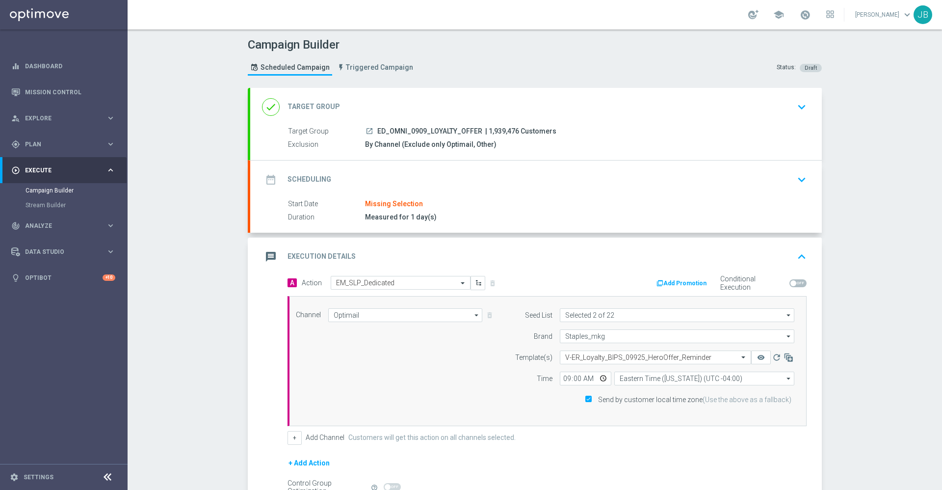
click at [319, 177] on h2 "Scheduling" at bounding box center [310, 179] width 44 height 9
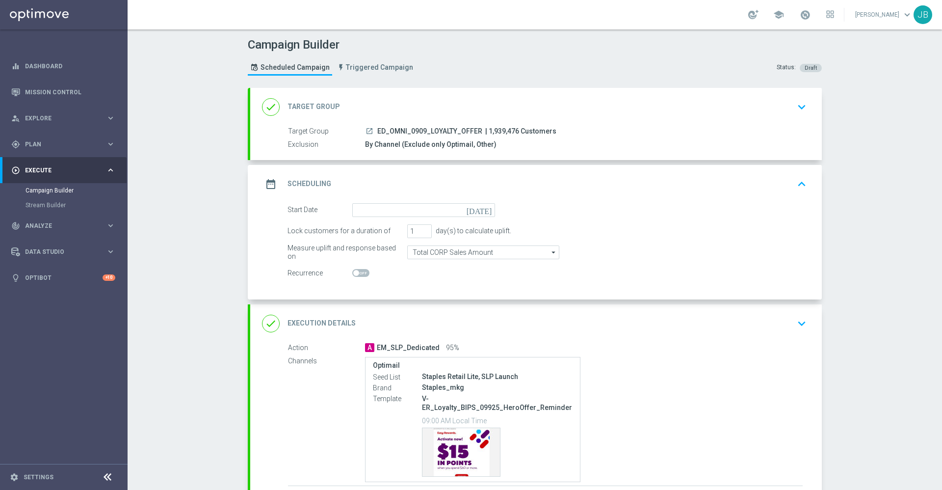
scroll to position [71, 0]
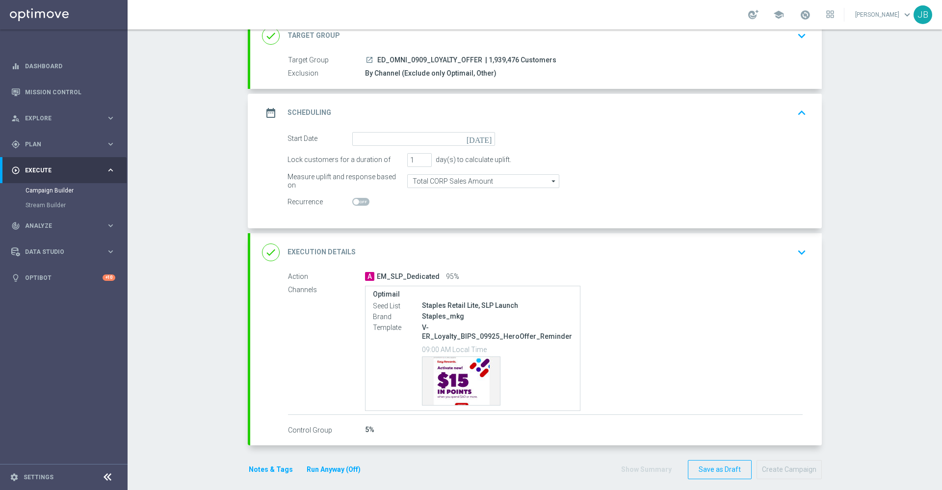
click at [305, 252] on h2 "Execution Details" at bounding box center [322, 251] width 68 height 9
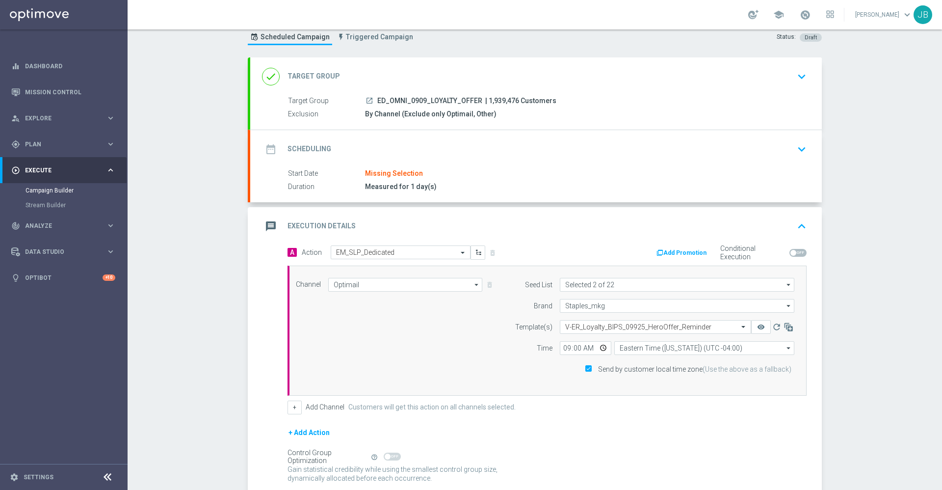
scroll to position [0, 0]
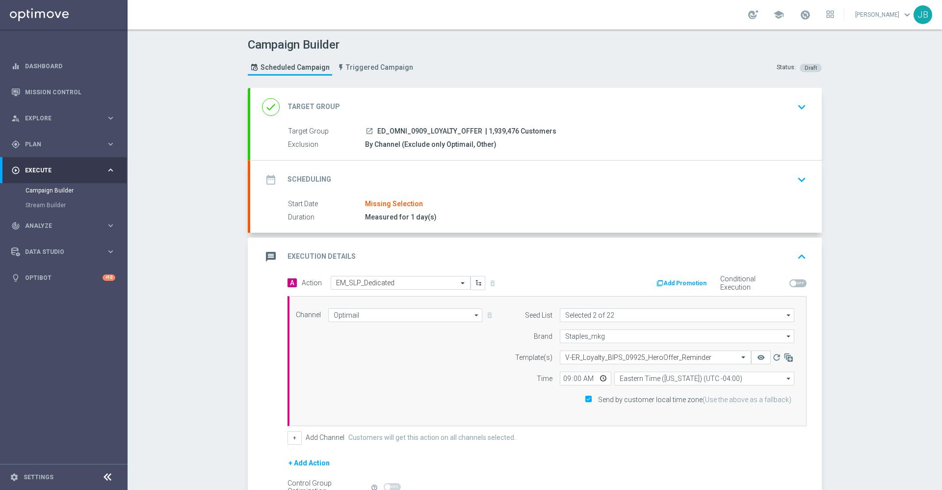
click at [304, 104] on h2 "Target Group" at bounding box center [314, 106] width 53 height 9
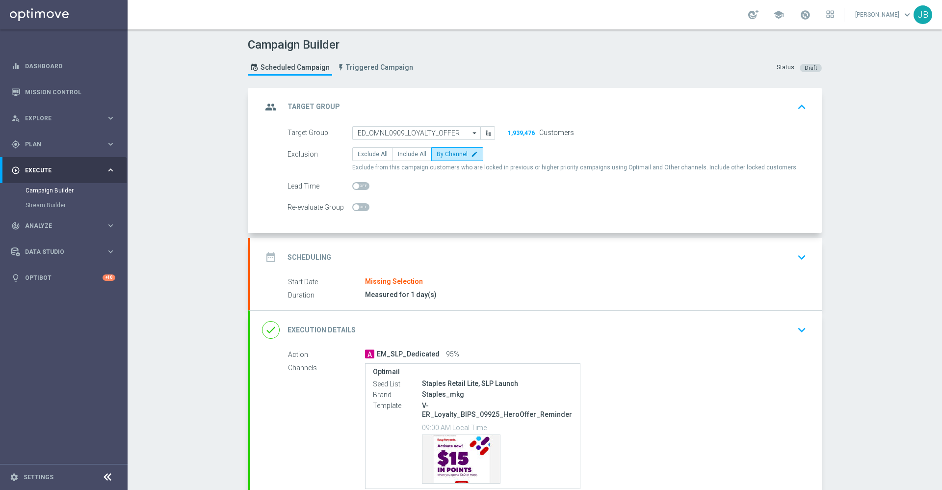
click at [306, 261] on h2 "Scheduling" at bounding box center [310, 257] width 44 height 9
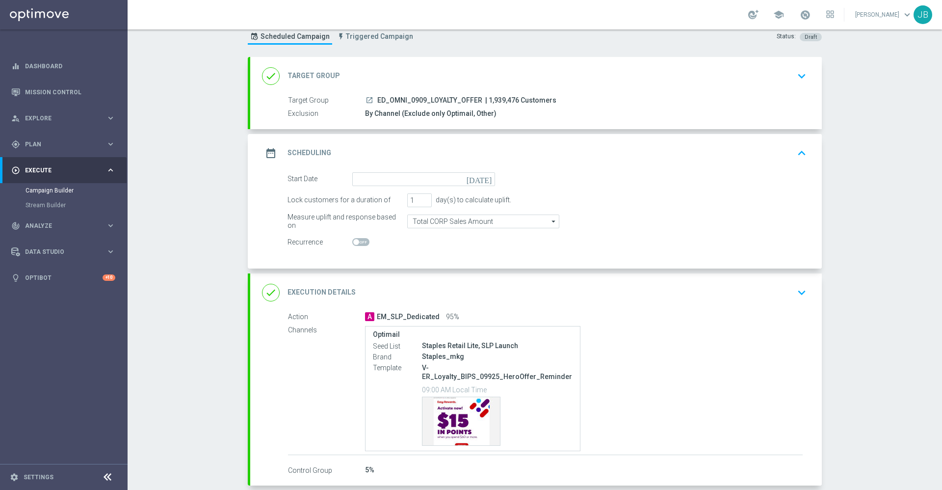
scroll to position [41, 0]
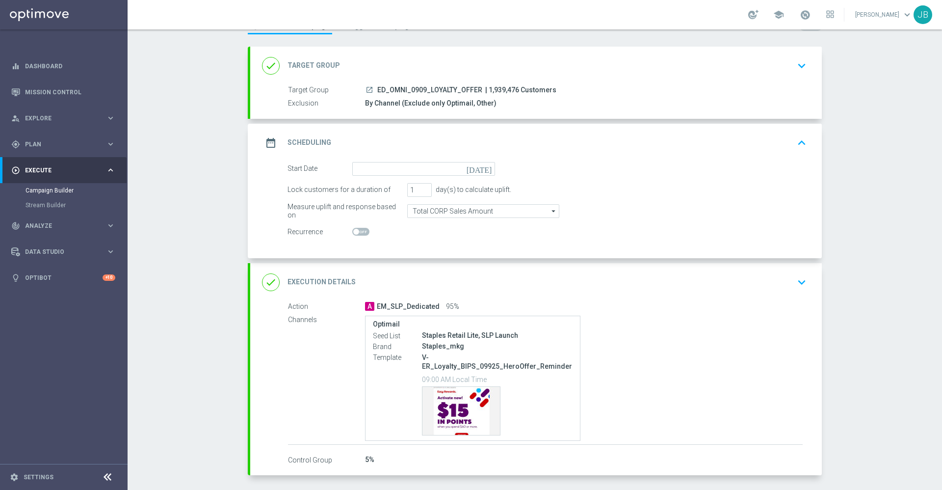
click at [341, 282] on h2 "Execution Details" at bounding box center [322, 281] width 68 height 9
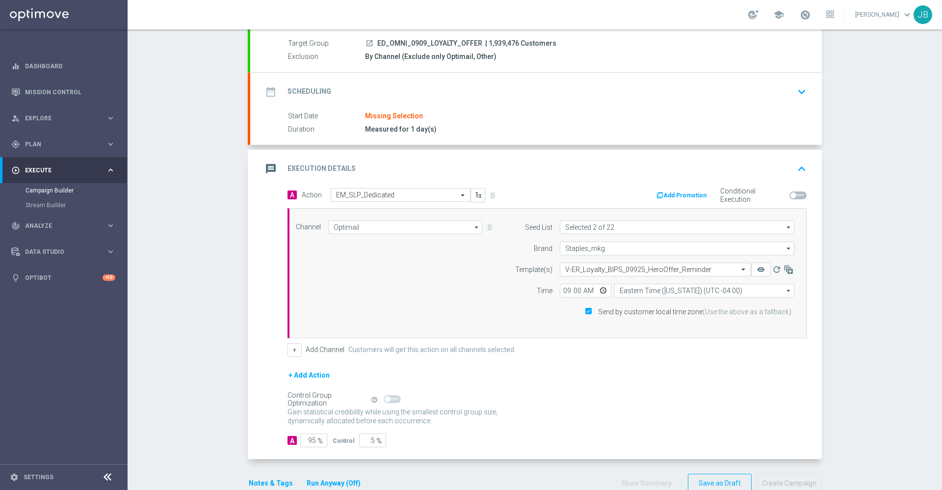
scroll to position [110, 0]
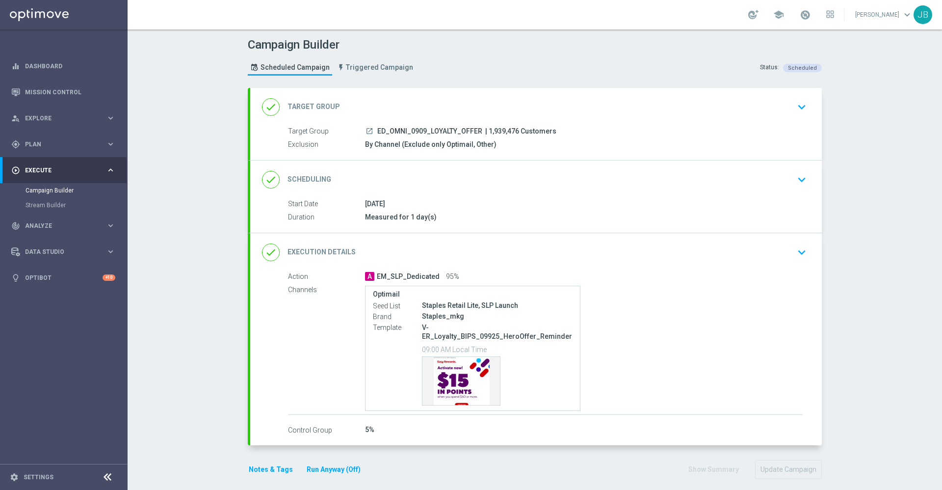
click at [263, 463] on button "Notes & Tags" at bounding box center [271, 469] width 46 height 12
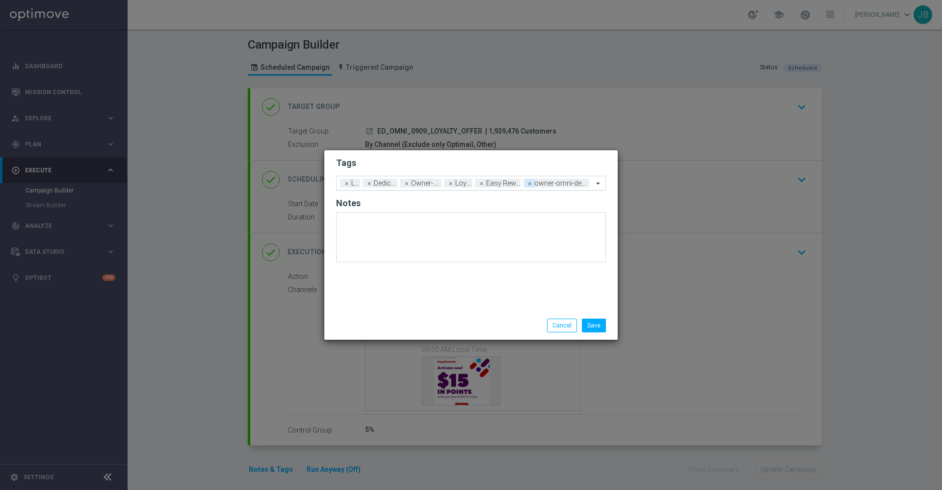
click at [531, 186] on span "×" at bounding box center [530, 183] width 9 height 9
click at [588, 323] on button "Save" at bounding box center [594, 326] width 24 height 14
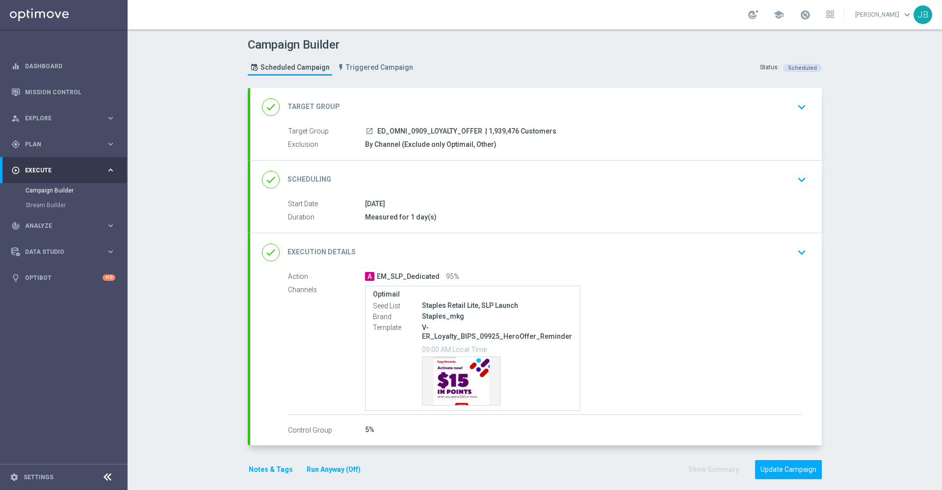
click at [319, 100] on div "done Target Group" at bounding box center [301, 107] width 78 height 18
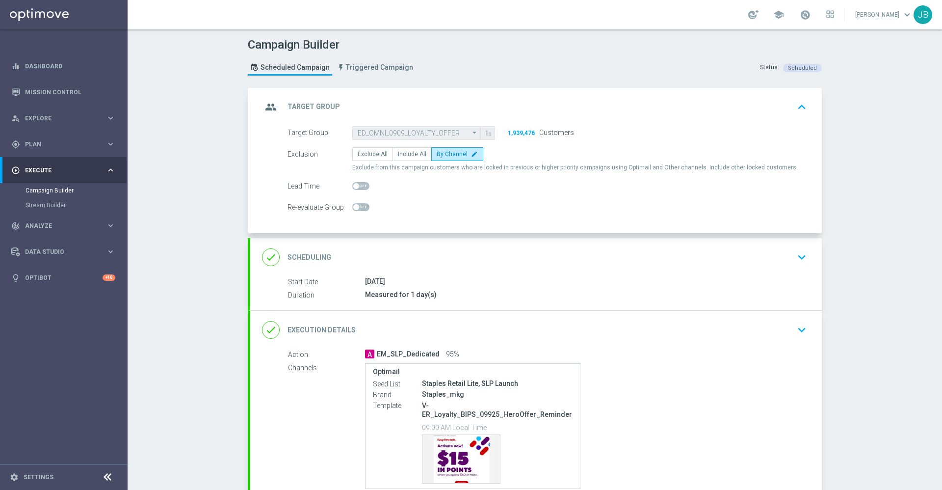
click at [307, 257] on h2 "Scheduling" at bounding box center [310, 257] width 44 height 9
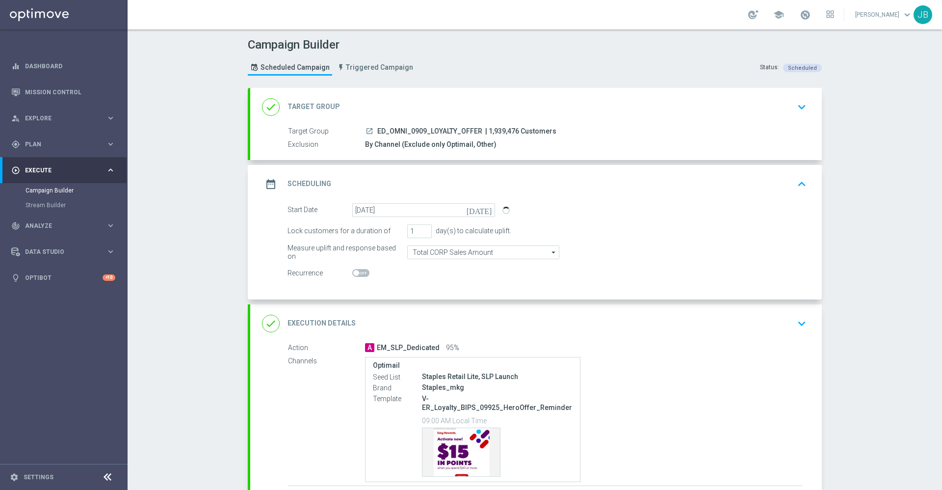
scroll to position [71, 0]
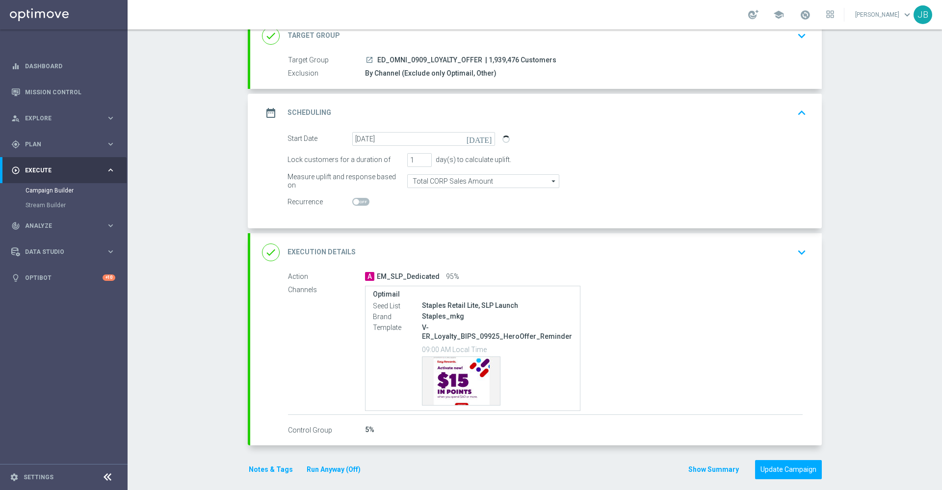
click at [316, 250] on h2 "Execution Details" at bounding box center [322, 251] width 68 height 9
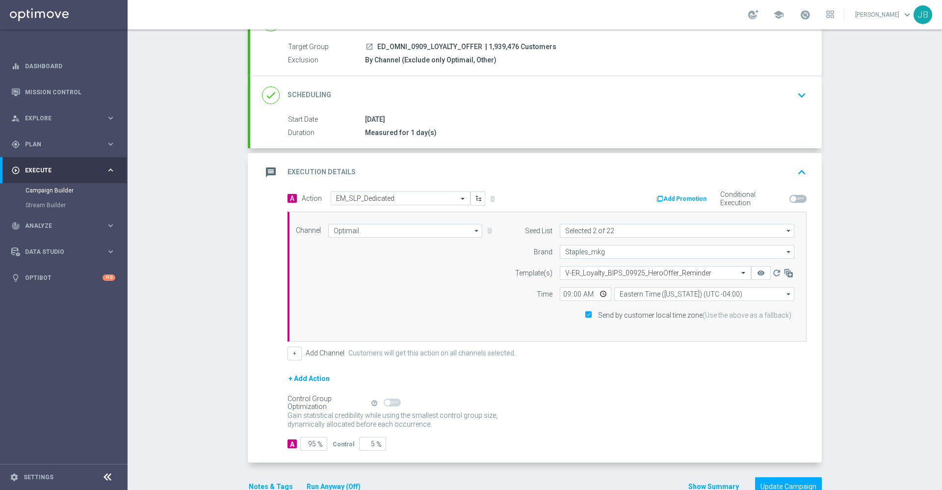
scroll to position [110, 0]
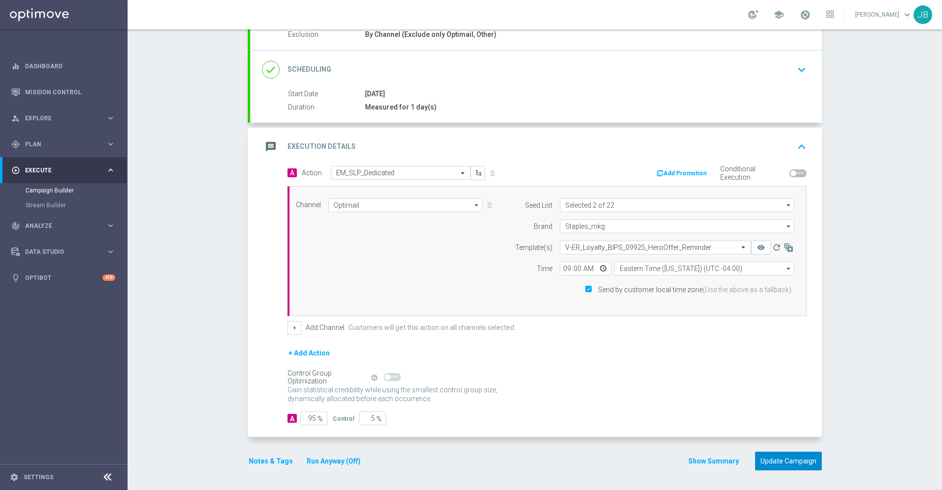
click at [785, 456] on button "Update Campaign" at bounding box center [788, 461] width 67 height 19
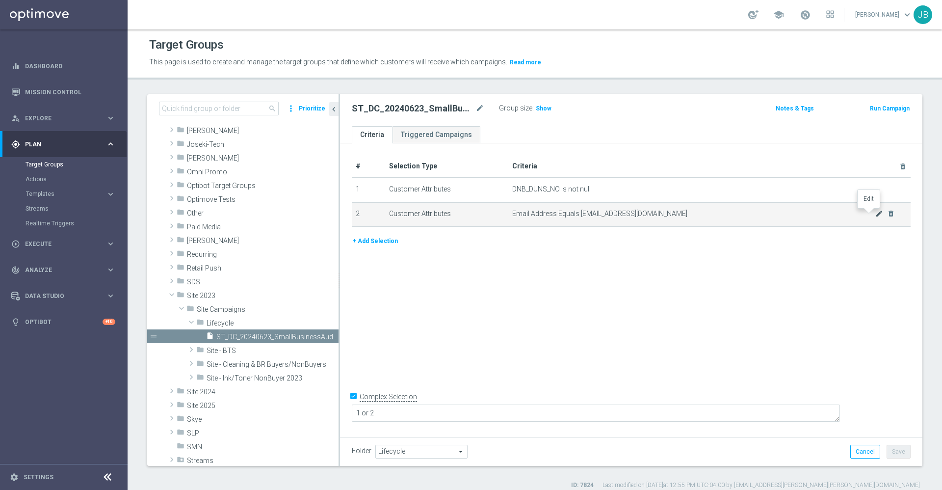
click at [876, 213] on icon "mode_edit" at bounding box center [880, 214] width 8 height 8
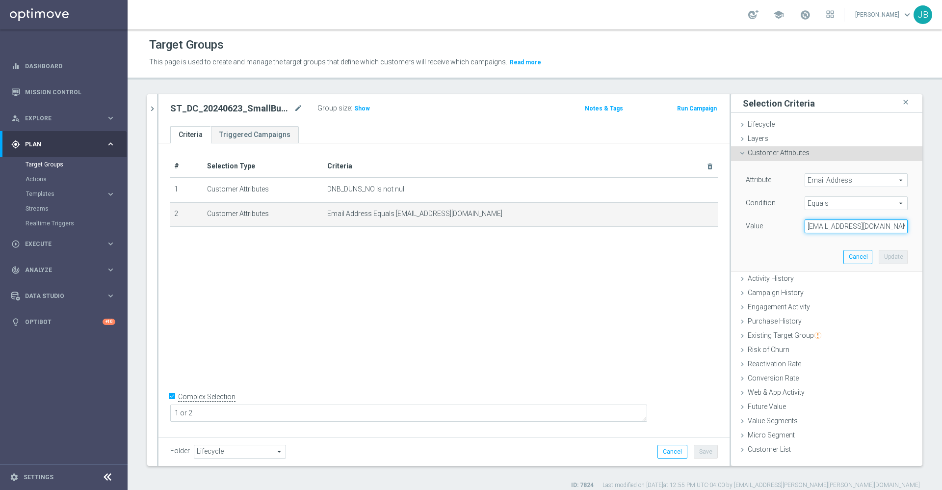
click at [840, 228] on input "[EMAIL_ADDRESS][DOMAIN_NAME]" at bounding box center [856, 226] width 103 height 14
click at [840, 224] on input "[EMAIL_ADDRESS][DOMAIN_NAME]" at bounding box center [856, 226] width 103 height 14
type input "[EMAIL_ADDRESS][DOMAIN_NAME]"
click at [891, 258] on button "Update" at bounding box center [893, 257] width 29 height 14
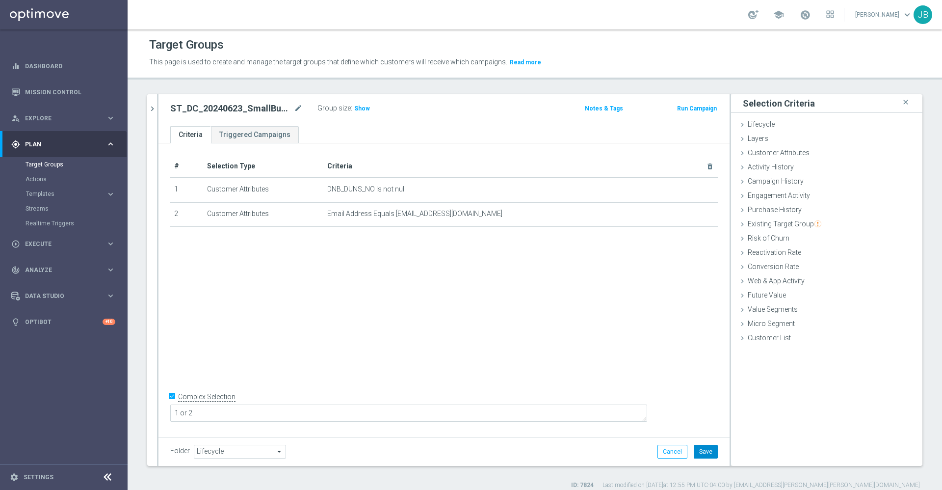
click at [694, 452] on button "Save" at bounding box center [706, 452] width 24 height 14
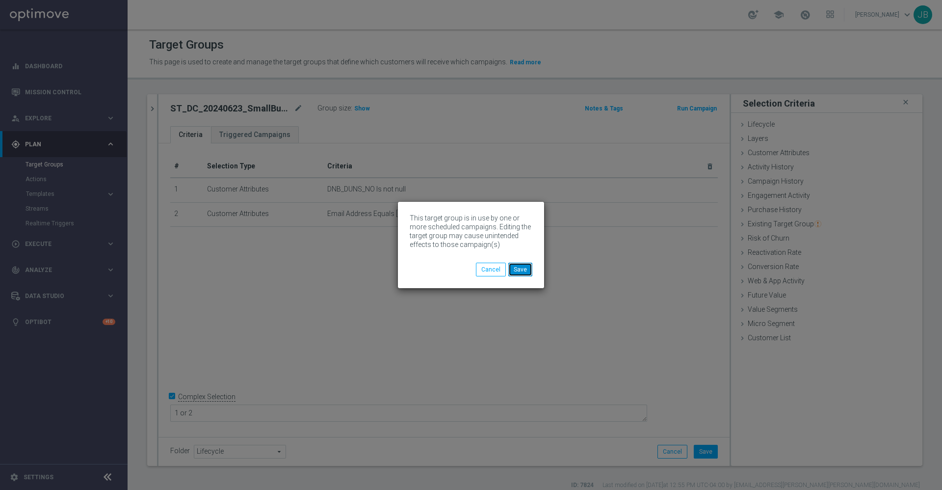
click at [528, 274] on button "Save" at bounding box center [520, 270] width 24 height 14
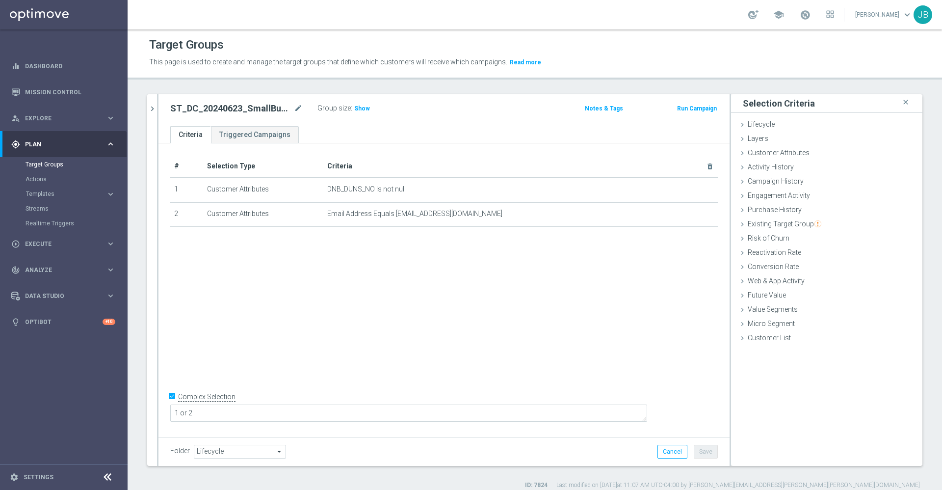
click at [254, 327] on div "# Selection Type Criteria delete_forever 1 Customer Attributes DNB_DUNS_NO Is n…" at bounding box center [444, 288] width 571 height 291
click at [683, 188] on icon "mode_edit" at bounding box center [687, 190] width 8 height 8
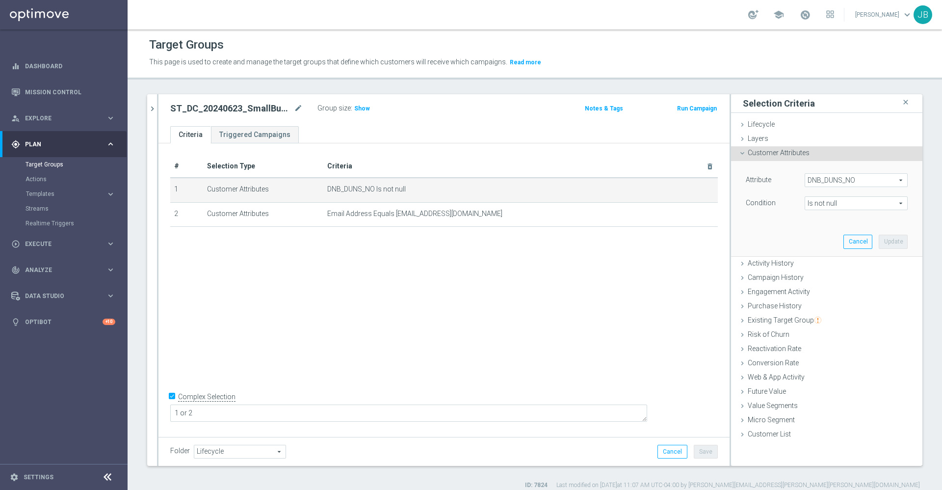
click at [834, 181] on span "DNB_DUNS_NO" at bounding box center [856, 180] width 102 height 13
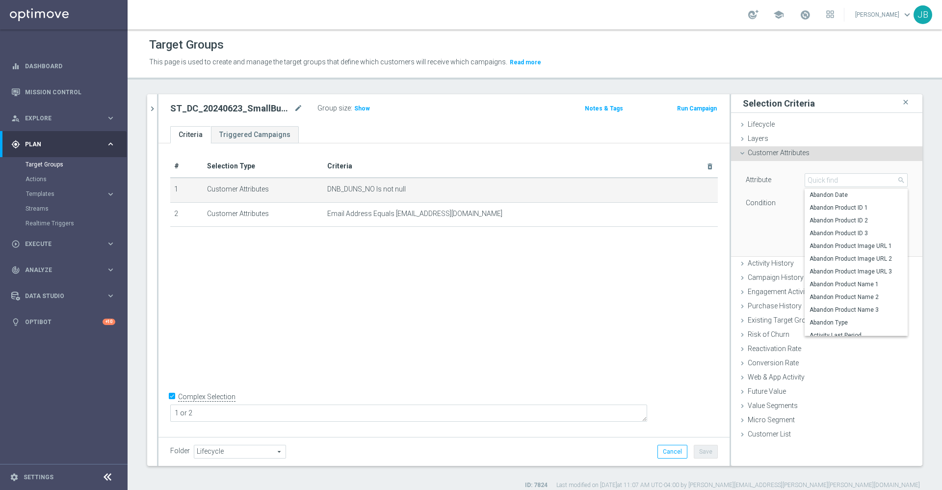
click at [741, 240] on div "Attribute DNB_DUNS_NO DNB_DUNS_NO arrow_drop_down search Abandon Date Abandon P…" at bounding box center [827, 208] width 177 height 95
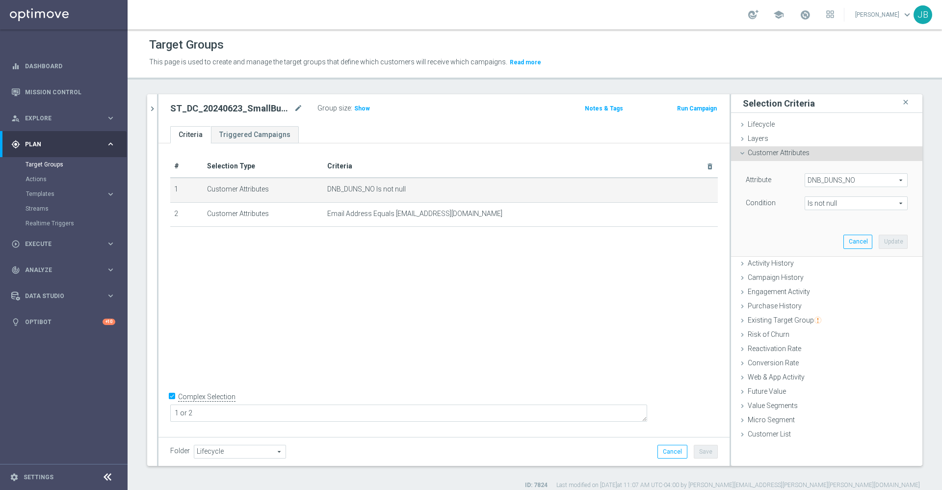
click at [822, 178] on span "DNB_DUNS_NO" at bounding box center [856, 180] width 102 height 13
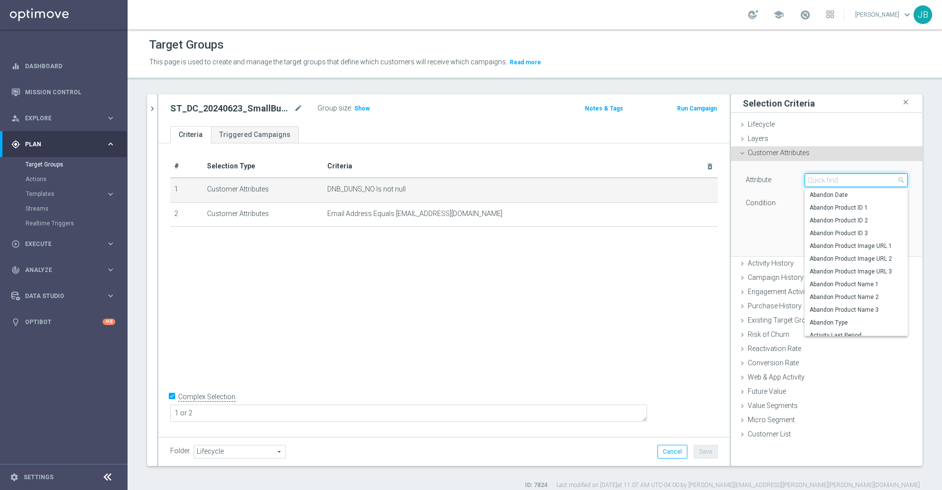
click at [822, 178] on input "search" at bounding box center [856, 180] width 103 height 14
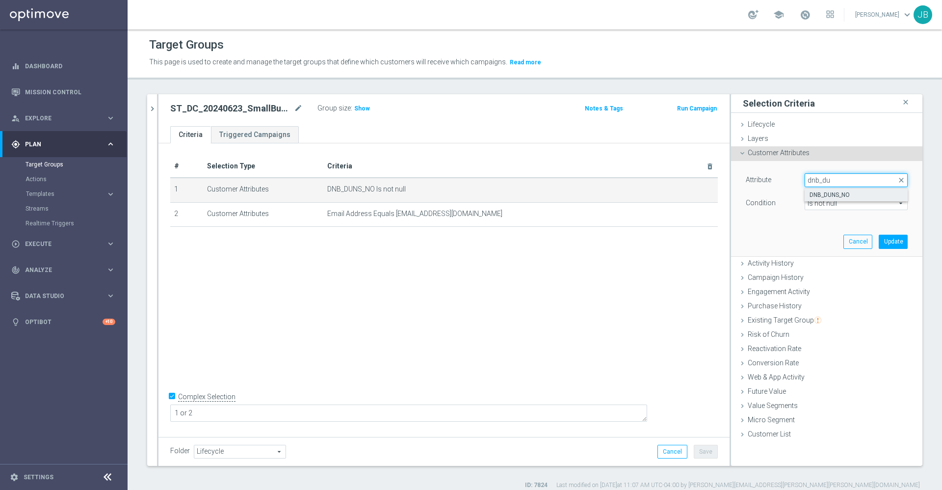
type input "dnb_du"
click at [777, 216] on div "Attribute DNB_DUNS_NO DNB_DUNS_NO arrow_drop_down dnb_du close DNB_DUNS_NO Cond…" at bounding box center [827, 196] width 162 height 47
click at [844, 240] on button "Cancel" at bounding box center [858, 242] width 29 height 14
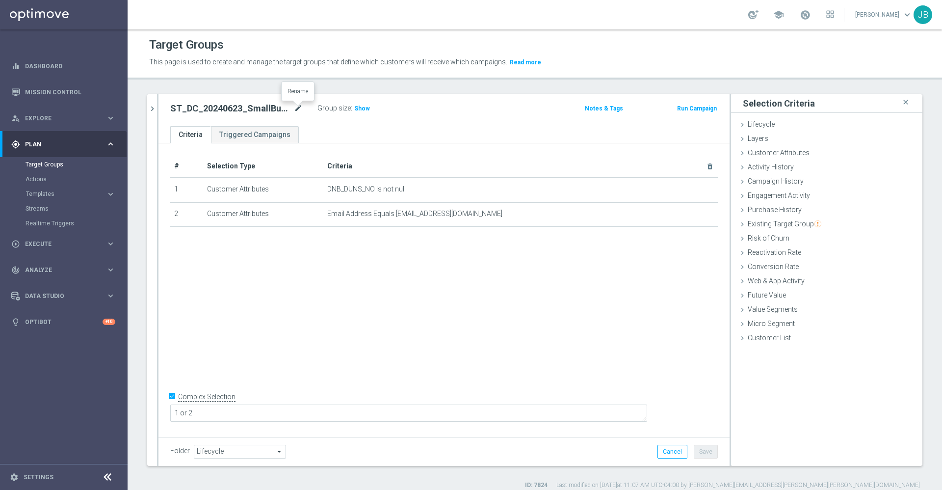
click at [296, 108] on icon "mode_edit" at bounding box center [298, 109] width 9 height 12
click at [274, 262] on div "# Selection Type Criteria delete_forever 1 Customer Attributes DNB_DUNS_NO Is n…" at bounding box center [444, 288] width 571 height 291
click at [365, 110] on span "Show" at bounding box center [362, 108] width 16 height 7
click at [760, 155] on span "Customer Attributes" at bounding box center [779, 153] width 62 height 8
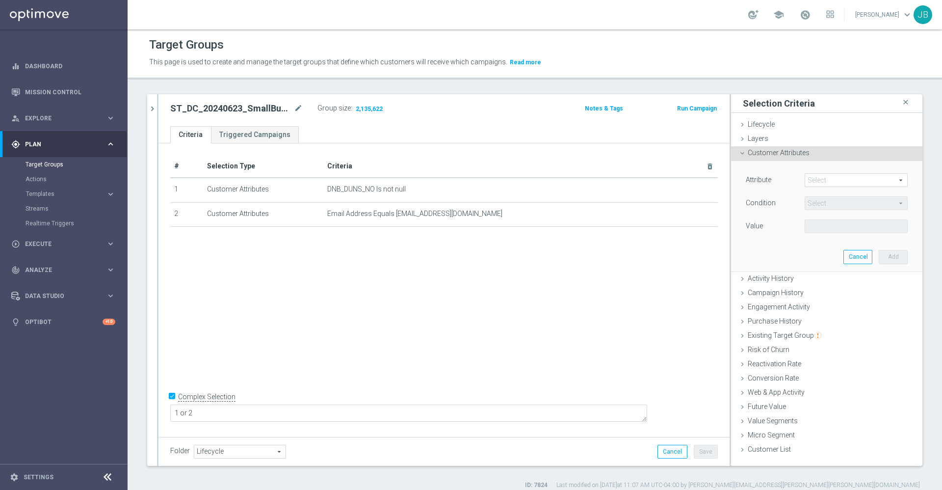
click at [805, 175] on span at bounding box center [856, 180] width 102 height 13
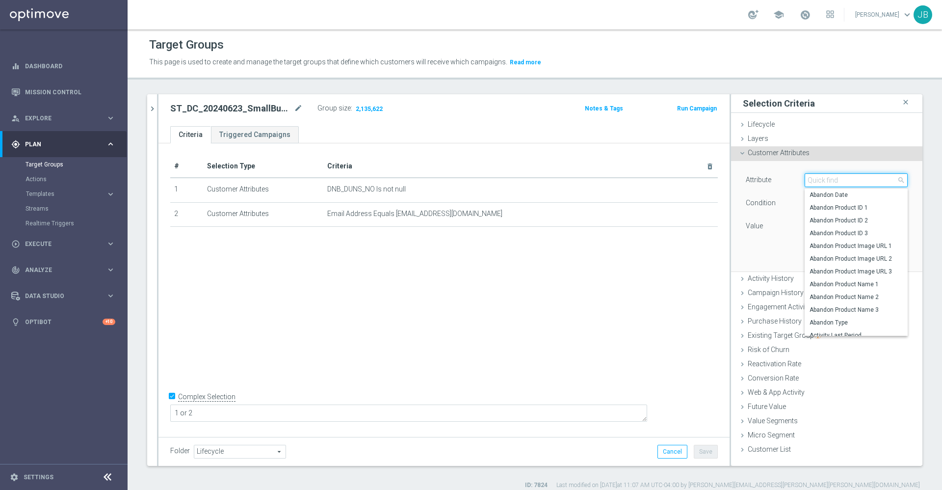
click at [805, 177] on input "search" at bounding box center [856, 180] width 103 height 14
type input "business"
click at [842, 252] on span "DNB_BUSINESS_STATUS" at bounding box center [856, 253] width 93 height 8
type input "DNB_BUSINESS_STATUS"
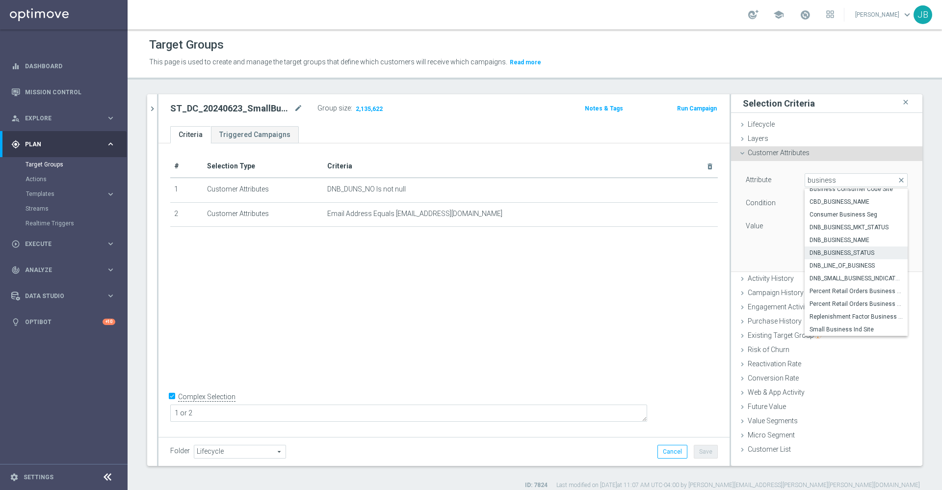
type input "Equals"
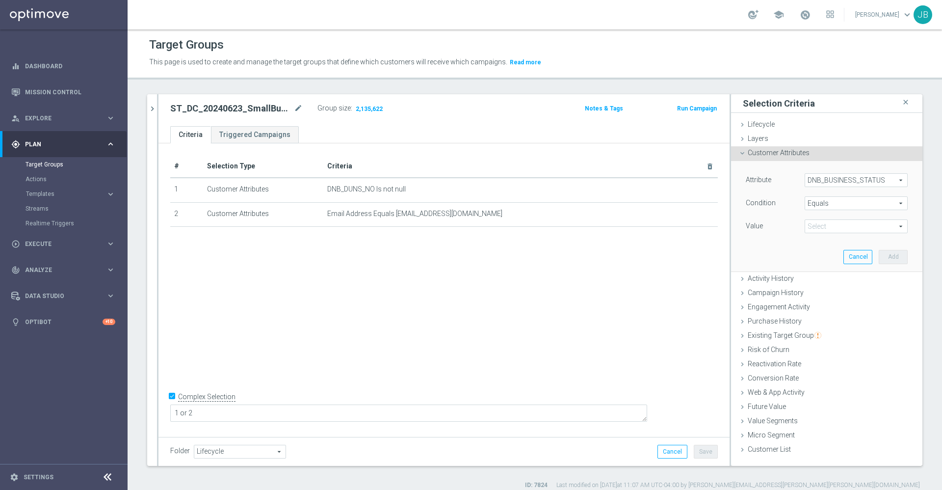
click at [828, 199] on span "Equals" at bounding box center [856, 203] width 102 height 13
click at [759, 240] on div "Attribute DNB_BUSINESS_STATUS DNB_BUSINESS_STATUS arrow_drop_down search Condit…" at bounding box center [827, 216] width 177 height 110
click at [807, 224] on span at bounding box center [856, 226] width 102 height 13
click at [819, 250] on span "OPERATIONAL" at bounding box center [856, 254] width 93 height 8
type input "OPERATIONAL"
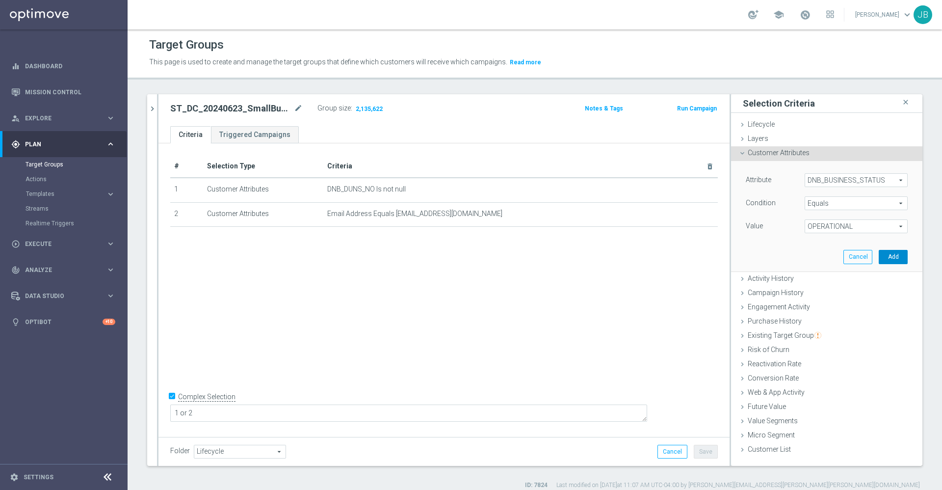
click at [882, 255] on button "Add" at bounding box center [893, 257] width 29 height 14
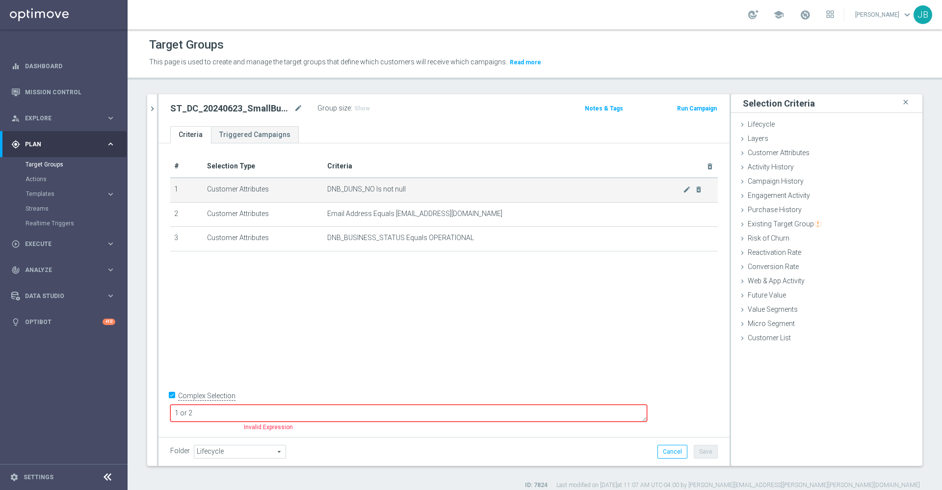
click at [684, 188] on div "mode_edit delete_forever" at bounding box center [693, 189] width 20 height 8
click at [695, 190] on icon "delete_forever" at bounding box center [699, 190] width 8 height 8
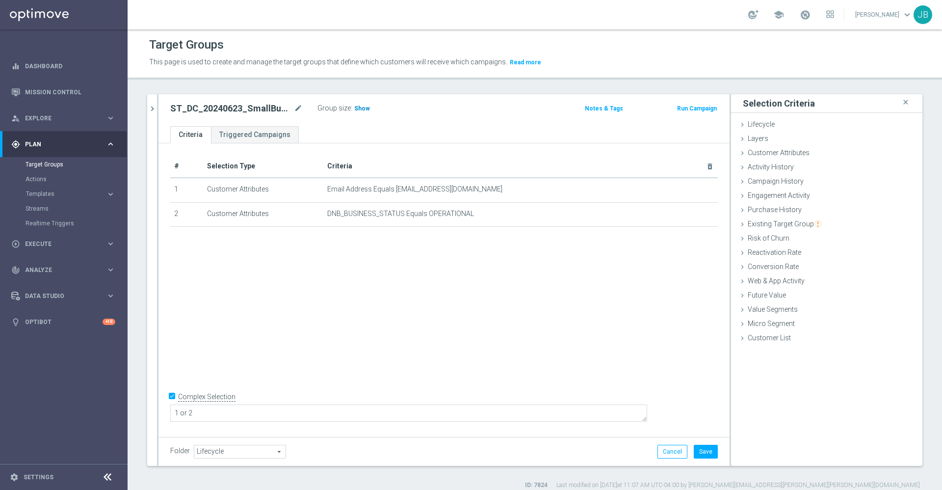
click at [363, 108] on span "Show" at bounding box center [362, 108] width 16 height 7
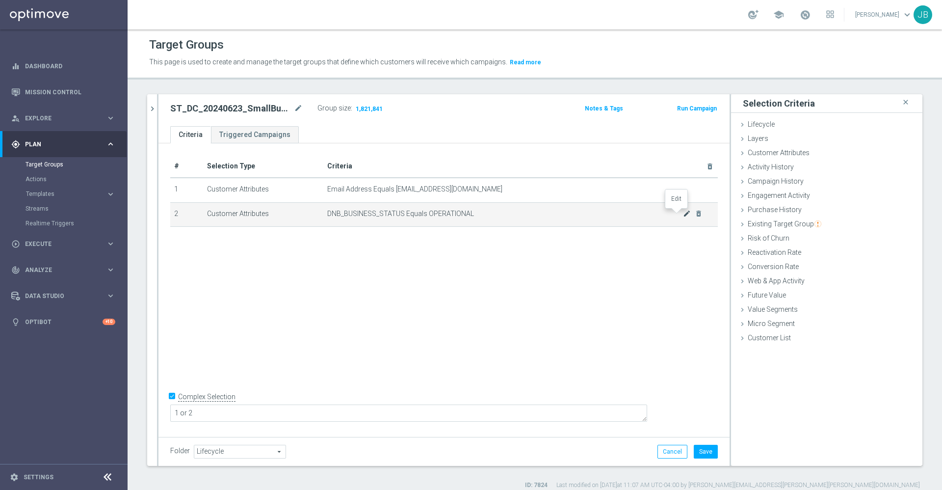
click at [683, 215] on icon "mode_edit" at bounding box center [687, 214] width 8 height 8
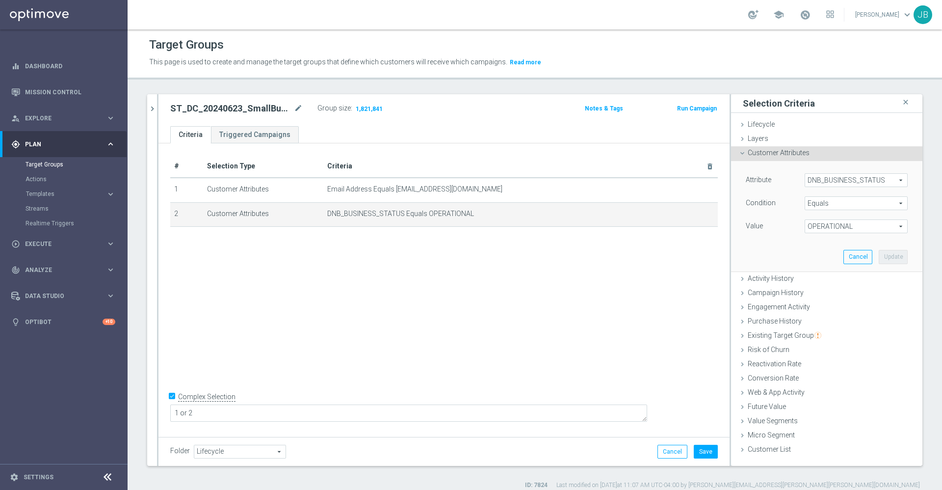
click at [821, 183] on span "DNB_BUSINESS_STATUS" at bounding box center [856, 180] width 102 height 13
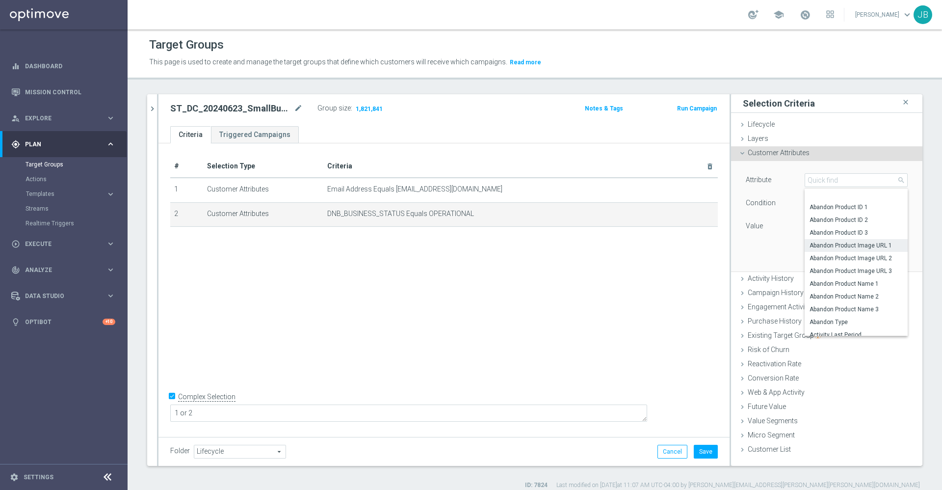
scroll to position [25, 0]
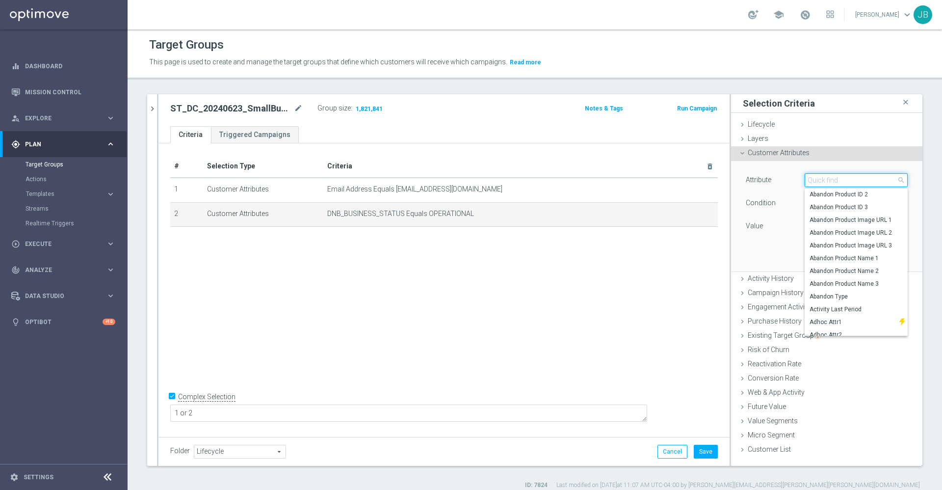
click at [817, 182] on input "search" at bounding box center [856, 180] width 103 height 14
type input "b"
type input "dnb"
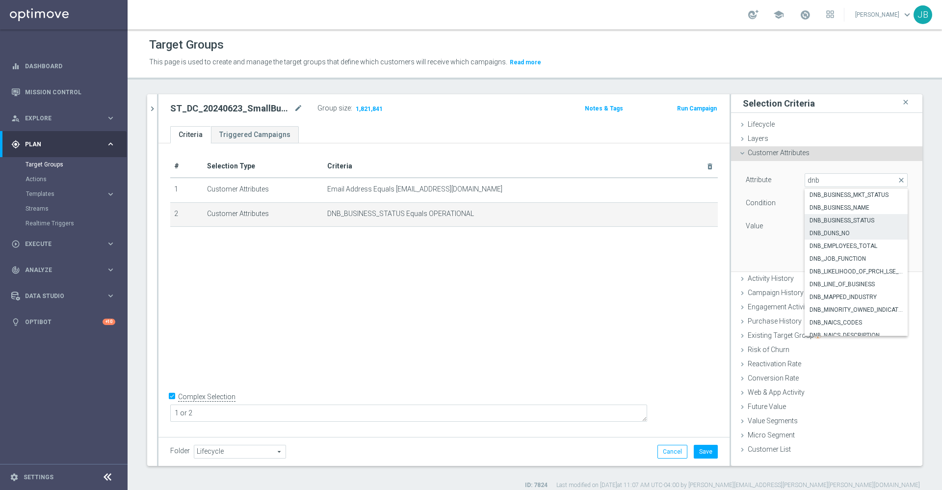
click at [832, 234] on span "DNB_DUNS_NO" at bounding box center [856, 233] width 93 height 8
type input "DNB_DUNS_NO"
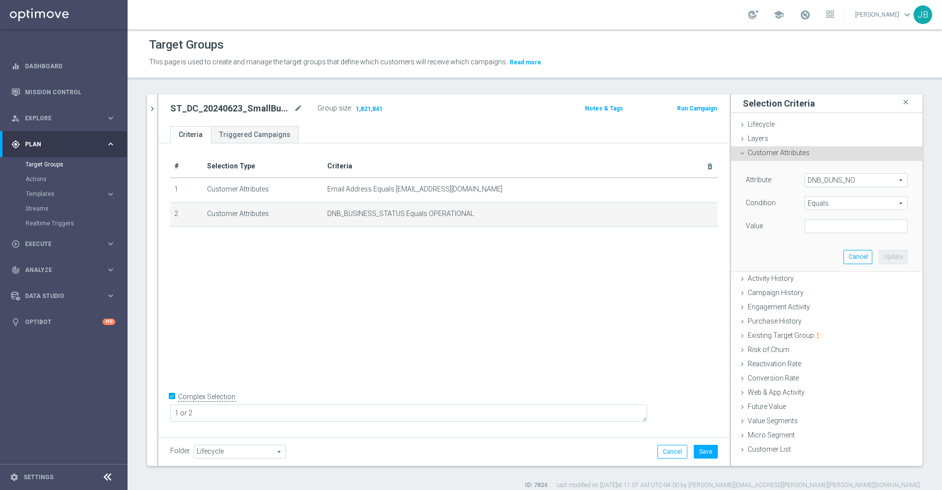
click at [826, 200] on span "Equals" at bounding box center [856, 203] width 102 height 13
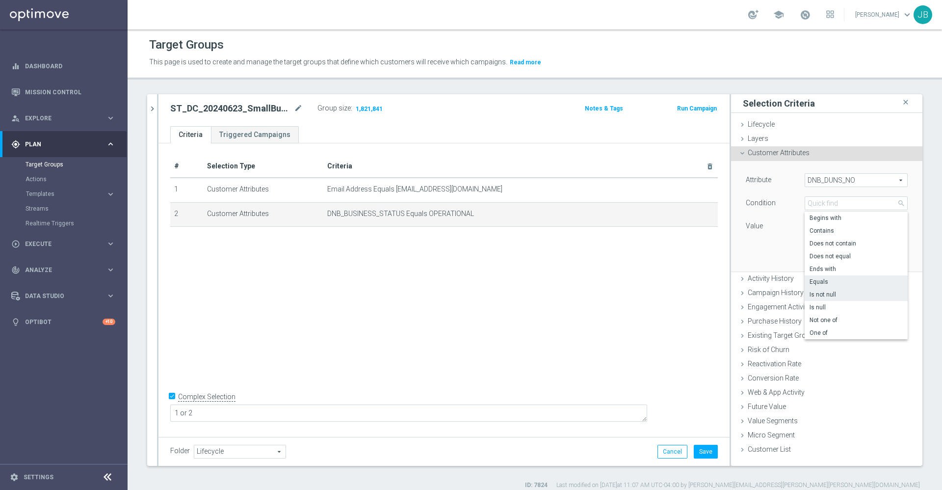
click at [814, 297] on span "Is not null" at bounding box center [856, 295] width 93 height 8
type input "Is not null"
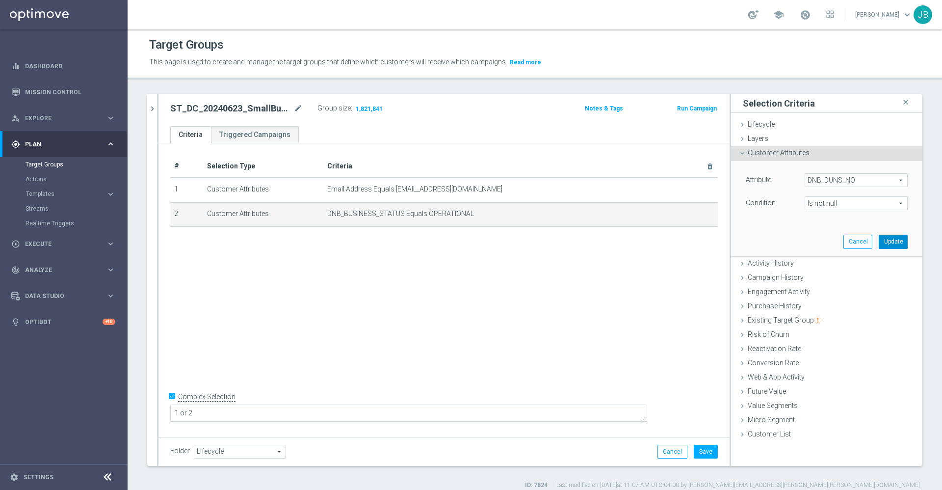
click at [879, 239] on button "Update" at bounding box center [893, 242] width 29 height 14
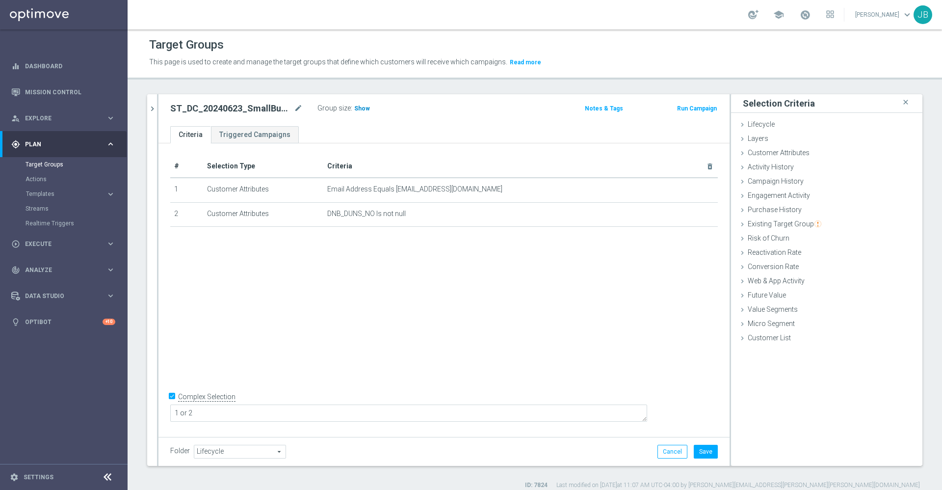
click at [365, 109] on span "Show" at bounding box center [362, 108] width 16 height 7
click at [658, 448] on button "Cancel" at bounding box center [673, 452] width 30 height 14
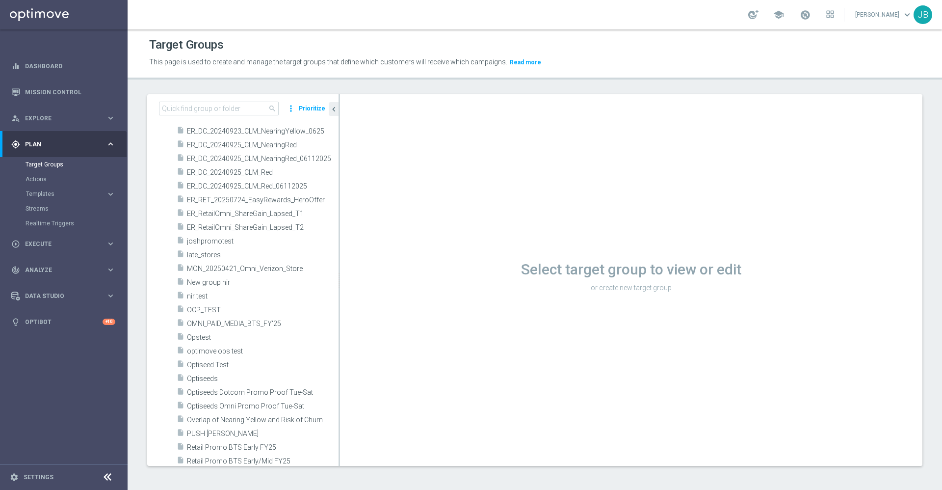
scroll to position [880, 0]
click at [191, 104] on input at bounding box center [219, 109] width 120 height 14
paste input "ST_DC_20240623_SmallBusinessAudience"
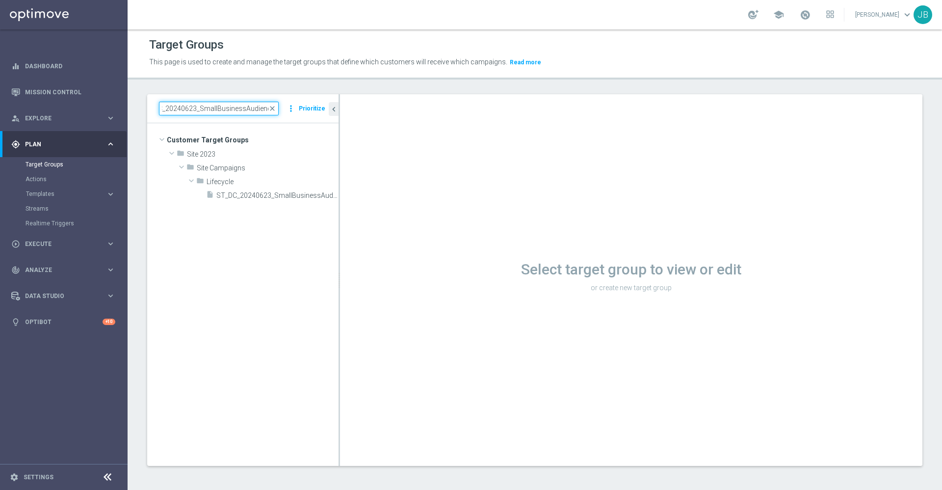
scroll to position [0, 0]
type input "ST_DC_20240623_SmallBusinessAudience"
click at [270, 197] on span "ST_DC_20240623_SmallBusinessAudience" at bounding box center [266, 195] width 100 height 8
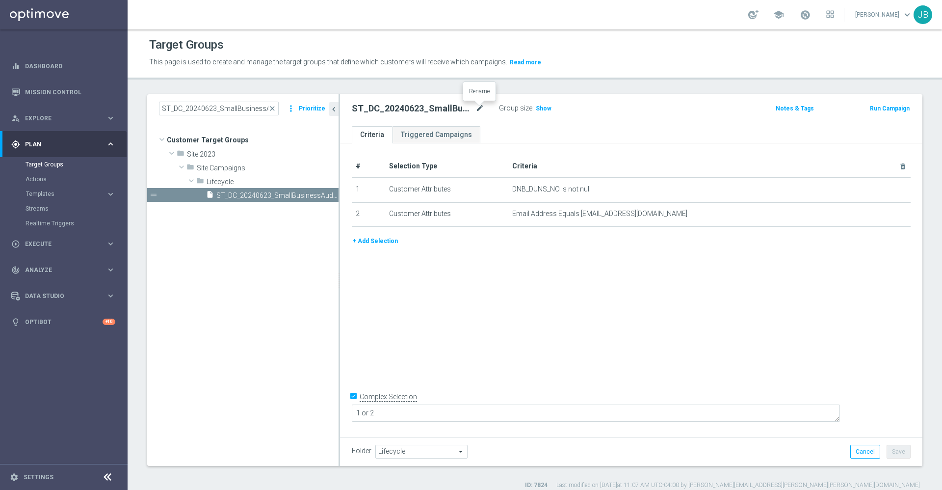
click at [482, 107] on icon "mode_edit" at bounding box center [480, 109] width 9 height 12
click at [505, 291] on div "# Selection Type Criteria delete_forever 1 Customer Attributes DNB_DUNS_NO Is n…" at bounding box center [631, 288] width 583 height 291
drag, startPoint x: 557, startPoint y: 187, endPoint x: 505, endPoint y: 191, distance: 51.7
click at [508, 191] on td "DNB_DUNS_NO Is not null mode_edit delete_forever" at bounding box center [709, 190] width 402 height 25
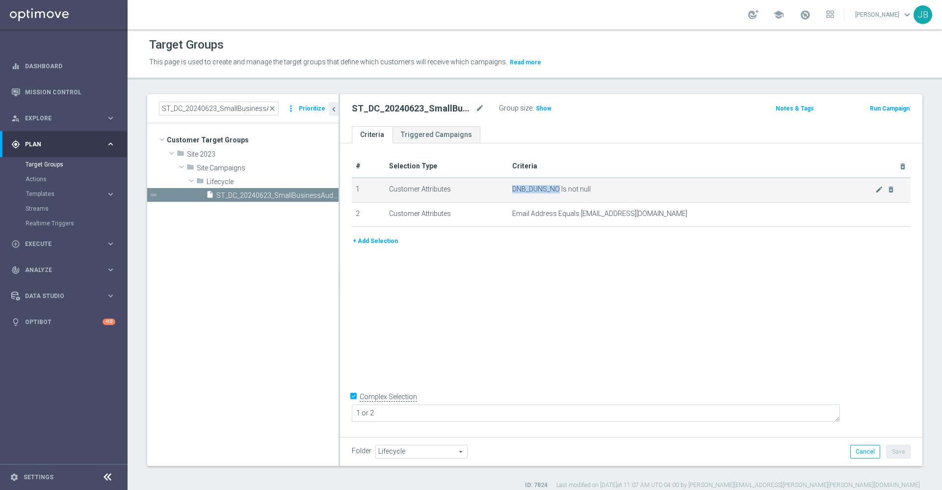
copy span "DNB_DUNS_NO"
click at [559, 292] on div "# Selection Type Criteria delete_forever 1 Customer Attributes DNB_DUNS_NO Is n…" at bounding box center [631, 288] width 583 height 291
click at [481, 107] on icon "mode_edit" at bounding box center [480, 109] width 9 height 12
click at [389, 241] on button "+ Add Selection" at bounding box center [375, 241] width 47 height 11
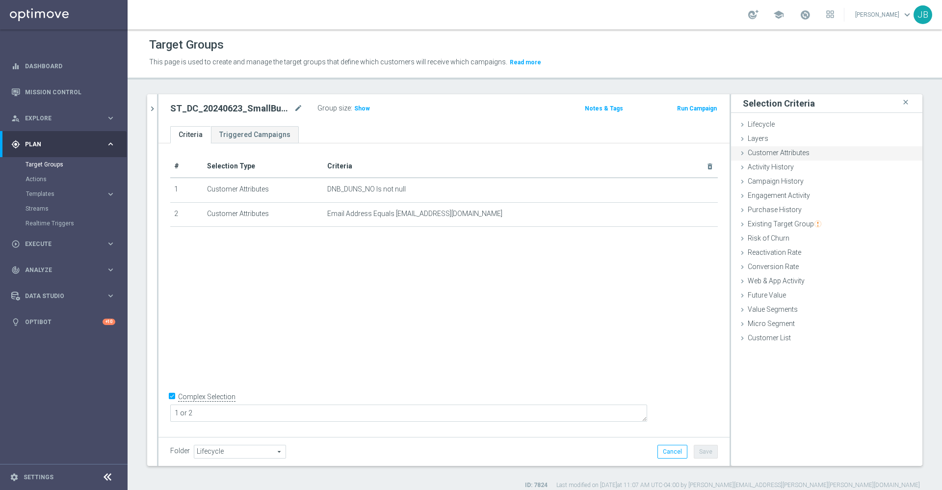
click at [759, 151] on span "Customer Attributes" at bounding box center [779, 153] width 62 height 8
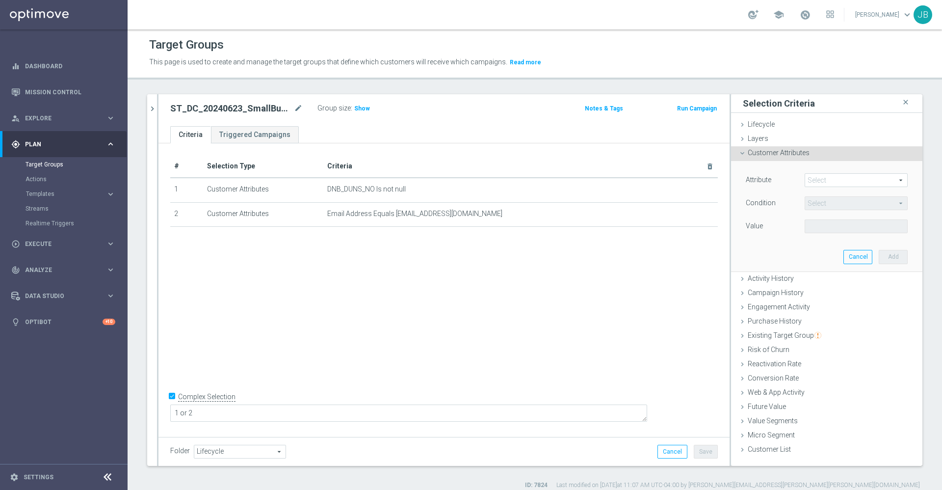
click at [812, 176] on span at bounding box center [856, 180] width 102 height 13
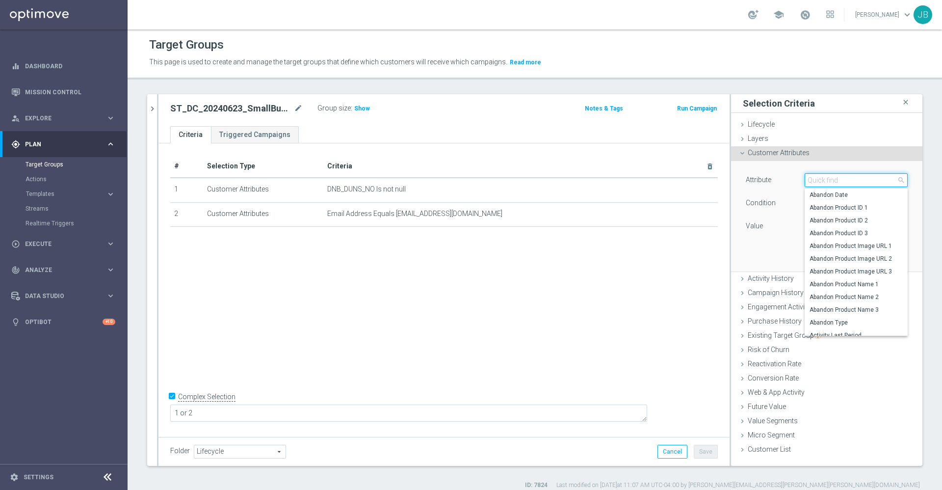
click at [812, 176] on input "search" at bounding box center [856, 180] width 103 height 14
type input "bus"
click at [846, 198] on span "Business Consumer Code Person" at bounding box center [856, 195] width 93 height 8
type input "Business Consumer Code Person"
type input "Equals"
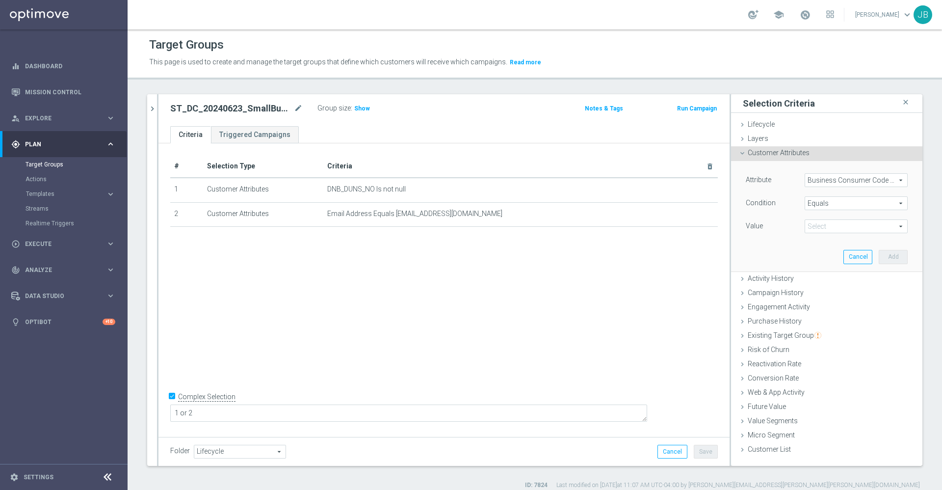
click at [830, 224] on span at bounding box center [856, 226] width 102 height 13
click at [822, 204] on span "Equals" at bounding box center [856, 203] width 102 height 13
click at [759, 244] on div "Attribute Business Consumer Code Person Business Consumer Code Person arrow_dro…" at bounding box center [827, 216] width 177 height 110
click at [801, 236] on div "Attribute Business Consumer Code Person Business Consumer Code Person arrow_dro…" at bounding box center [827, 216] width 177 height 110
click at [805, 225] on span at bounding box center [856, 226] width 102 height 13
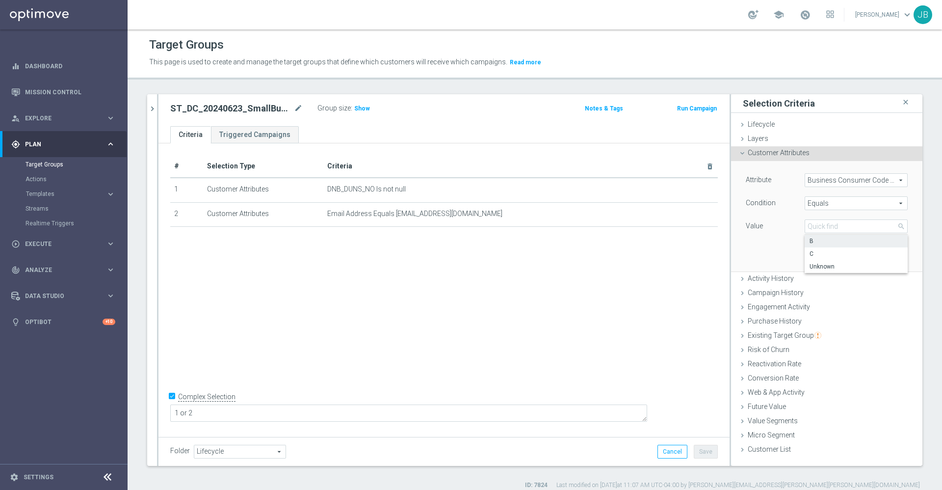
click at [810, 241] on span "B" at bounding box center [856, 241] width 93 height 8
type input "B"
click at [882, 258] on button "Add" at bounding box center [893, 257] width 29 height 14
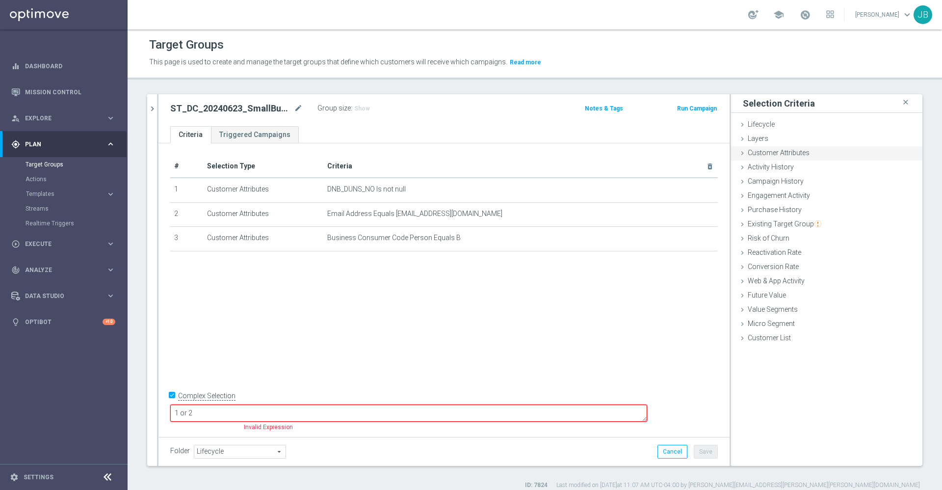
click at [820, 149] on div "Customer Attributes done selection saved" at bounding box center [826, 153] width 191 height 15
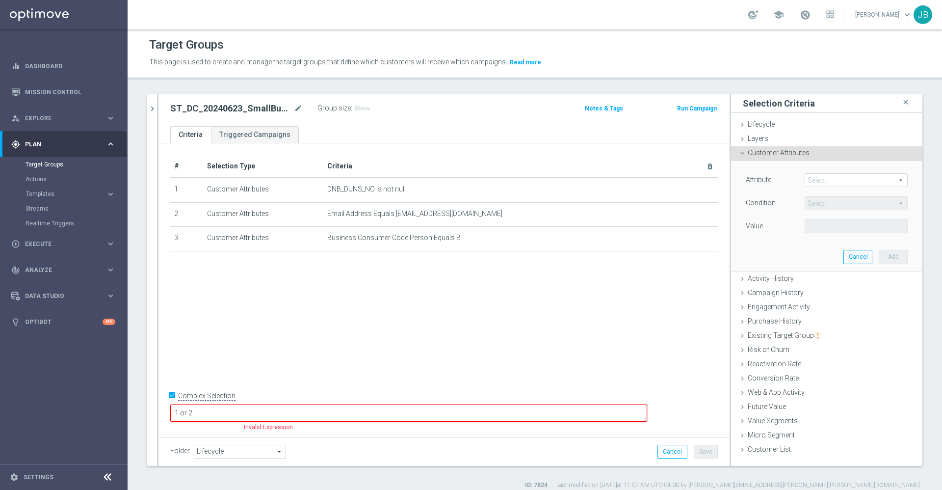
click at [839, 177] on span at bounding box center [856, 180] width 102 height 13
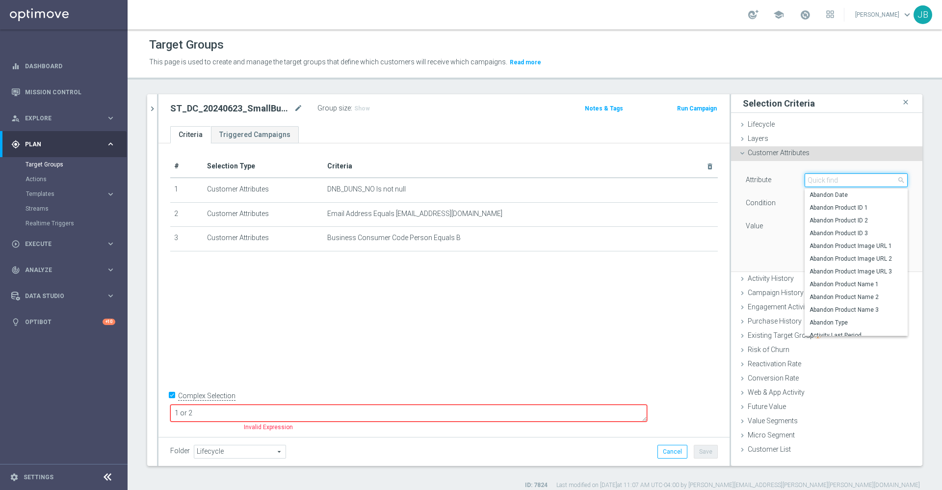
click at [836, 181] on input "search" at bounding box center [856, 180] width 103 height 14
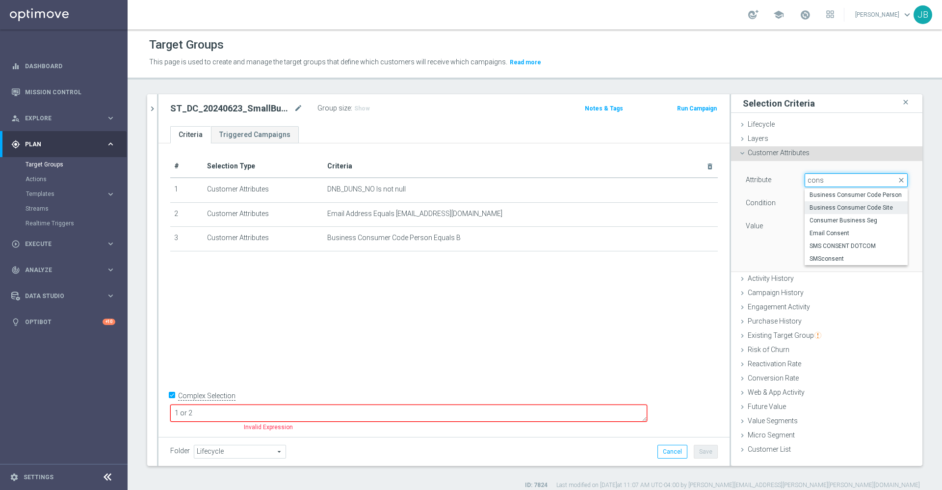
type input "cons"
click at [840, 208] on span "Business Consumer Code Site" at bounding box center [856, 208] width 93 height 8
type input "Business Consumer Code Site"
type input "Equals"
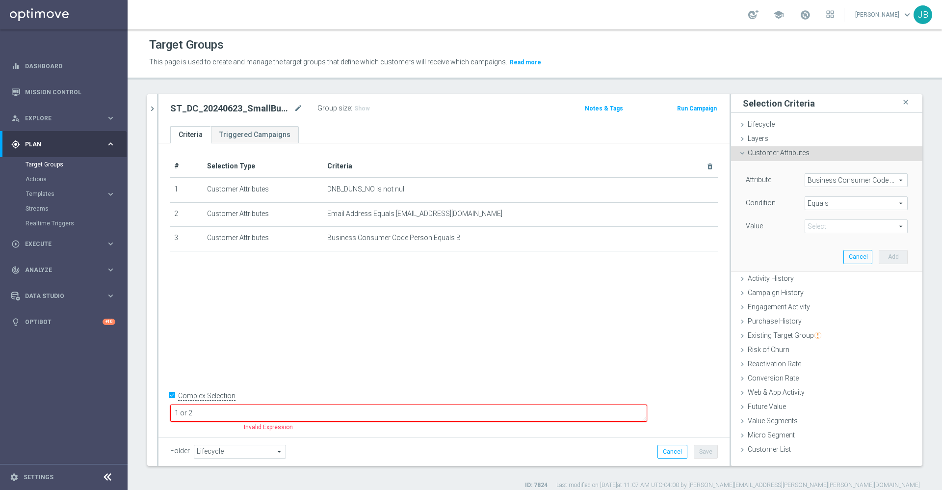
click at [833, 222] on span at bounding box center [856, 226] width 102 height 13
click at [810, 255] on span "C" at bounding box center [856, 254] width 93 height 8
type input "C"
click at [879, 259] on button "Add" at bounding box center [893, 257] width 29 height 14
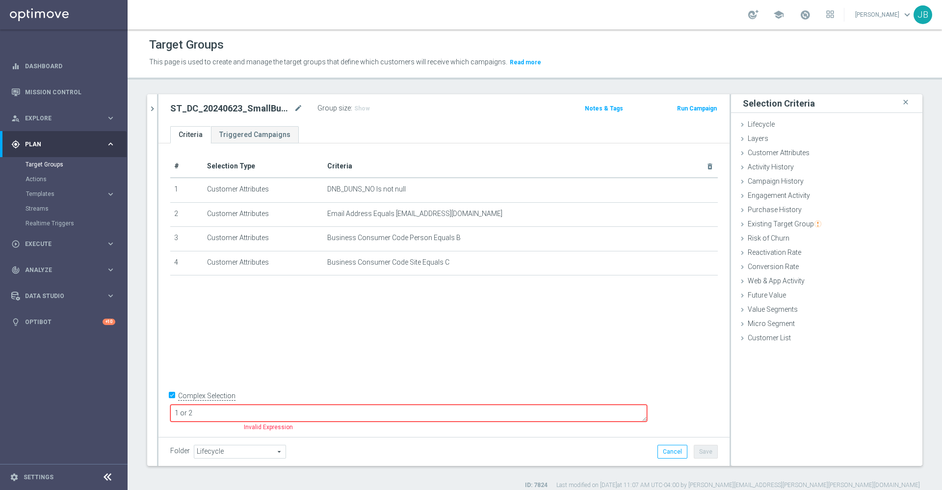
click at [278, 410] on textarea "1 or 2" at bounding box center [408, 412] width 477 height 17
click at [695, 189] on icon "delete_forever" at bounding box center [699, 190] width 8 height 8
click at [279, 415] on textarea "1 or 2" at bounding box center [408, 412] width 477 height 17
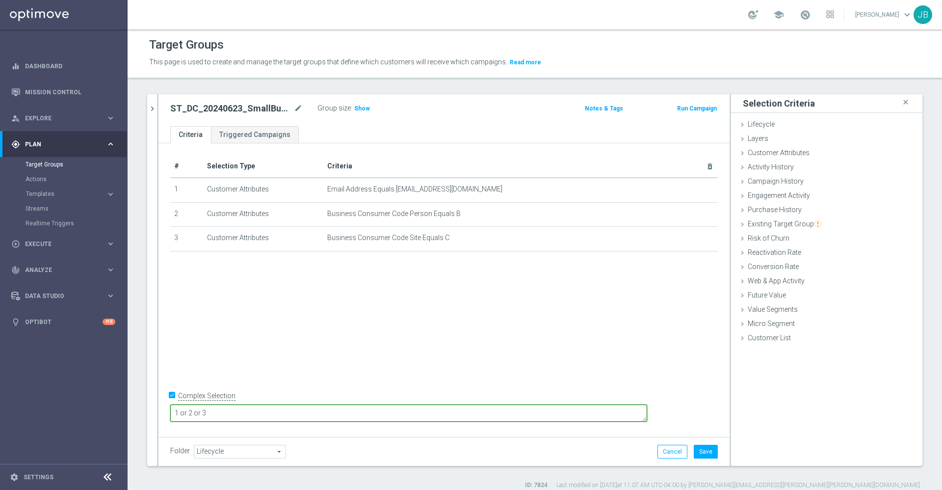
type textarea "1 or 2 or 3"
click at [354, 328] on div "# Selection Type Criteria delete_forever 1 Customer Attributes Email Address Eq…" at bounding box center [444, 288] width 571 height 291
click at [363, 111] on span "Show" at bounding box center [362, 108] width 16 height 7
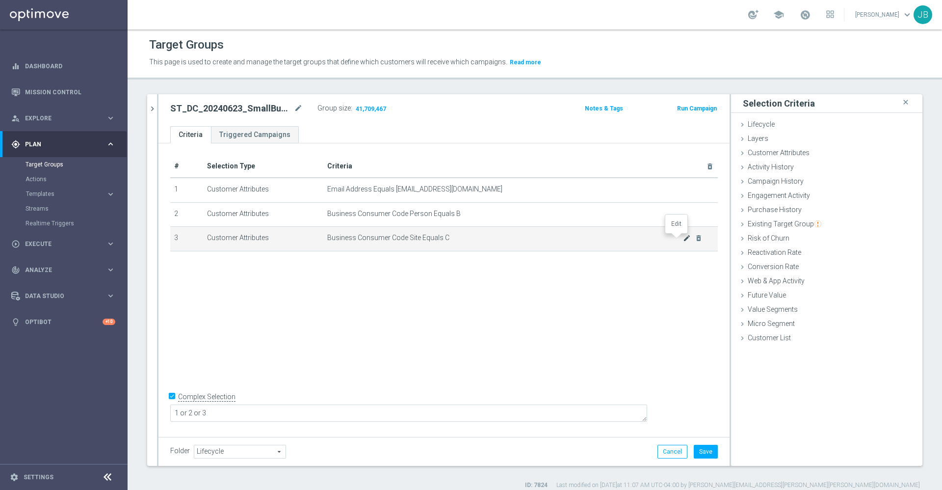
click at [683, 241] on icon "mode_edit" at bounding box center [687, 238] width 8 height 8
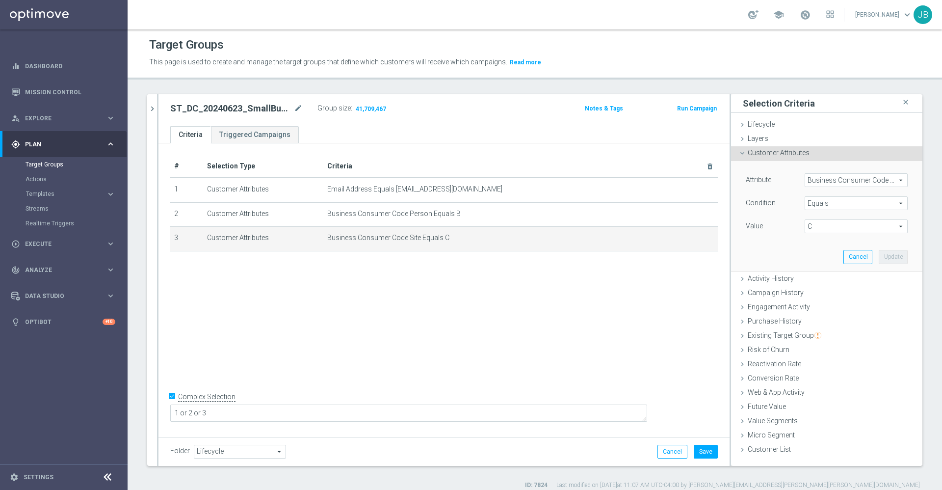
click at [815, 225] on span "C" at bounding box center [856, 226] width 102 height 13
click at [812, 240] on span "B" at bounding box center [856, 241] width 93 height 8
type input "B"
click at [888, 255] on button "Update" at bounding box center [893, 257] width 29 height 14
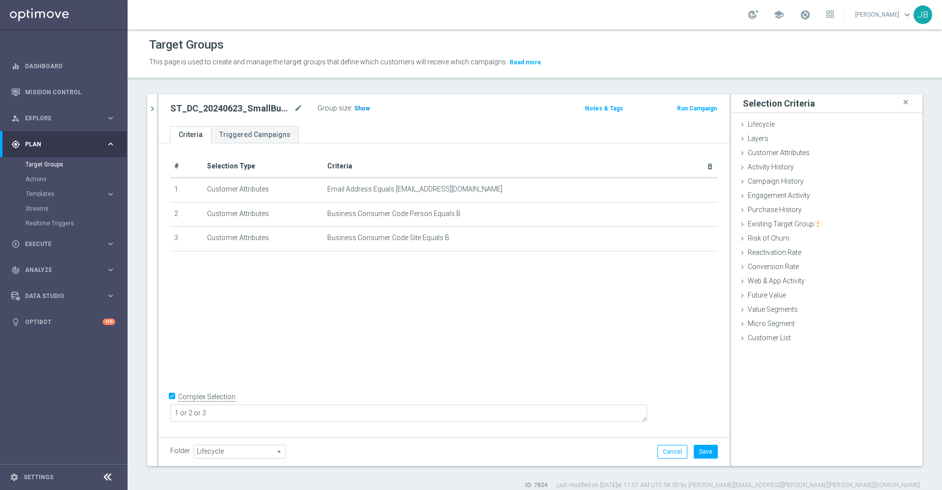
click at [357, 107] on span "Show" at bounding box center [362, 108] width 16 height 7
click at [797, 155] on span "Customer Attributes" at bounding box center [779, 153] width 62 height 8
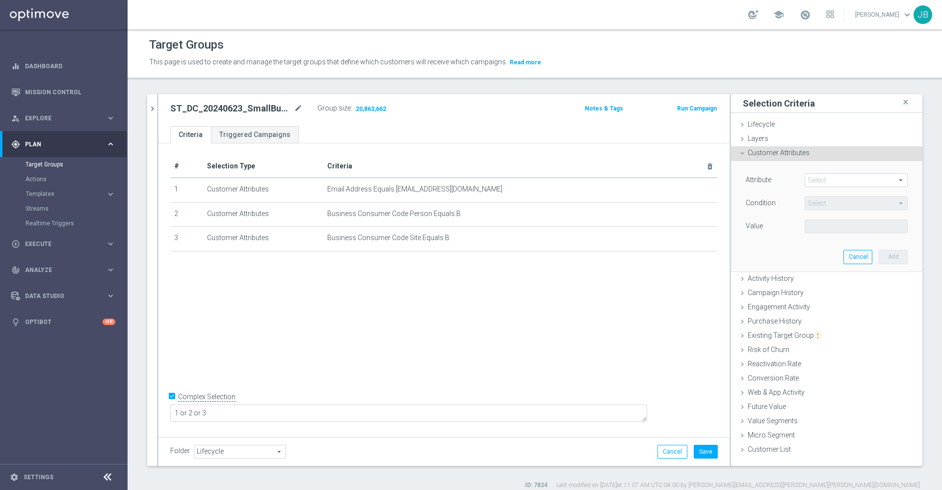
click at [842, 183] on span at bounding box center [856, 180] width 102 height 13
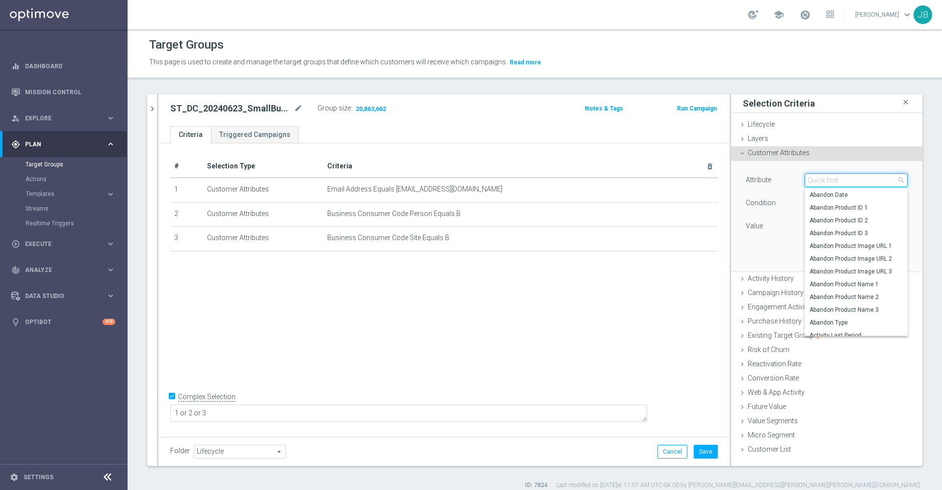
click at [841, 182] on input "search" at bounding box center [856, 180] width 103 height 14
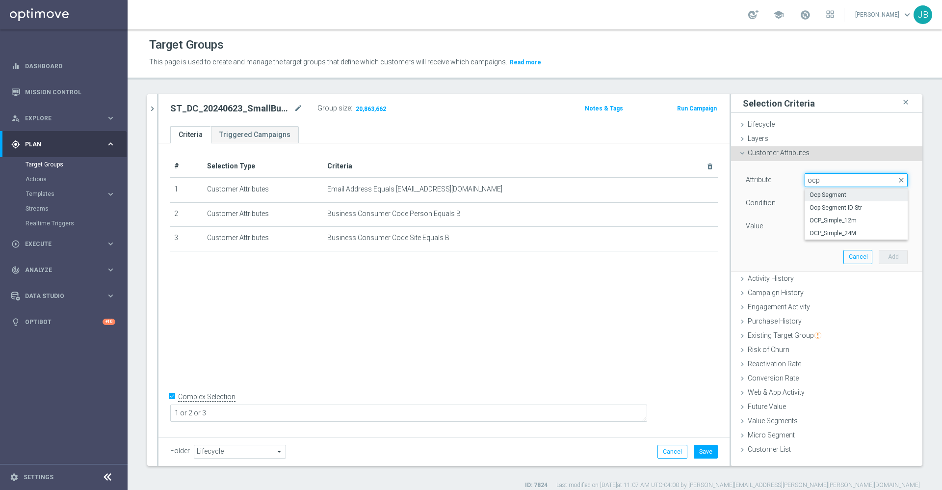
type input "ocp"
click at [836, 195] on span "Ocp Segment" at bounding box center [856, 195] width 93 height 8
type input "Ocp Segment"
click at [822, 201] on span "Equals" at bounding box center [856, 203] width 102 height 13
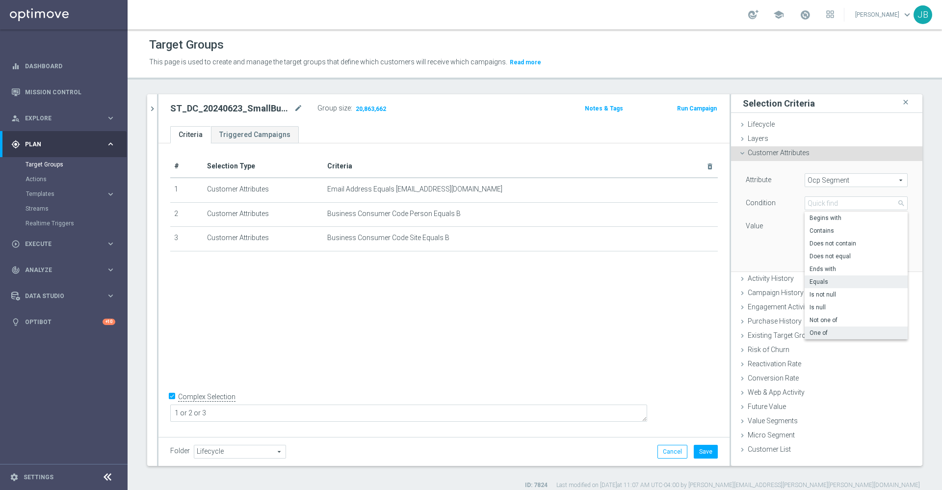
click at [813, 332] on span "One of" at bounding box center [856, 333] width 93 height 8
type input "One of"
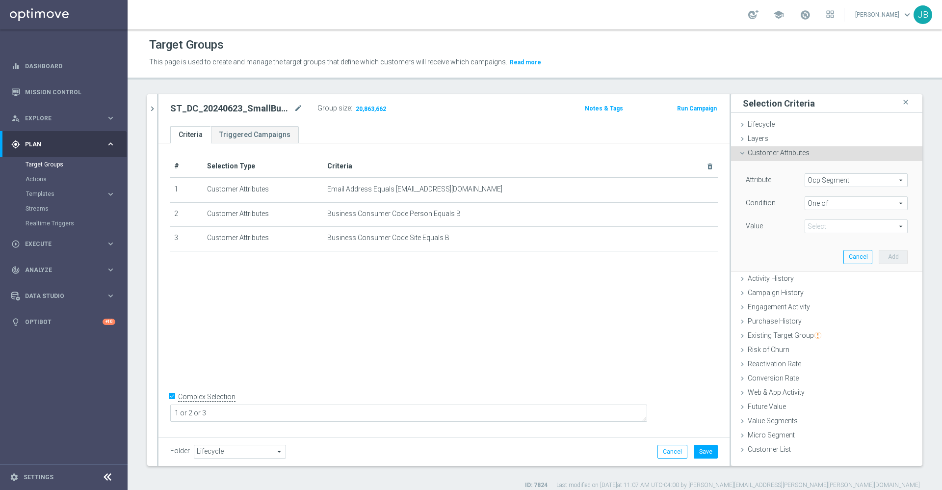
click at [821, 229] on span at bounding box center [856, 226] width 102 height 13
click at [819, 252] on label "DOTCOM" at bounding box center [863, 253] width 89 height 13
click at [812, 252] on input "DOTCOM" at bounding box center [815, 254] width 6 height 6
checkbox input "true"
type input "DOTCOM"
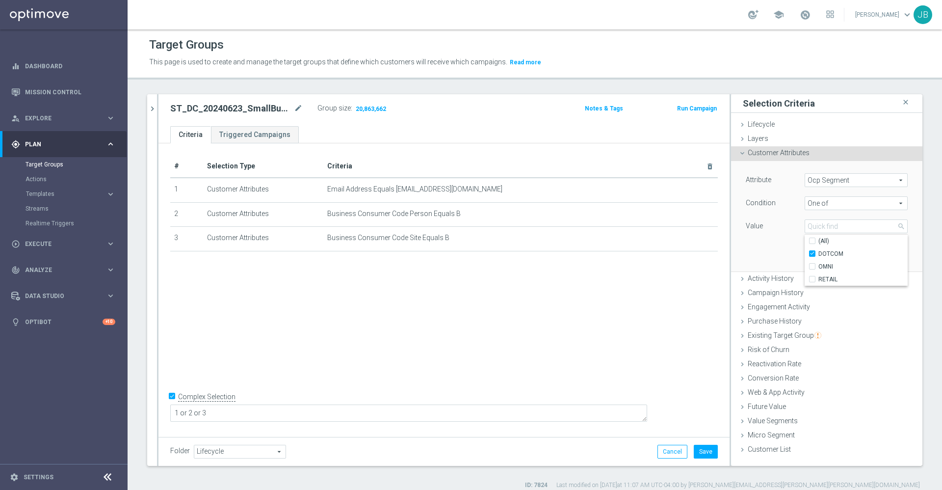
click at [761, 245] on div "Attribute Ocp Segment Ocp Segment arrow_drop_down search Condition One of One o…" at bounding box center [827, 216] width 177 height 110
click at [885, 252] on button "Add" at bounding box center [893, 257] width 29 height 14
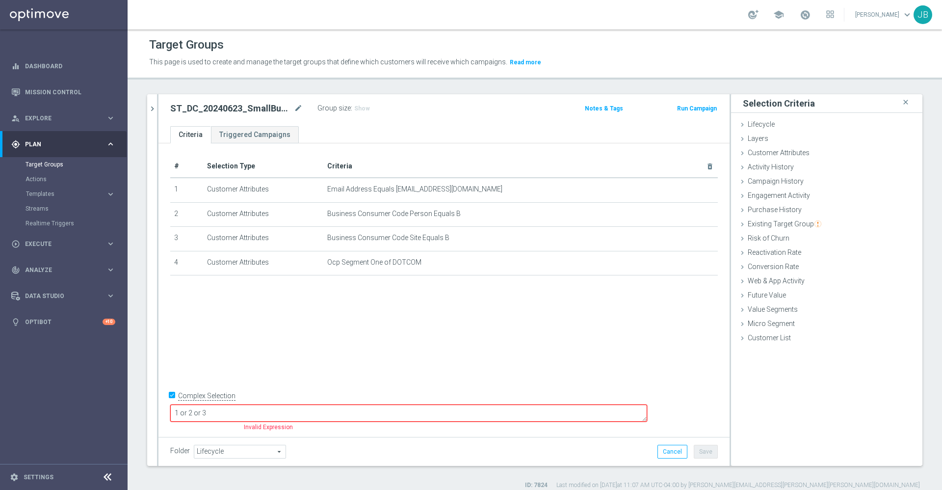
click at [294, 413] on textarea "1 or 2 or 3" at bounding box center [408, 412] width 477 height 17
click at [243, 414] on textarea "1 or 2 or 3)" at bounding box center [408, 412] width 477 height 17
click at [291, 412] on textarea "(1 or 2 or 3)" at bounding box center [408, 412] width 477 height 17
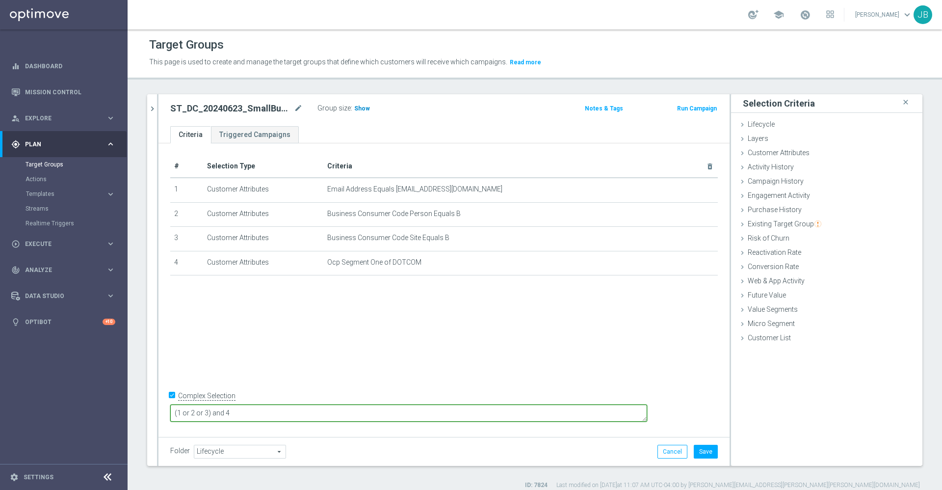
type textarea "(1 or 2 or 3) and 4"
click at [361, 105] on span "Show" at bounding box center [362, 108] width 16 height 7
click at [664, 454] on button "Cancel" at bounding box center [673, 452] width 30 height 14
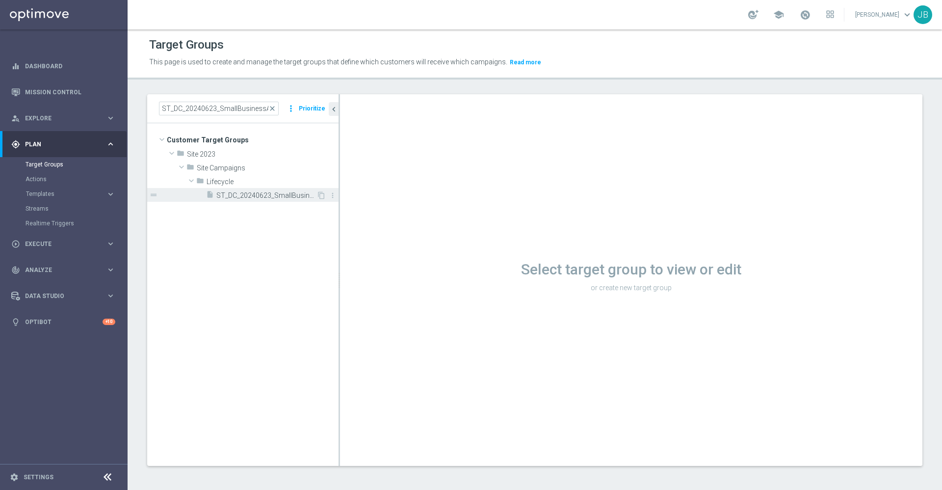
click at [268, 196] on span "ST_DC_20240623_SmallBusinessAudience" at bounding box center [266, 195] width 100 height 8
